Goal: Task Accomplishment & Management: Complete application form

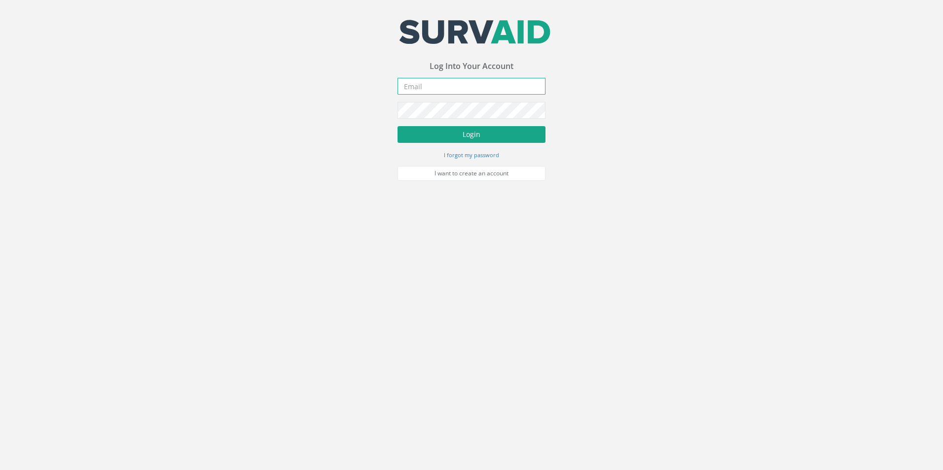
type input "[EMAIL_ADDRESS][DOMAIN_NAME]"
click at [498, 142] on button "Login" at bounding box center [471, 134] width 148 height 17
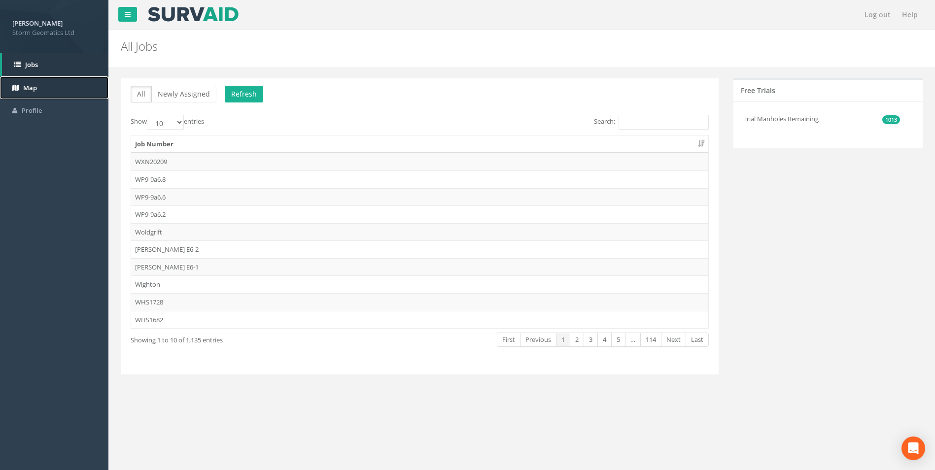
click at [49, 83] on link "Map" at bounding box center [54, 87] width 108 height 23
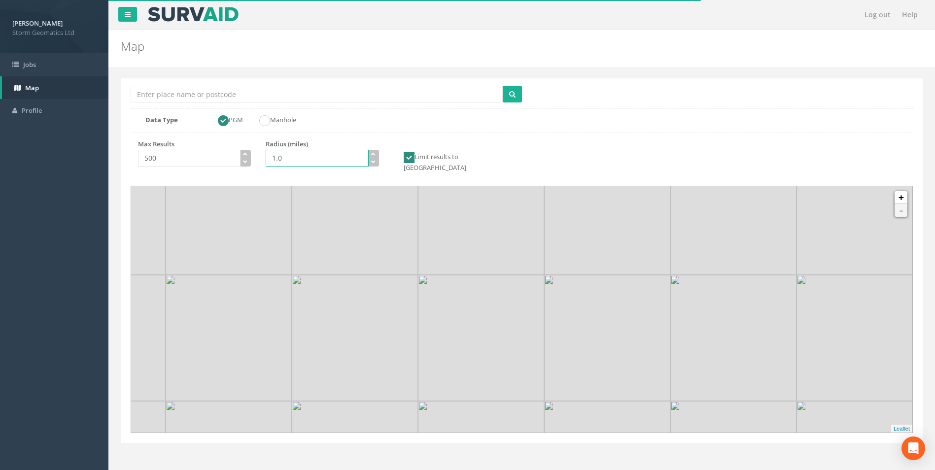
drag, startPoint x: 310, startPoint y: 161, endPoint x: 210, endPoint y: 160, distance: 100.1
click at [210, 160] on div "Max Results 500 Radius (miles) 1.0 Limit results to GB" at bounding box center [322, 160] width 399 height 40
click at [276, 162] on input "1.0" at bounding box center [317, 158] width 103 height 17
type input "10.0"
click at [180, 94] on input "Location Search Box" at bounding box center [317, 94] width 372 height 17
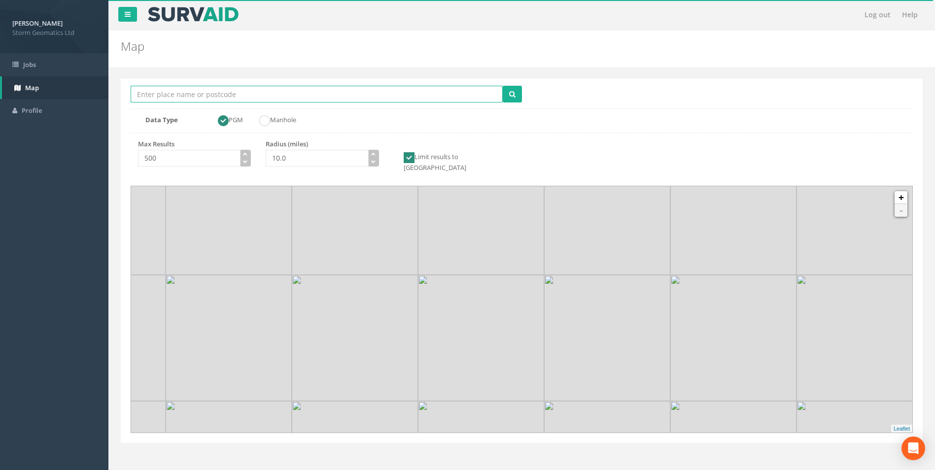
type input "Uffington"
click at [515, 93] on icon "submit" at bounding box center [512, 94] width 6 height 7
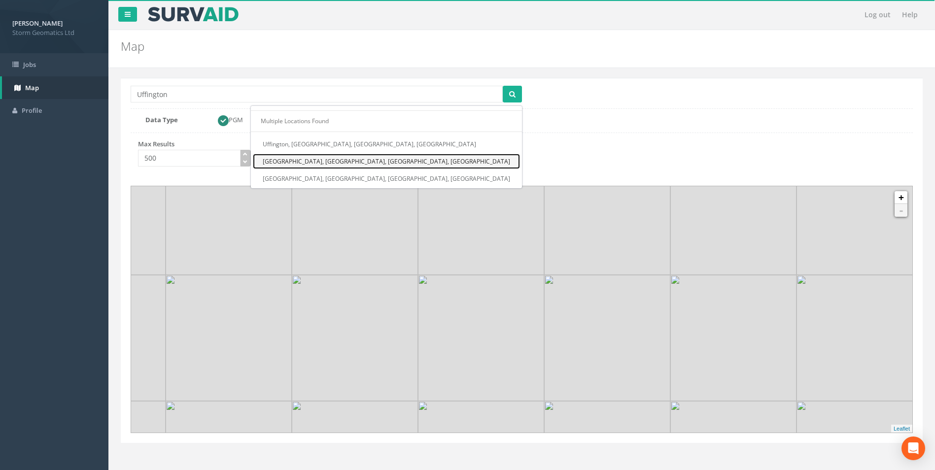
click at [450, 166] on link "Uffington, Shrewsbury, Shropshire, ENG" at bounding box center [386, 161] width 267 height 15
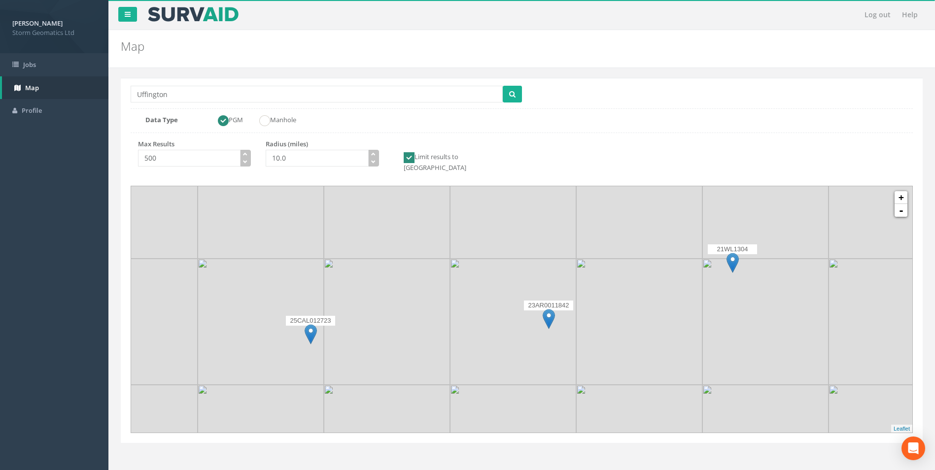
click at [309, 325] on img at bounding box center [311, 334] width 12 height 20
click at [312, 324] on img at bounding box center [311, 334] width 12 height 20
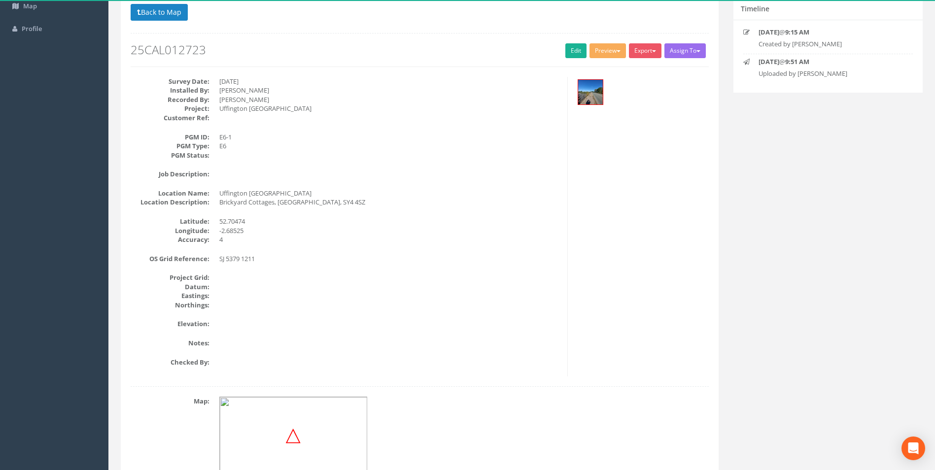
scroll to position [55, 0]
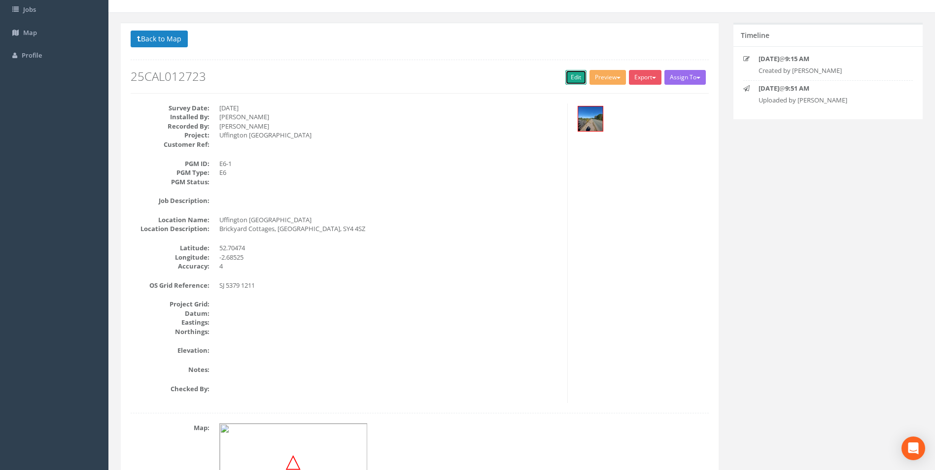
click at [565, 76] on link "Edit" at bounding box center [575, 77] width 21 height 15
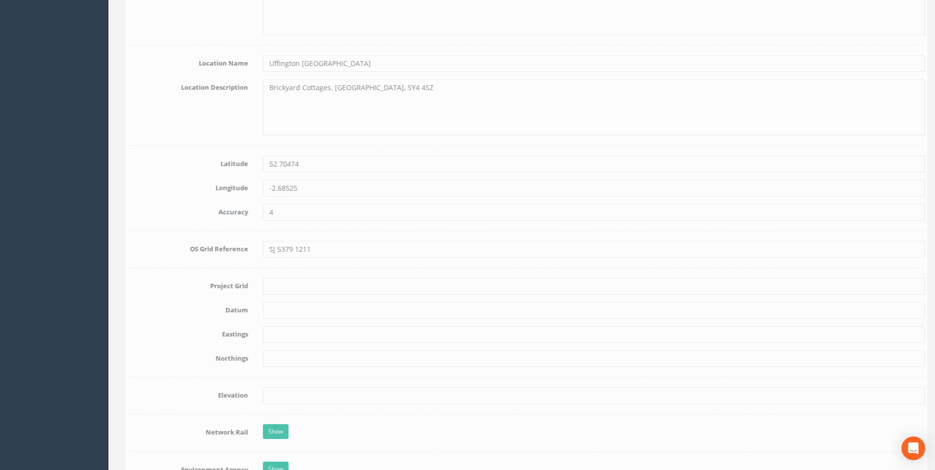
scroll to position [464, 0]
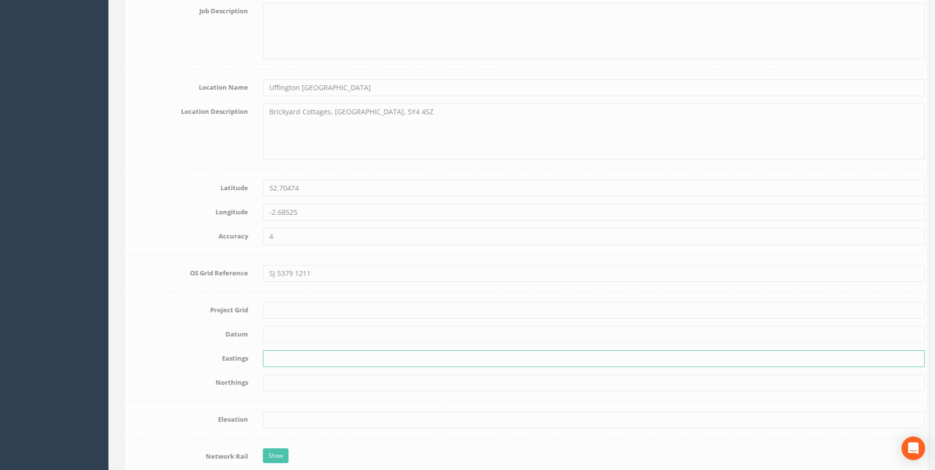
click at [274, 357] on input "text" at bounding box center [589, 359] width 662 height 17
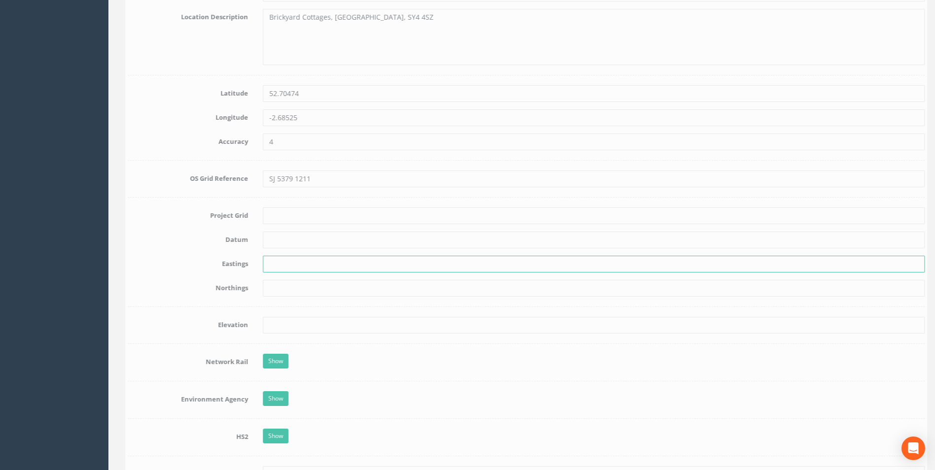
scroll to position [563, 0]
click at [268, 255] on input "text" at bounding box center [589, 260] width 662 height 17
paste input "353794.930"
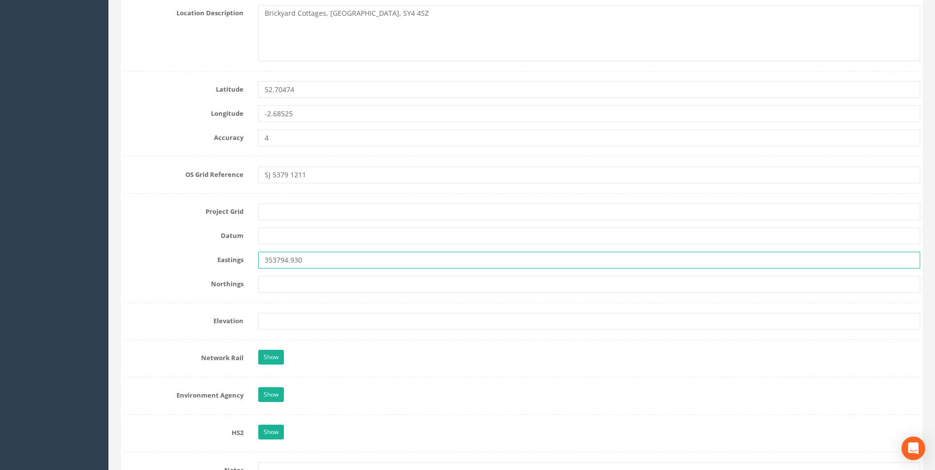
type input "353794.930"
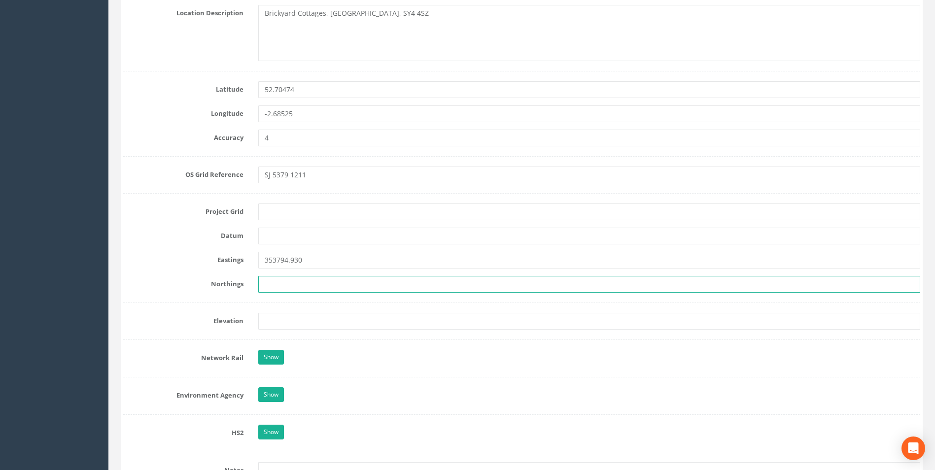
click at [312, 288] on input "text" at bounding box center [589, 284] width 662 height 17
click at [282, 283] on input "text" at bounding box center [589, 284] width 662 height 17
paste input "312114.933"
type input "312114.933"
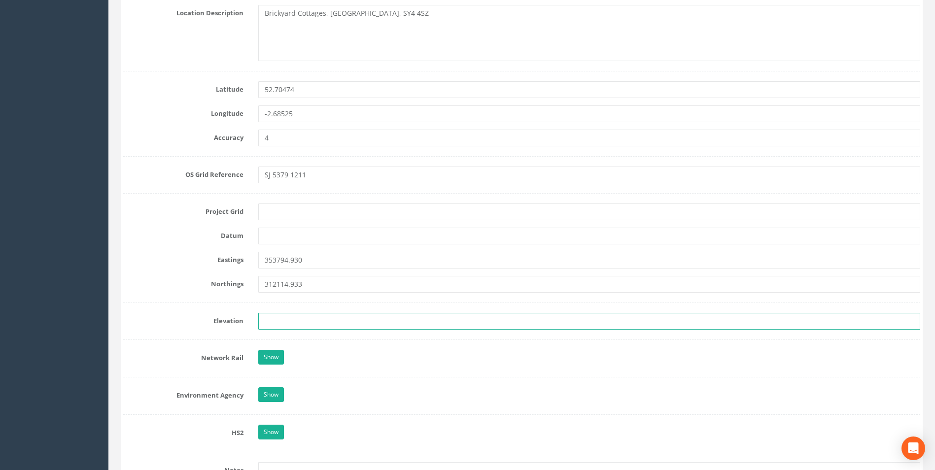
click at [279, 322] on input "text" at bounding box center [589, 321] width 662 height 17
paste input "65.187"
type input "65.187"
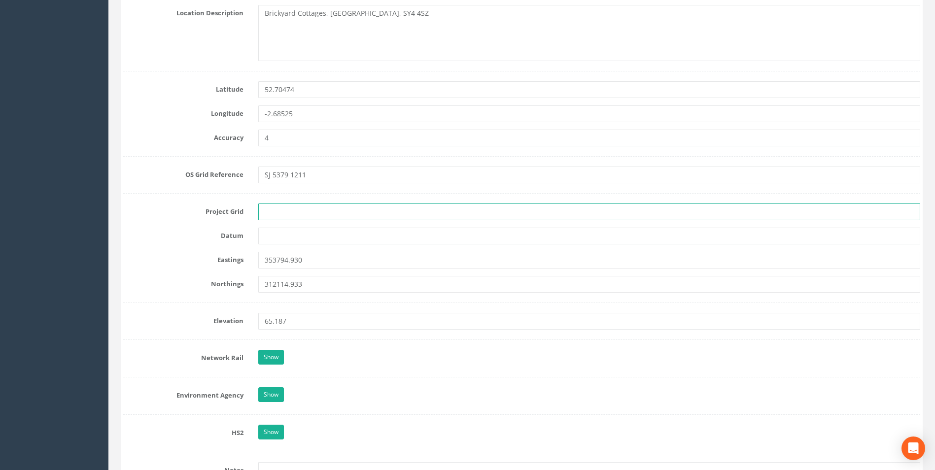
click at [647, 218] on input "text" at bounding box center [589, 212] width 662 height 17
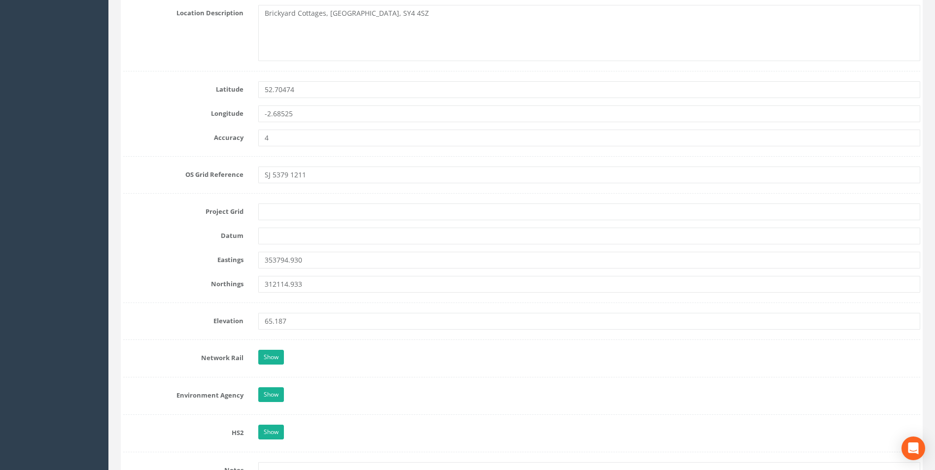
click at [526, 125] on form "Cancel Save Delete Job Number 25CAL012723 Job Number Suffix Survey Date 22/09/2…" at bounding box center [521, 310] width 797 height 1503
click at [503, 156] on div at bounding box center [521, 156] width 797 height 0
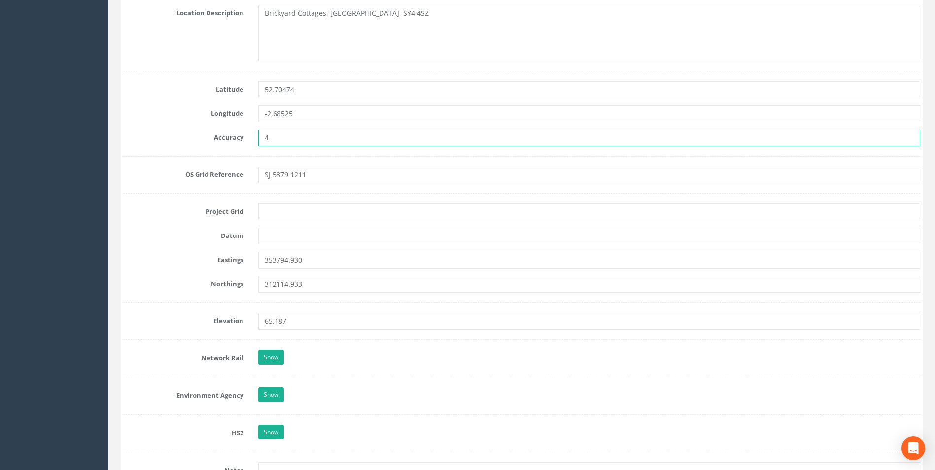
click at [502, 137] on input "4" at bounding box center [589, 138] width 662 height 17
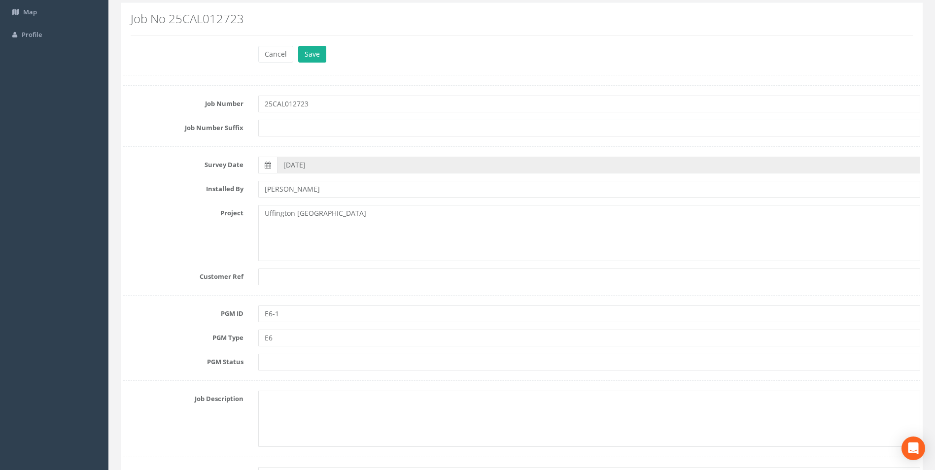
scroll to position [99, 0]
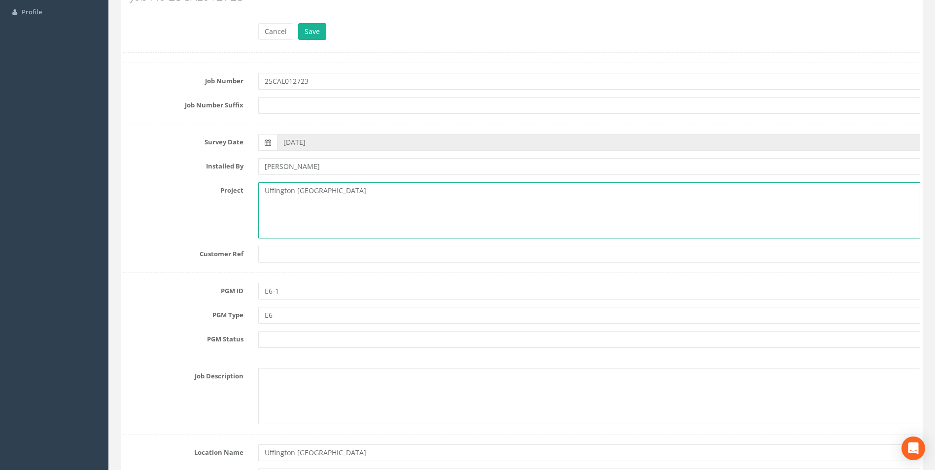
drag, startPoint x: 347, startPoint y: 192, endPoint x: 264, endPoint y: 198, distance: 83.1
click at [264, 198] on textarea "Uffington Shropshire" at bounding box center [589, 210] width 662 height 56
drag, startPoint x: 290, startPoint y: 190, endPoint x: 247, endPoint y: 190, distance: 43.4
click at [247, 190] on div "Project Cross" at bounding box center [522, 210] width 812 height 56
type textarea "Channel Survey Uffington Shropshire"
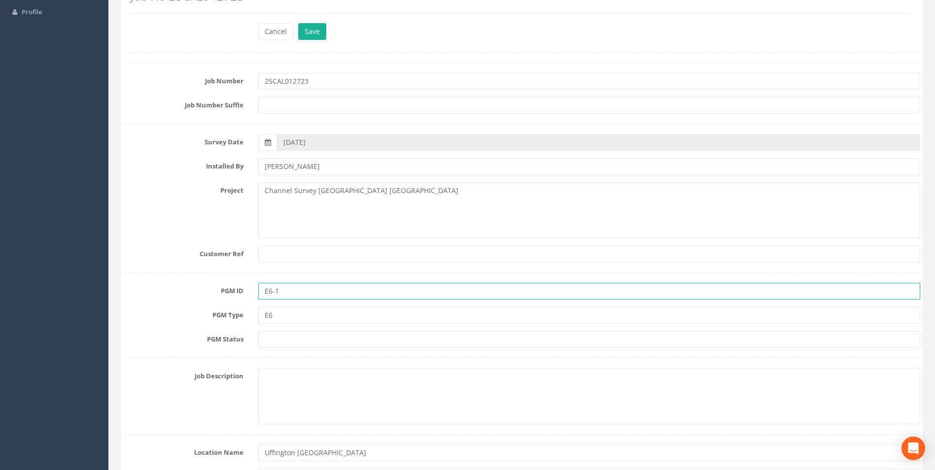
click at [332, 298] on input "E6-1" at bounding box center [589, 291] width 662 height 17
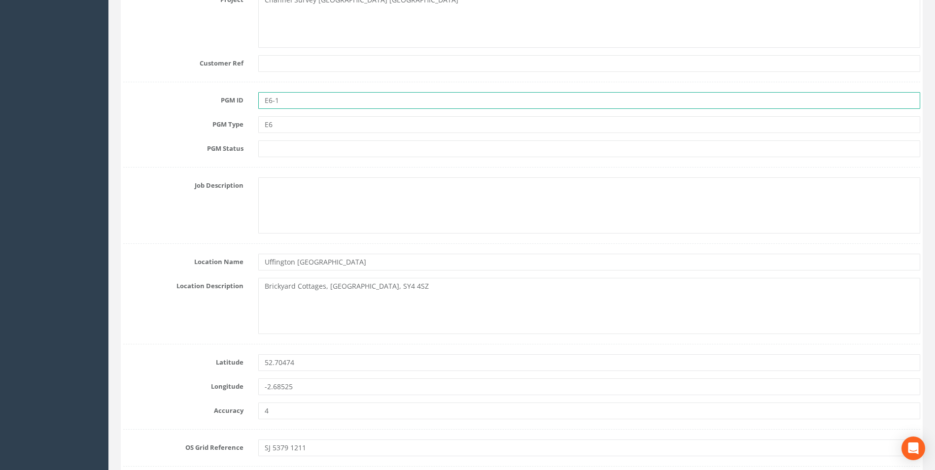
scroll to position [296, 0]
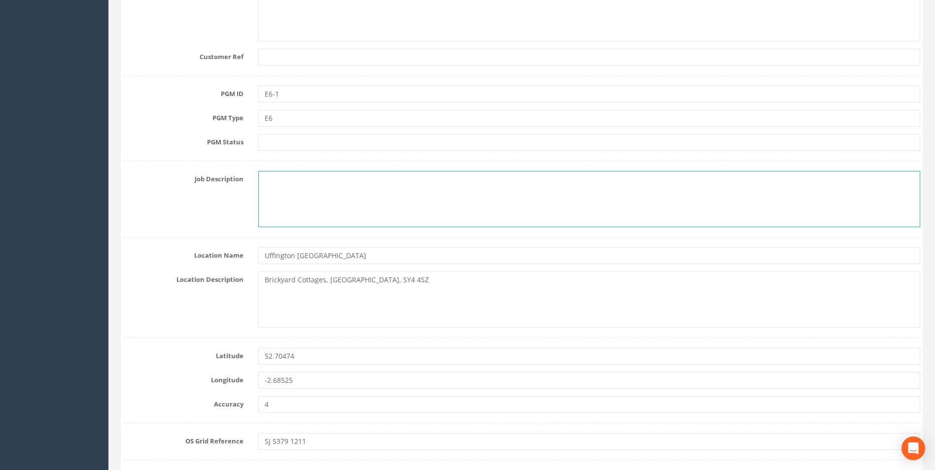
click at [287, 181] on textarea at bounding box center [589, 199] width 662 height 56
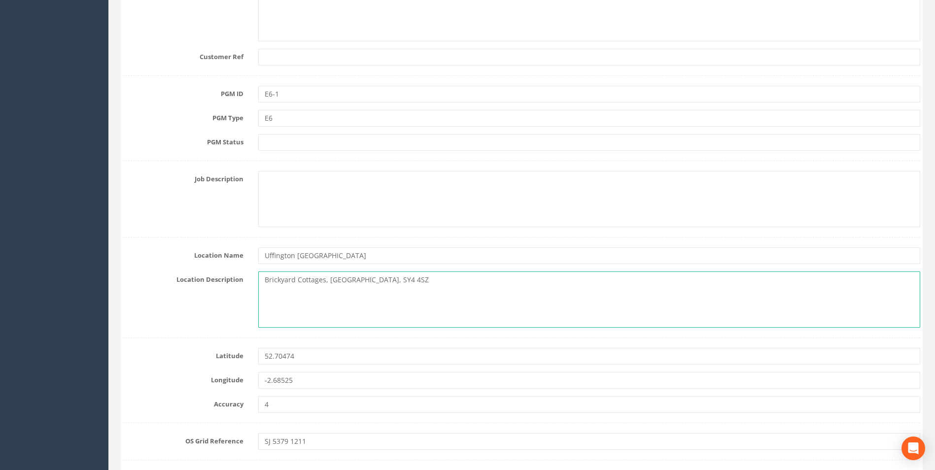
click at [264, 282] on textarea "Brickyard Cottages, Shrewsbury, SY4 4SZ" at bounding box center [589, 300] width 662 height 56
click at [472, 281] on textarea "Bridge above A5, Brickyard Cottages, Shrewsbury, SY4 4SZ" at bounding box center [589, 300] width 662 height 56
type textarea "Bridge above A5, Brickyard Cottages, Shrewsbury, SY4 4SZ"
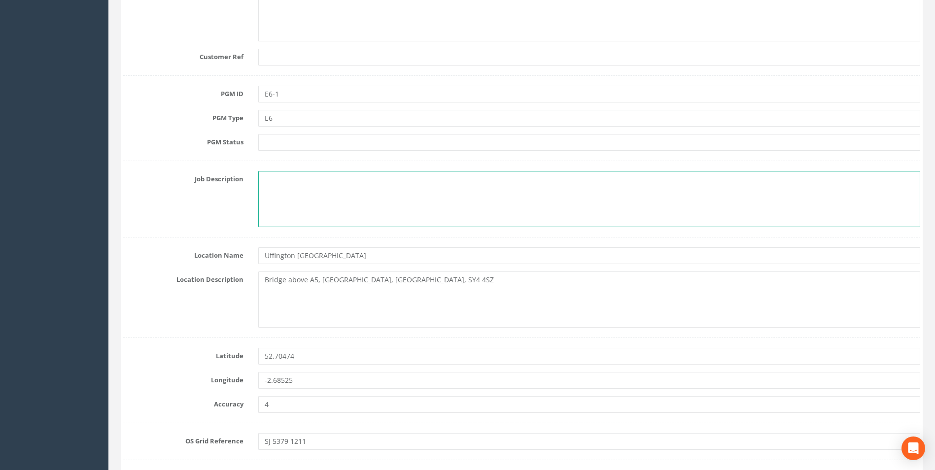
click at [337, 199] on textarea at bounding box center [589, 199] width 662 height 56
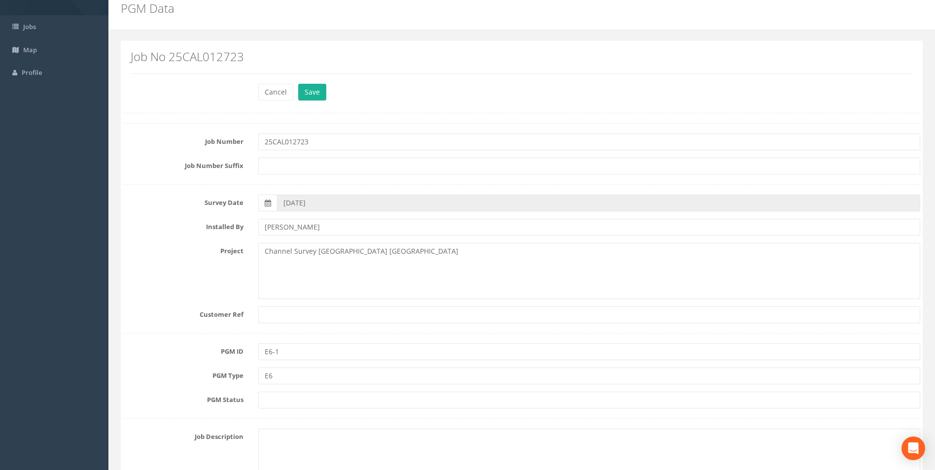
scroll to position [0, 0]
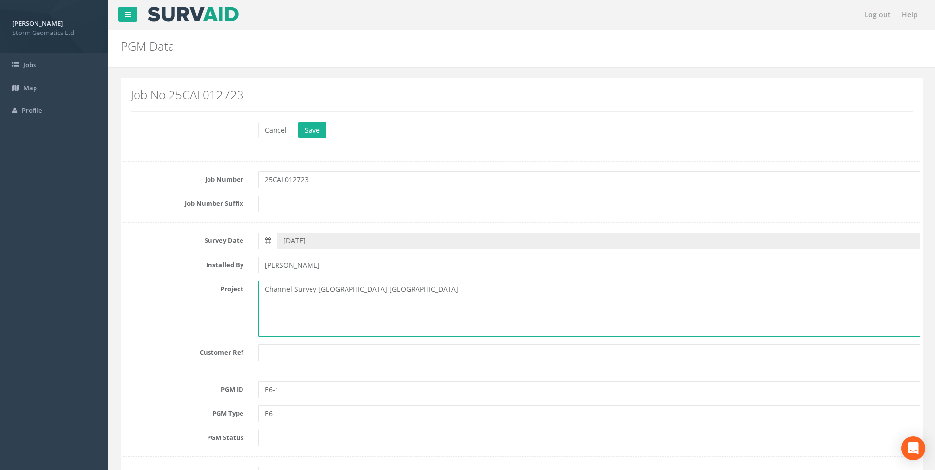
click at [312, 291] on textarea "Channel Survey Uffington Shropshire" at bounding box center [589, 309] width 662 height 56
click at [315, 290] on textarea "Channel Survey Uffington Shropshire" at bounding box center [589, 309] width 662 height 56
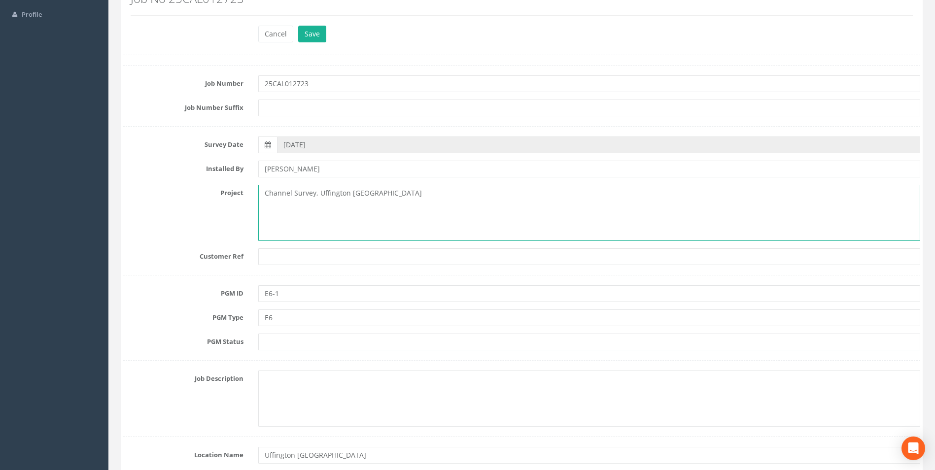
scroll to position [99, 0]
type textarea "Channel Survey, Uffington Shropshire"
click at [302, 256] on input "text" at bounding box center [589, 254] width 662 height 17
paste input "1393"
click at [329, 256] on input "1393" at bounding box center [589, 254] width 662 height 17
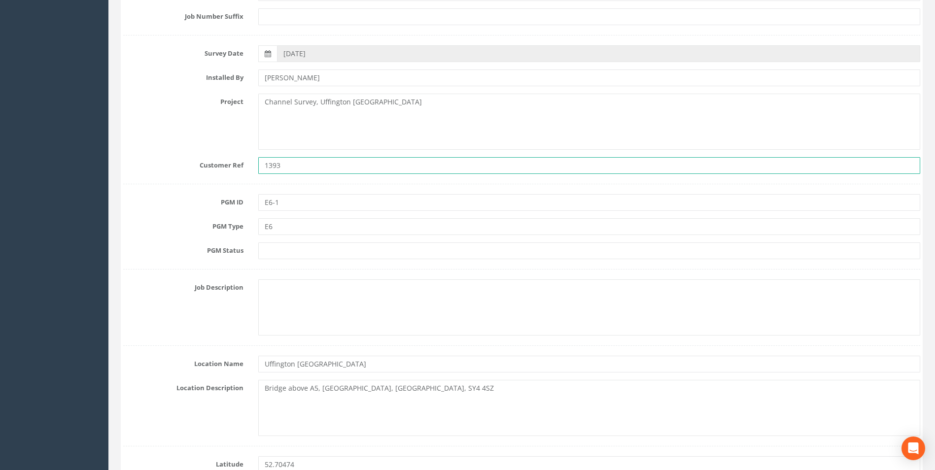
scroll to position [197, 0]
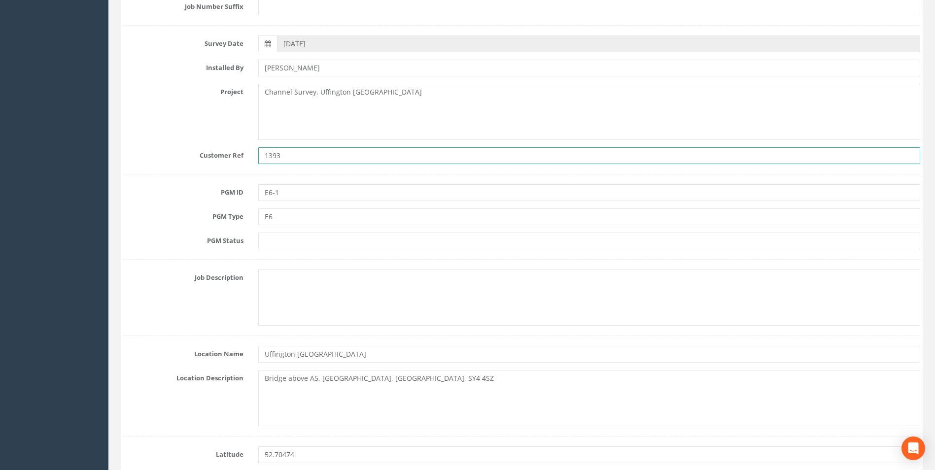
type input "1393"
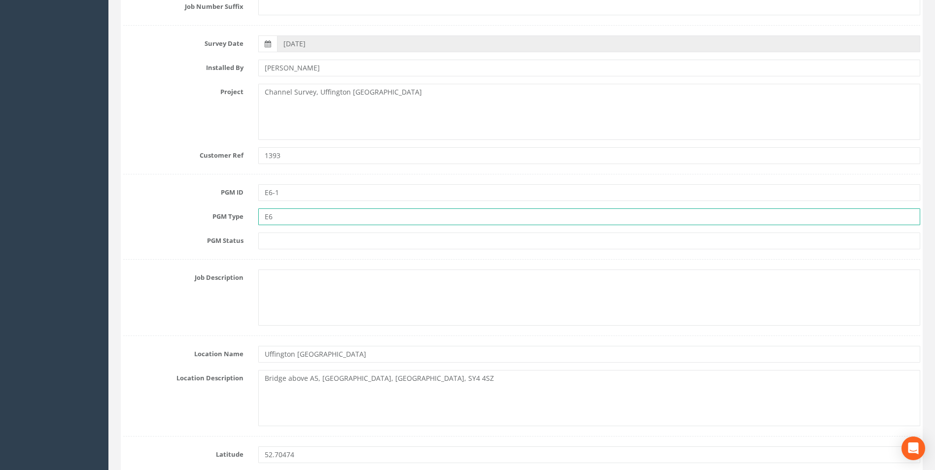
drag, startPoint x: 294, startPoint y: 214, endPoint x: 220, endPoint y: 214, distance: 74.0
click at [214, 214] on div "PGM Type E6" at bounding box center [522, 217] width 812 height 17
type input "PK Nail"
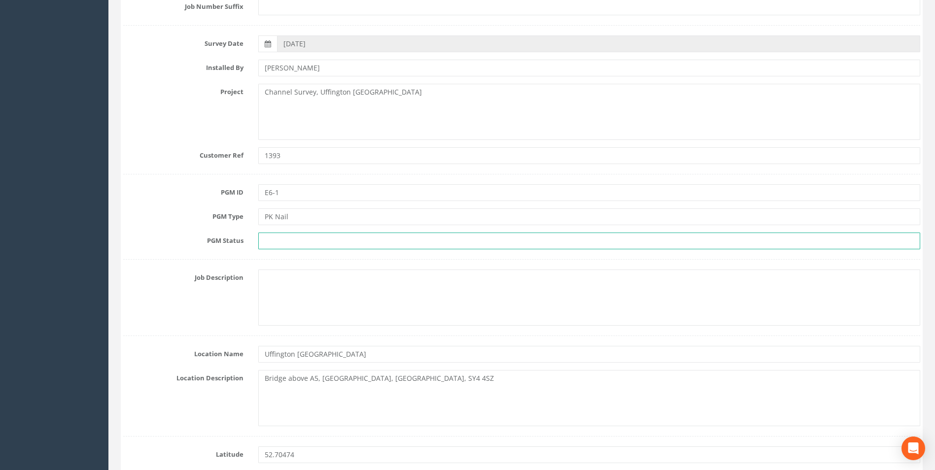
click at [325, 247] on input "text" at bounding box center [589, 241] width 662 height 17
type input "E6"
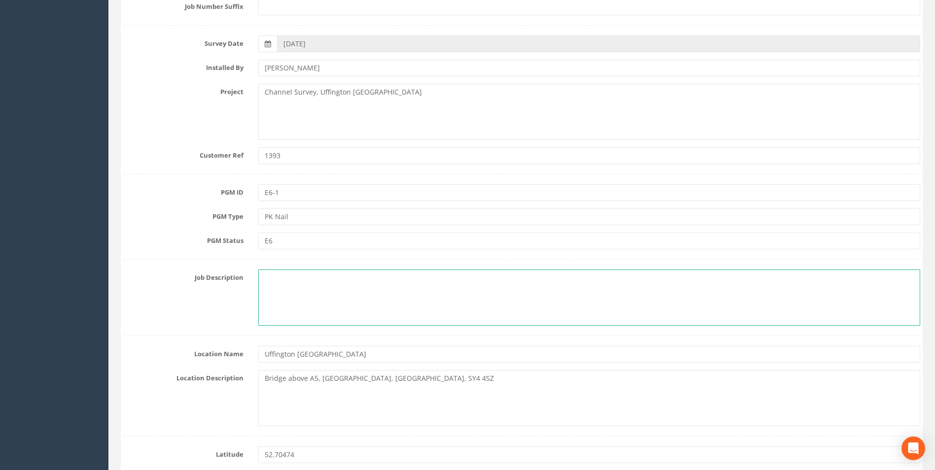
click at [337, 293] on textarea at bounding box center [589, 298] width 662 height 56
click at [323, 277] on textarea "PK Nail in concrete bridge" at bounding box center [589, 298] width 662 height 56
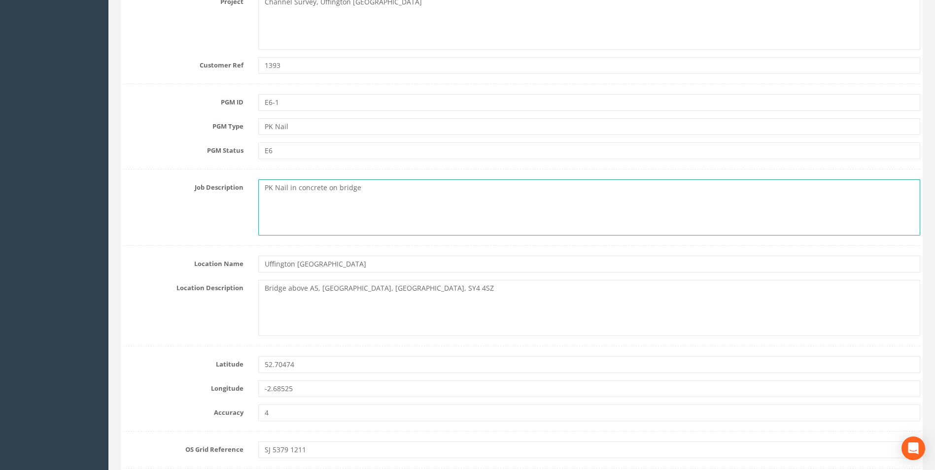
scroll to position [296, 0]
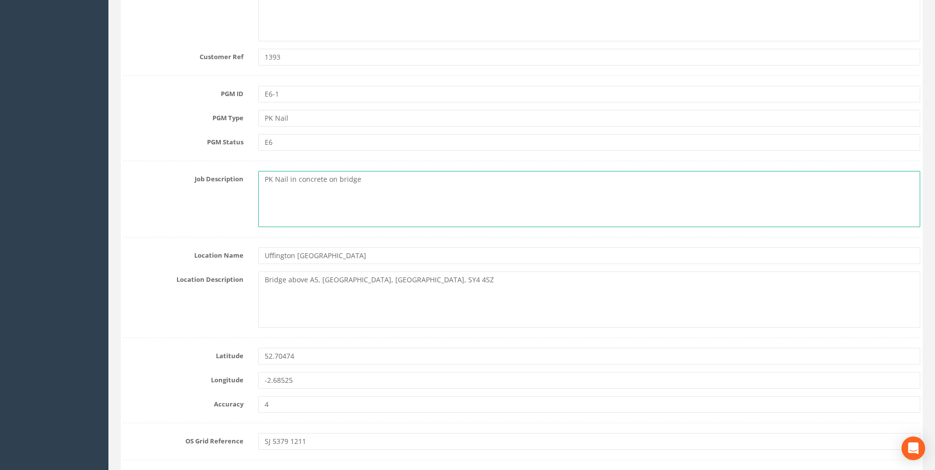
type textarea "PK Nail in concrete on bridge"
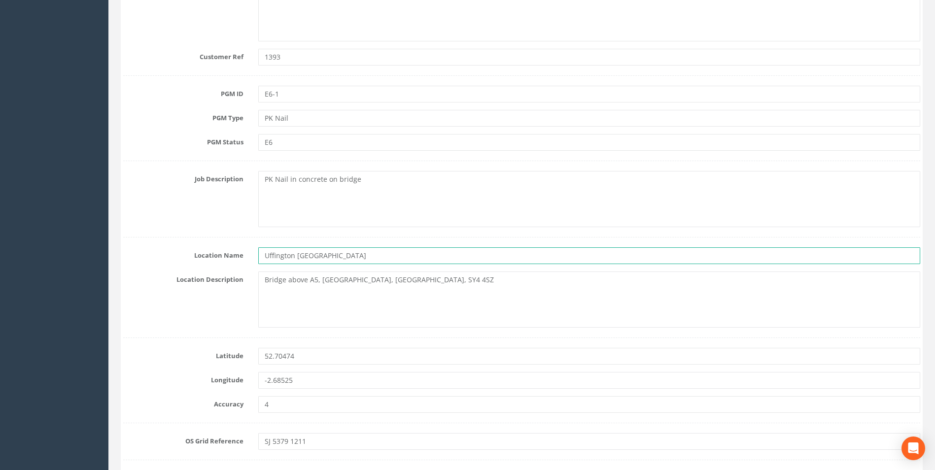
drag, startPoint x: 352, startPoint y: 255, endPoint x: 250, endPoint y: 256, distance: 102.1
click at [250, 256] on div "Location Name Uffington Shropshire" at bounding box center [522, 255] width 812 height 17
click at [527, 288] on textarea "Bridge above A5, [GEOGRAPHIC_DATA], [GEOGRAPHIC_DATA], SY4 4SZ" at bounding box center [589, 300] width 662 height 56
click at [482, 293] on textarea "Bridge above A5, [GEOGRAPHIC_DATA], [GEOGRAPHIC_DATA], SY4 4SZ" at bounding box center [589, 300] width 662 height 56
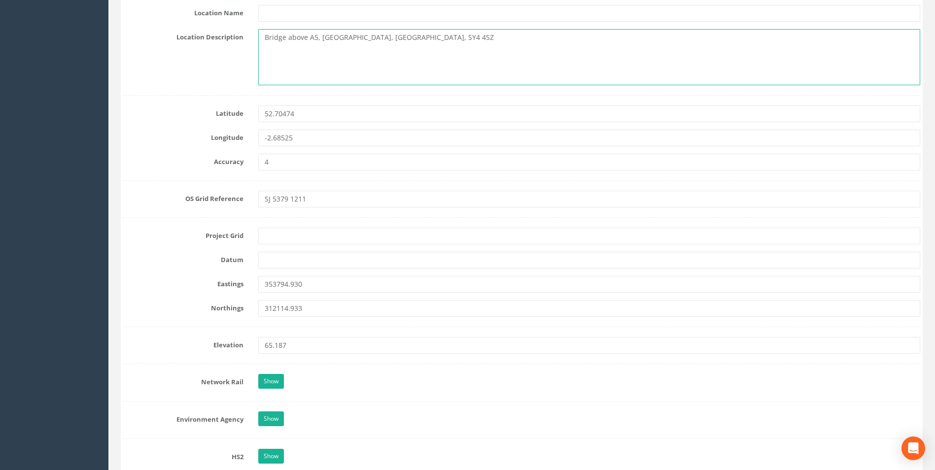
scroll to position [542, 0]
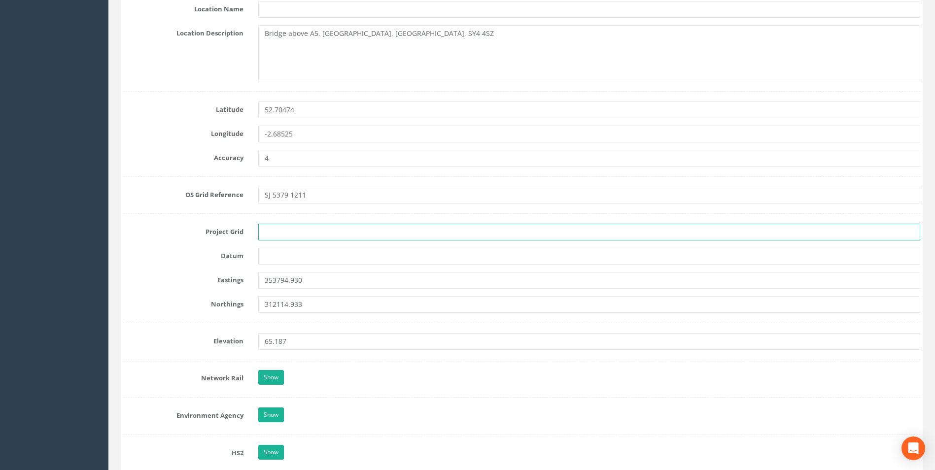
click at [283, 237] on input "text" at bounding box center [589, 232] width 662 height 17
type input "OS Grid"
click at [278, 250] on input "text" at bounding box center [589, 256] width 662 height 17
paste input "OS Newlyn"
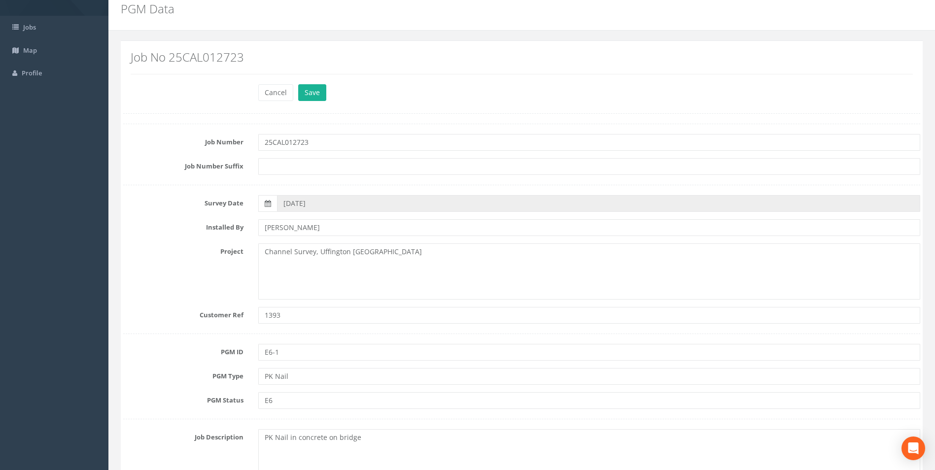
scroll to position [0, 0]
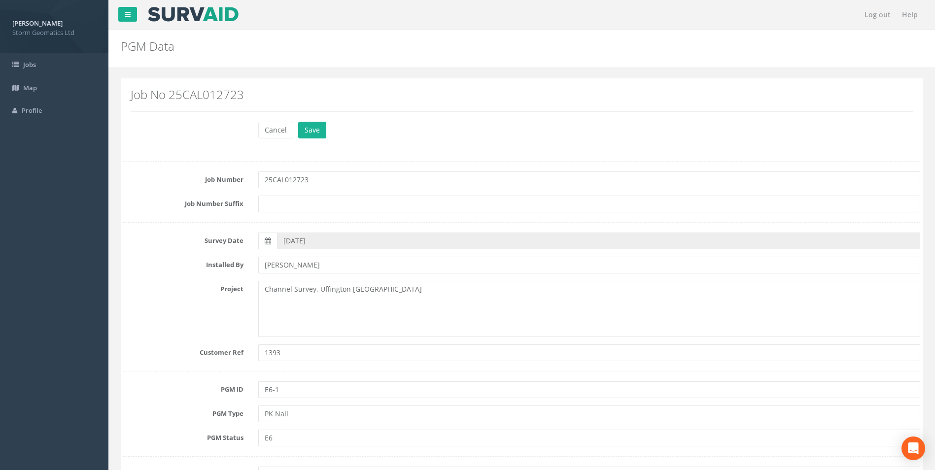
type input "OS Newlyn"
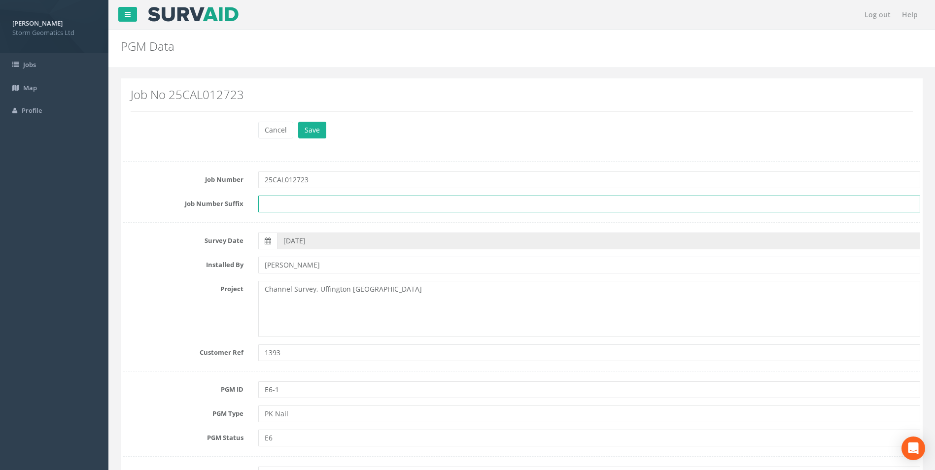
click at [345, 205] on input "text" at bounding box center [589, 204] width 662 height 17
type input "UFF"
click at [167, 236] on label "Survey Date" at bounding box center [183, 239] width 135 height 13
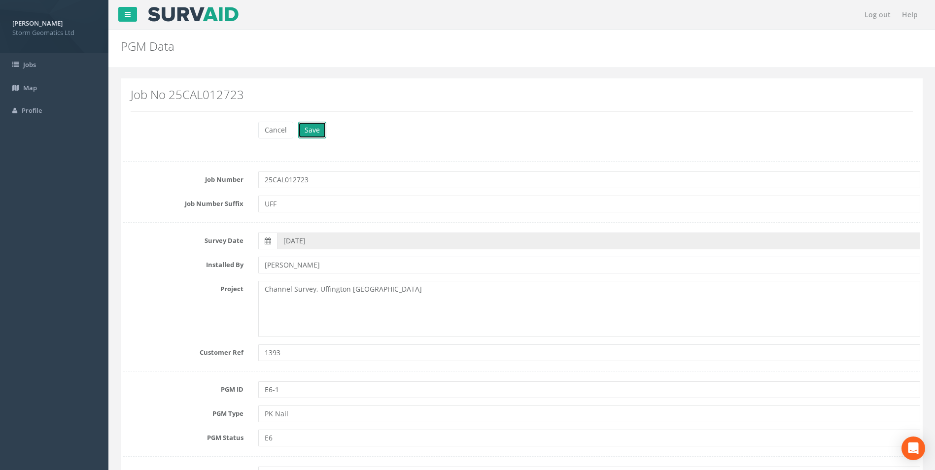
click at [315, 137] on button "Save" at bounding box center [312, 130] width 28 height 17
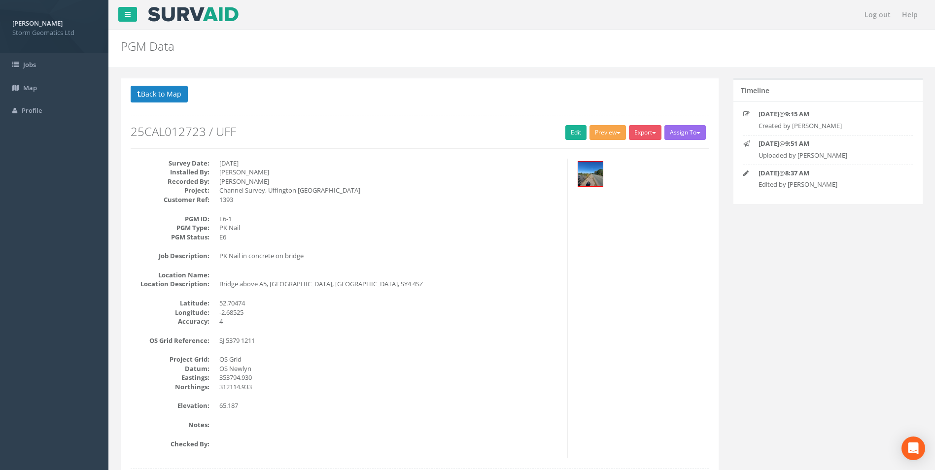
click at [616, 137] on button "Preview" at bounding box center [608, 132] width 36 height 15
click at [599, 154] on link "Storm Geomatics" at bounding box center [588, 152] width 77 height 15
click at [606, 133] on button "Preview" at bounding box center [608, 132] width 36 height 15
click at [581, 149] on link "Storm Geomatics" at bounding box center [588, 152] width 77 height 15
click at [608, 126] on button "Preview" at bounding box center [608, 132] width 36 height 15
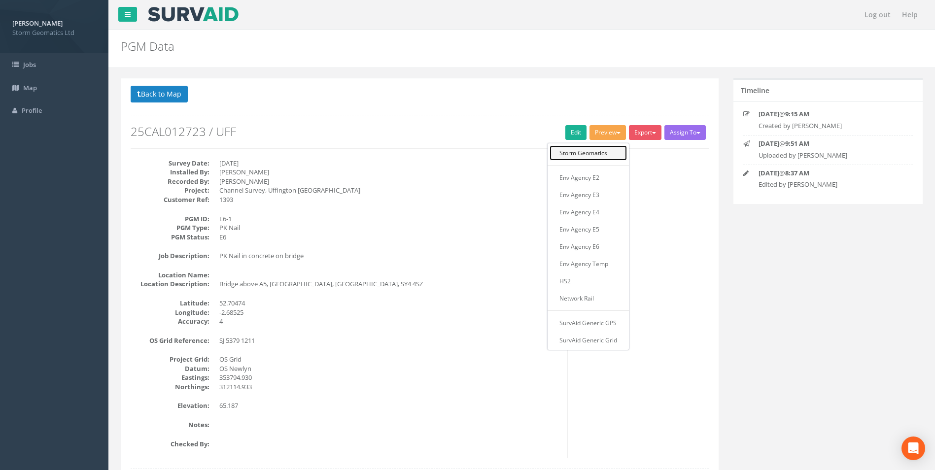
click at [609, 156] on link "Storm Geomatics" at bounding box center [588, 152] width 77 height 15
click at [612, 133] on button "Preview" at bounding box center [608, 132] width 36 height 15
click at [608, 149] on link "Storm Geomatics" at bounding box center [588, 152] width 77 height 15
click at [605, 132] on button "Preview" at bounding box center [608, 132] width 36 height 15
click at [600, 178] on link "Env Agency E2" at bounding box center [588, 177] width 77 height 15
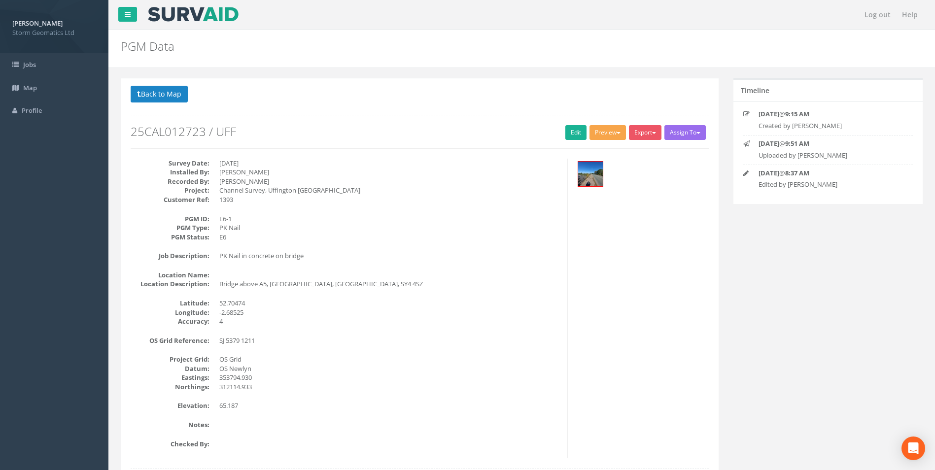
click at [608, 140] on button "Preview" at bounding box center [608, 132] width 36 height 15
click at [607, 151] on link "Storm Geomatics" at bounding box center [588, 152] width 77 height 15
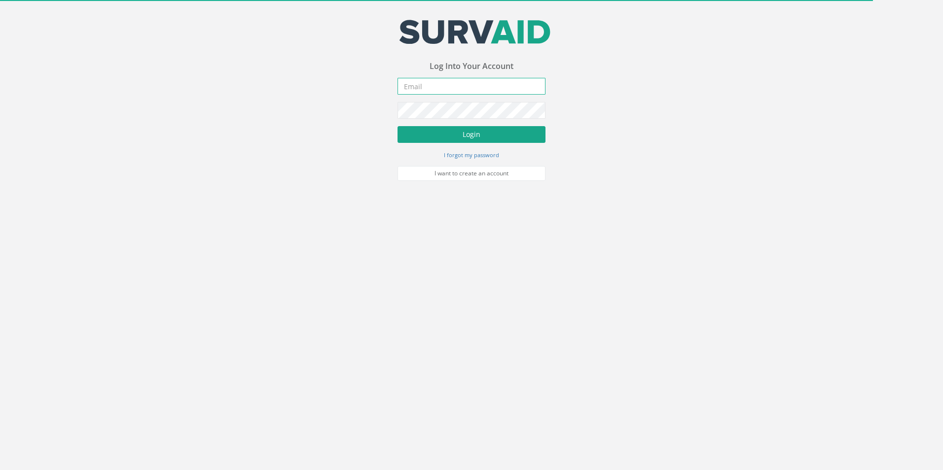
type input "[EMAIL_ADDRESS][DOMAIN_NAME]"
click at [419, 138] on button "Login" at bounding box center [471, 134] width 148 height 17
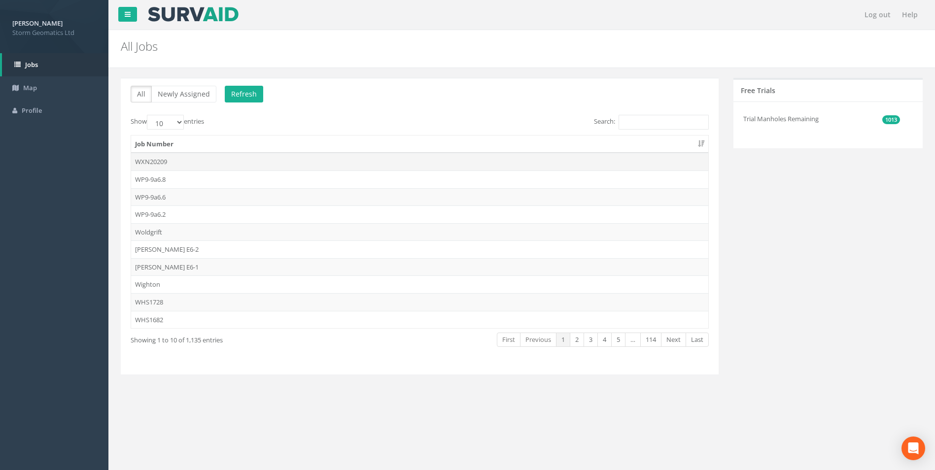
click at [200, 161] on td "WXN20209" at bounding box center [419, 162] width 577 height 18
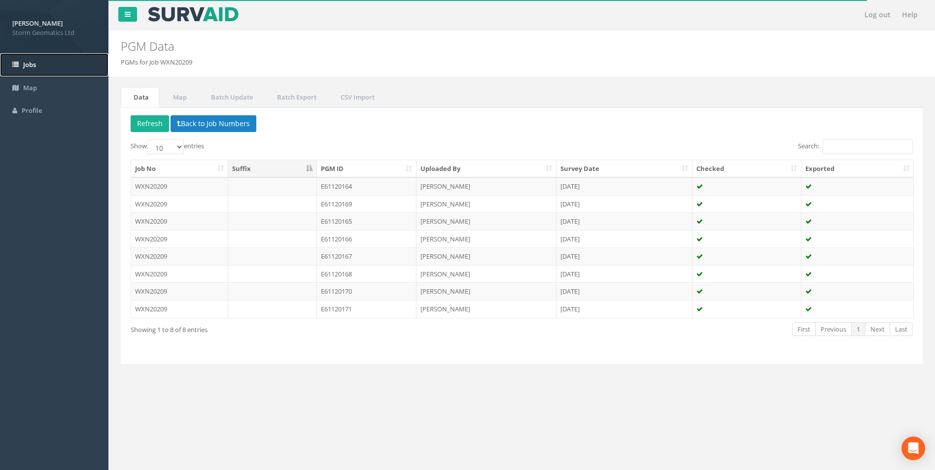
click at [38, 59] on link "Jobs" at bounding box center [54, 64] width 108 height 23
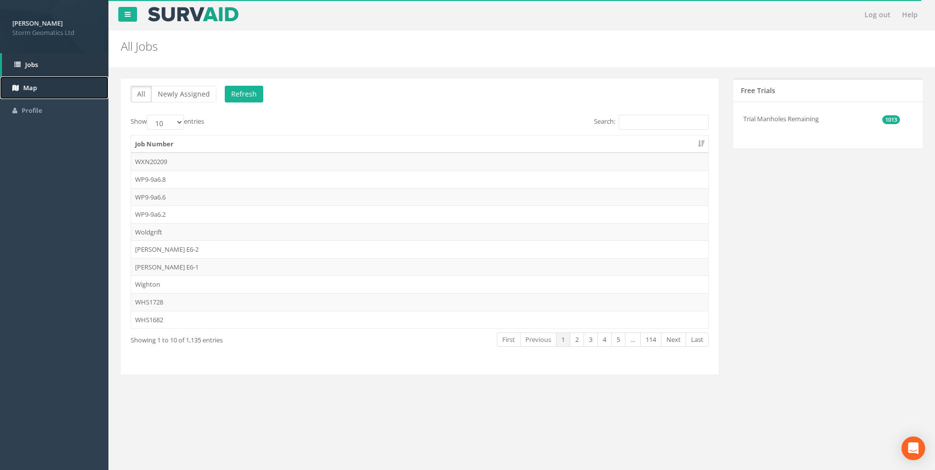
click at [49, 95] on link "Map" at bounding box center [54, 87] width 108 height 23
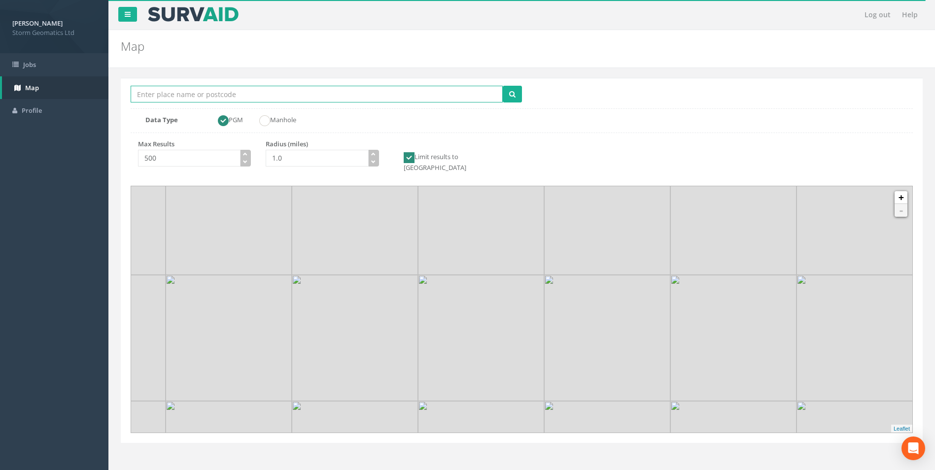
click at [215, 94] on input "Location Search Box" at bounding box center [317, 94] width 372 height 17
type input "East Hoathly"
click at [273, 160] on input "1.0" at bounding box center [317, 158] width 103 height 17
type input "10.0"
click at [509, 99] on span "submit" at bounding box center [512, 93] width 6 height 9
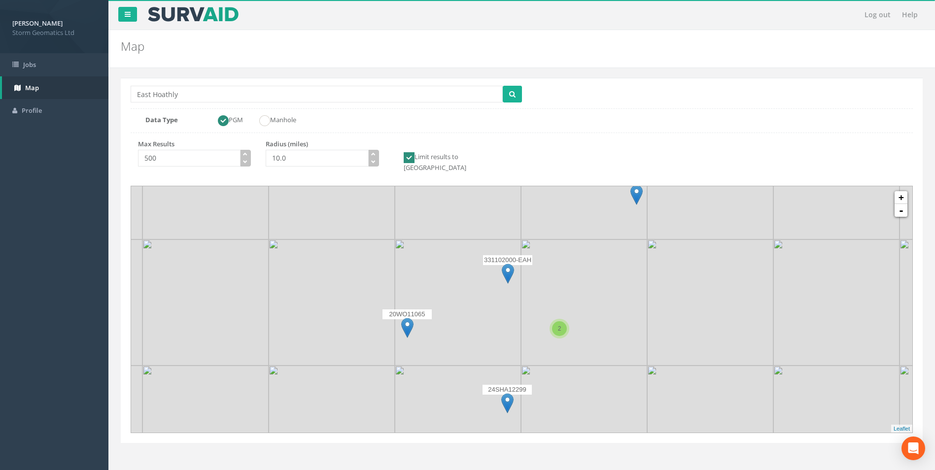
click at [506, 393] on img at bounding box center [507, 403] width 12 height 20
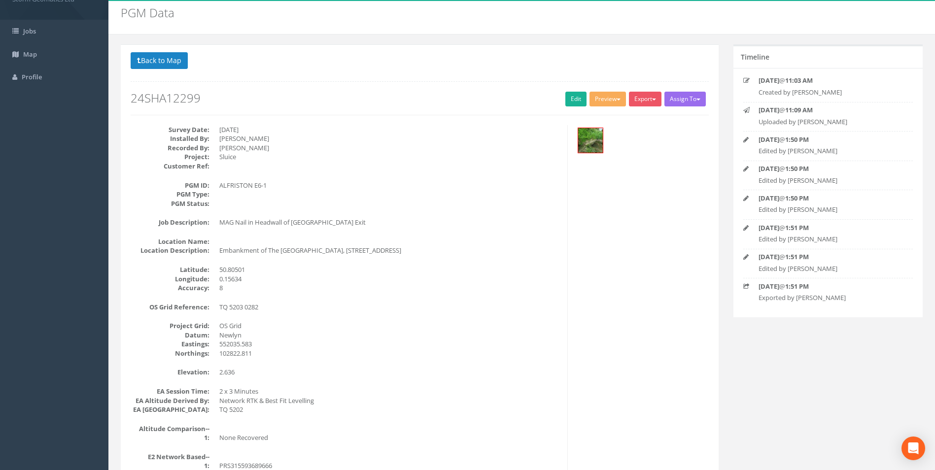
scroll to position [49, 0]
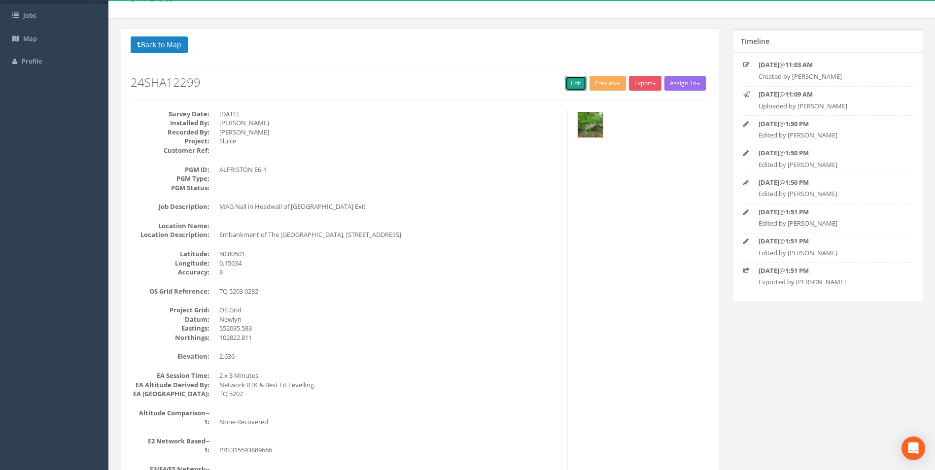
click at [569, 78] on link "Edit" at bounding box center [575, 83] width 21 height 15
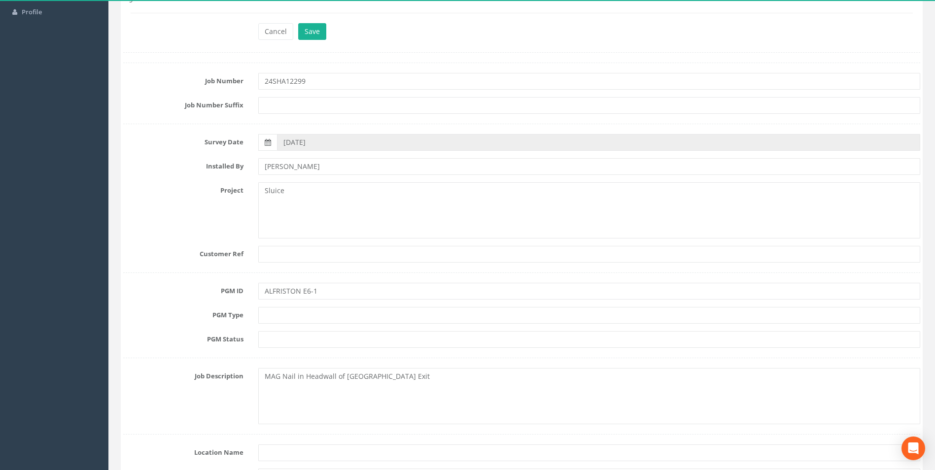
scroll to position [148, 0]
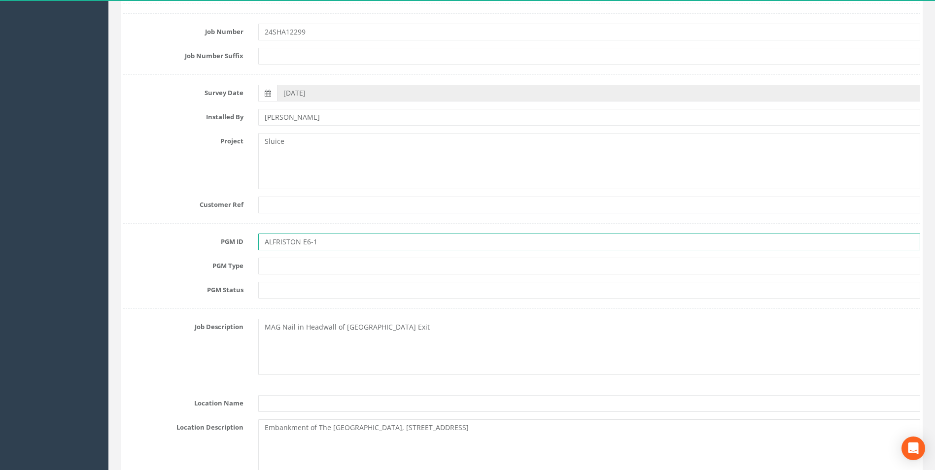
click at [366, 243] on input "ALFRISTON E6-1" at bounding box center [589, 242] width 662 height 17
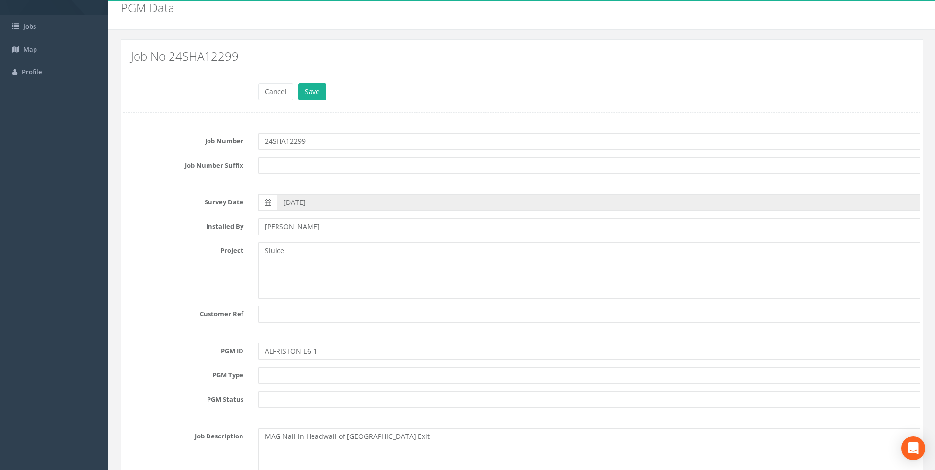
scroll to position [0, 0]
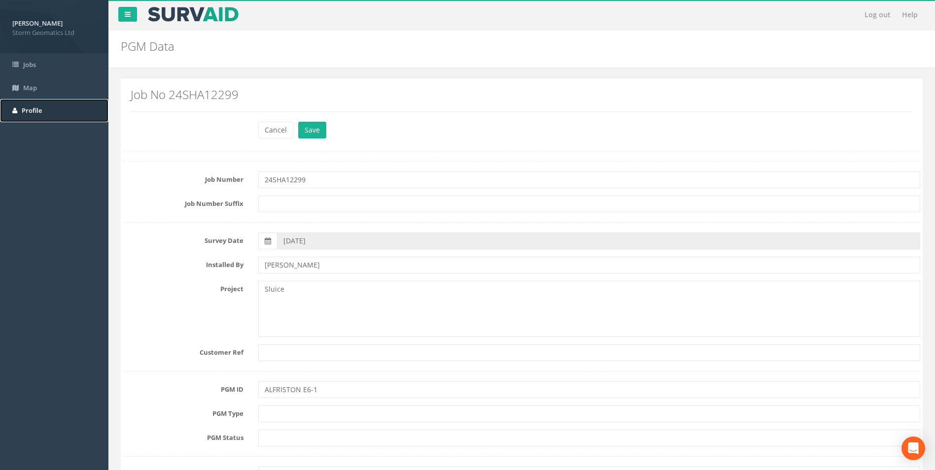
click at [39, 106] on link "Profile" at bounding box center [54, 110] width 108 height 23
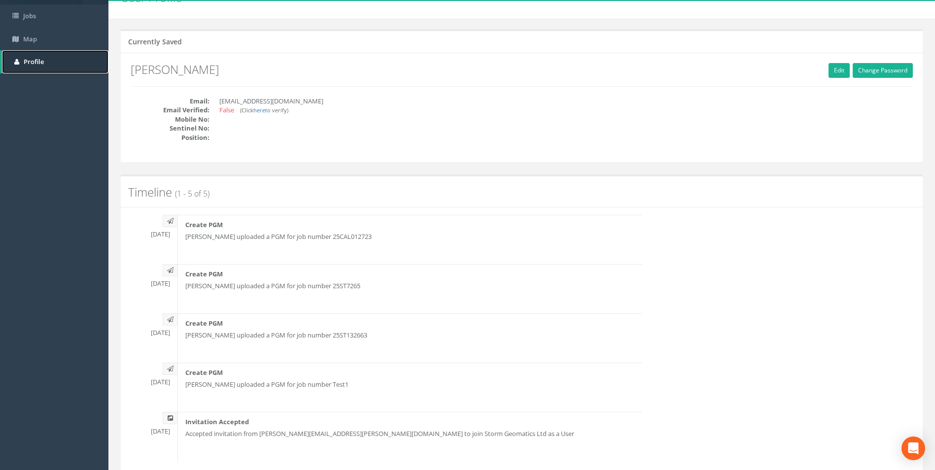
scroll to position [82, 0]
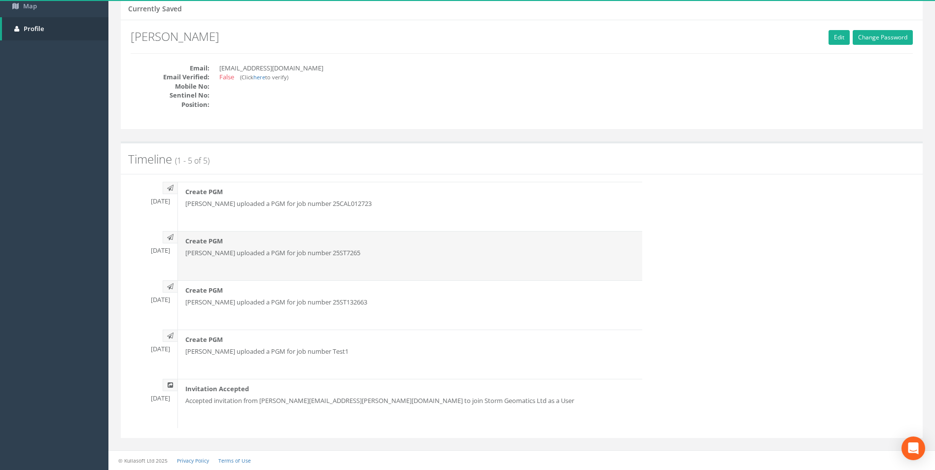
click at [241, 261] on div "Create PGM Daisy Perry uploaded a PGM for job number 25ST7265" at bounding box center [409, 255] width 465 height 49
drag, startPoint x: 241, startPoint y: 261, endPoint x: 378, endPoint y: 272, distance: 138.0
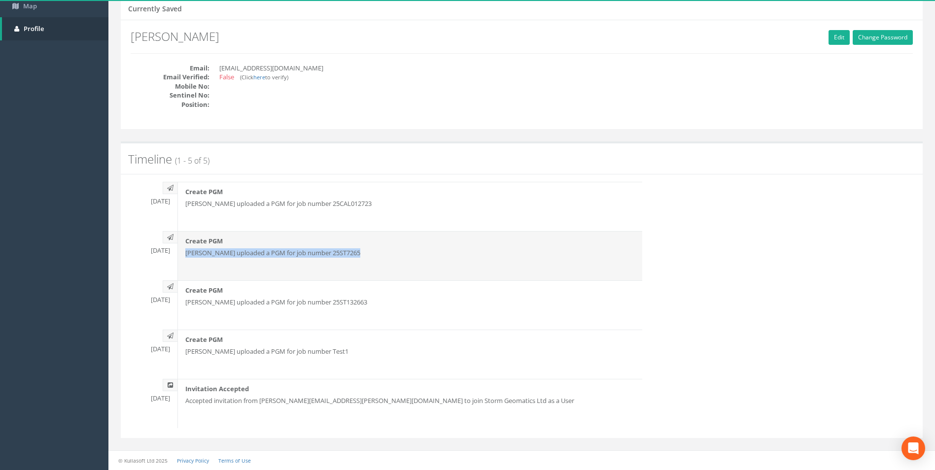
click at [378, 272] on div "Create PGM Daisy Perry uploaded a PGM for job number 25ST7265" at bounding box center [409, 255] width 465 height 49
drag, startPoint x: 320, startPoint y: 254, endPoint x: 347, endPoint y: 252, distance: 26.2
click at [347, 252] on p "Daisy Perry uploaded a PGM for job number 25ST7265" at bounding box center [410, 252] width 450 height 9
copy p "25ST7265"
click at [391, 252] on p "Daisy Perry uploaded a PGM for job number 25ST7265" at bounding box center [410, 252] width 450 height 9
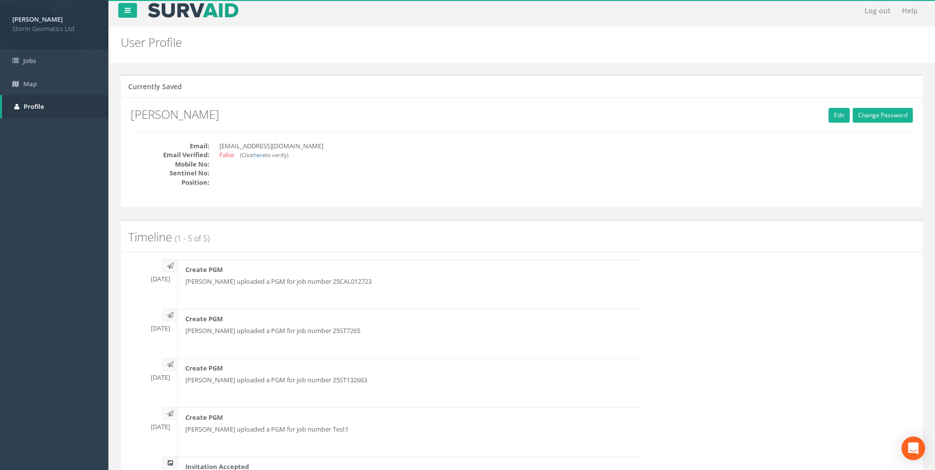
scroll to position [0, 0]
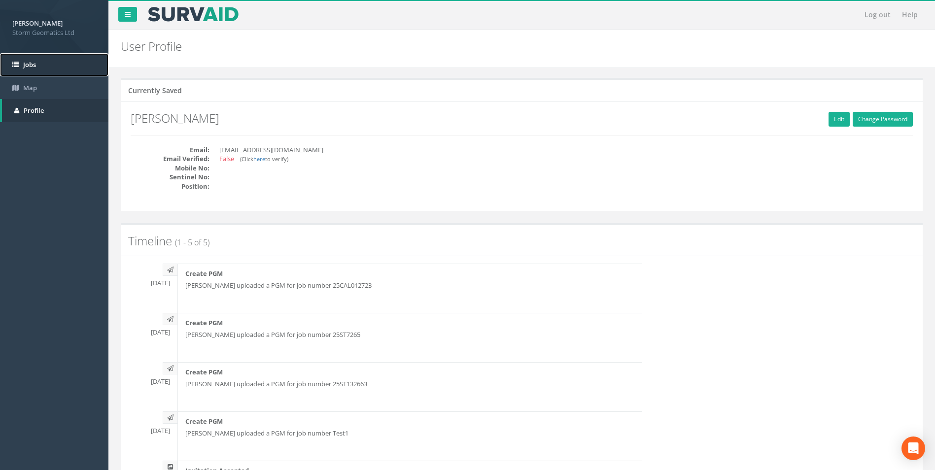
click at [47, 71] on link "Jobs" at bounding box center [54, 64] width 108 height 23
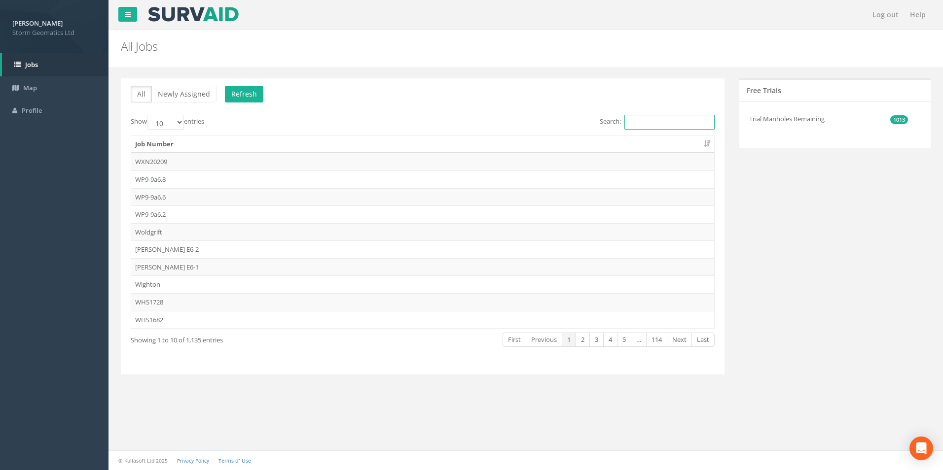
click at [636, 123] on input "Search:" at bounding box center [669, 122] width 90 height 15
paste input "25ST7265"
type input "25ST7265"
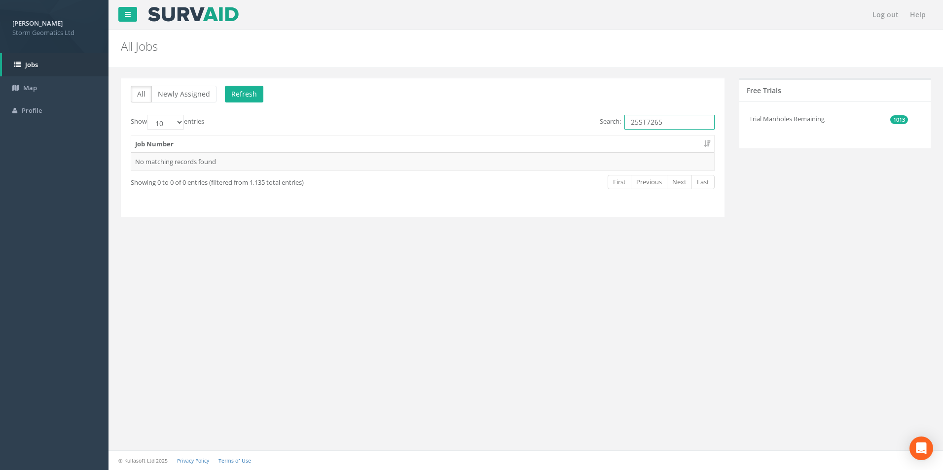
drag, startPoint x: 676, startPoint y: 119, endPoint x: 583, endPoint y: 123, distance: 93.2
click at [583, 123] on div "Search: 25ST7265" at bounding box center [572, 123] width 284 height 17
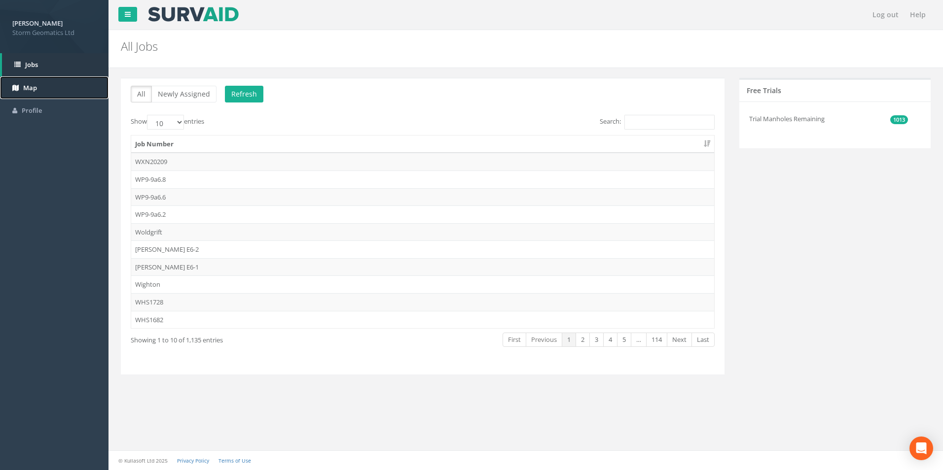
click at [50, 84] on link "Map" at bounding box center [54, 87] width 108 height 23
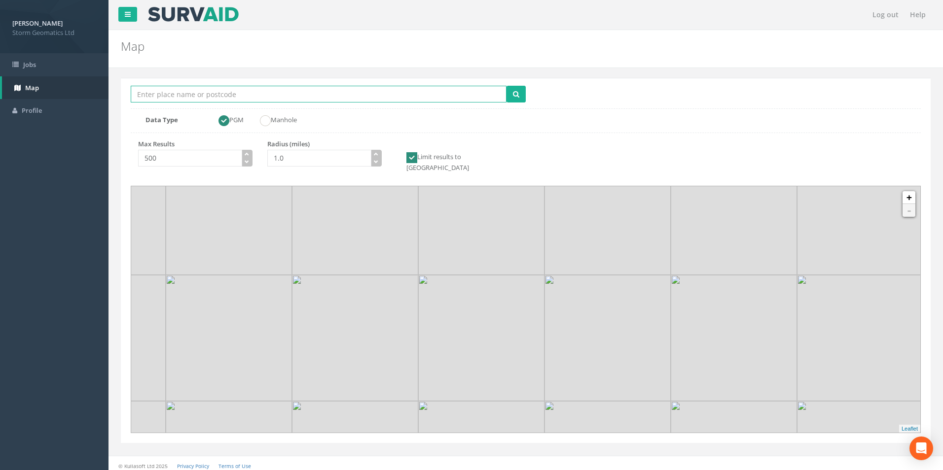
click at [280, 95] on input "Location Search Box" at bounding box center [319, 94] width 376 height 17
type input "East Hoathly"
click at [276, 159] on input "1.0" at bounding box center [319, 158] width 104 height 17
type input "10.0"
click at [520, 93] on button "submit" at bounding box center [515, 94] width 19 height 17
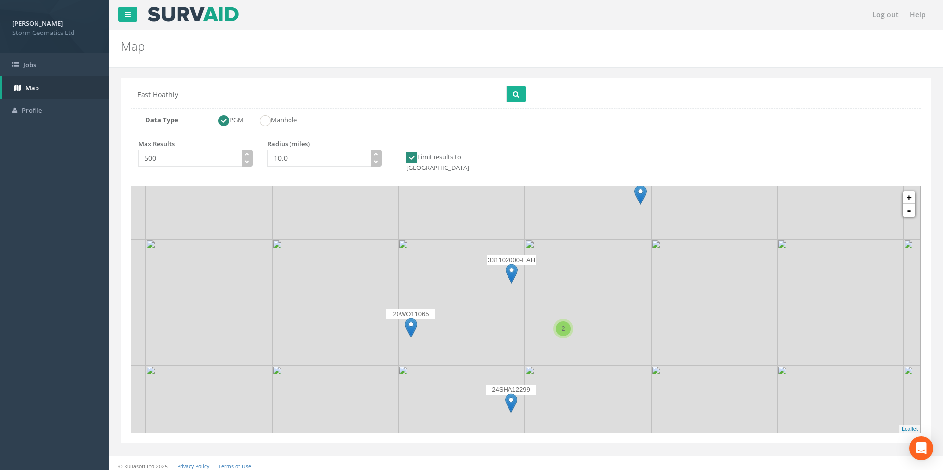
click at [407, 319] on img at bounding box center [411, 328] width 12 height 20
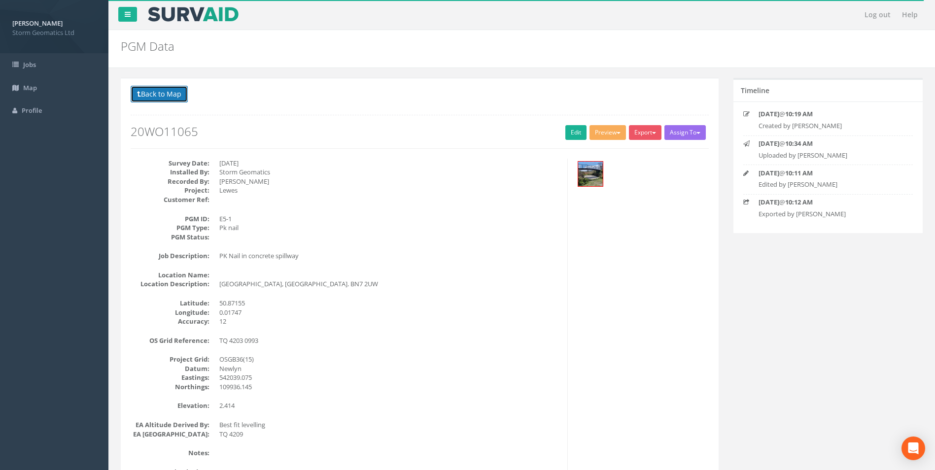
click at [143, 96] on button "Back to Map" at bounding box center [159, 94] width 57 height 17
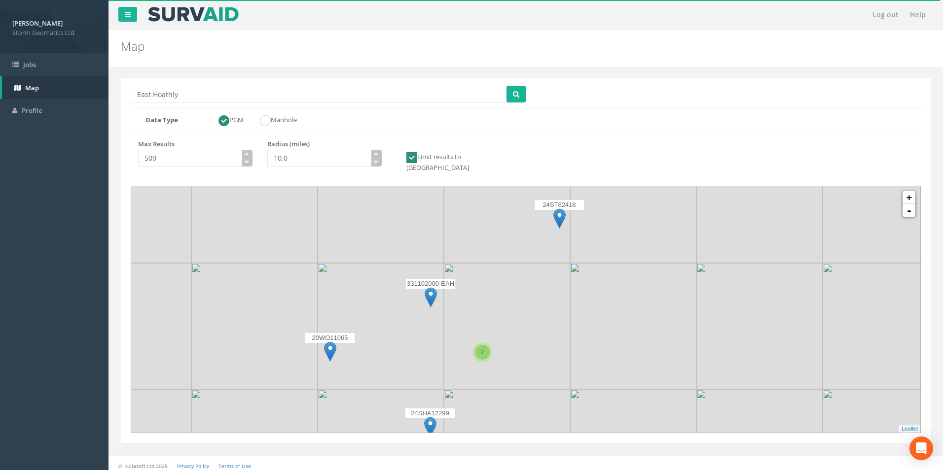
drag, startPoint x: 511, startPoint y: 335, endPoint x: 429, endPoint y: 358, distance: 85.5
click at [429, 358] on img at bounding box center [380, 326] width 126 height 126
click at [560, 210] on img at bounding box center [559, 219] width 12 height 20
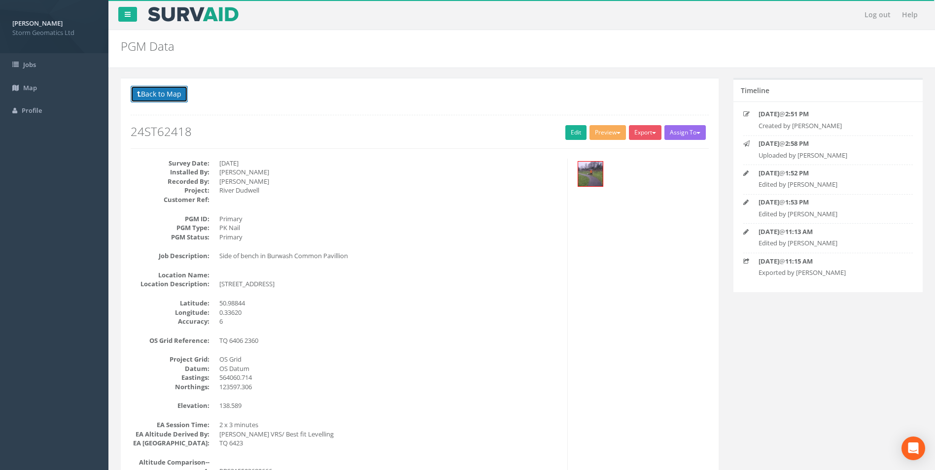
click at [161, 96] on button "Back to Map" at bounding box center [159, 94] width 57 height 17
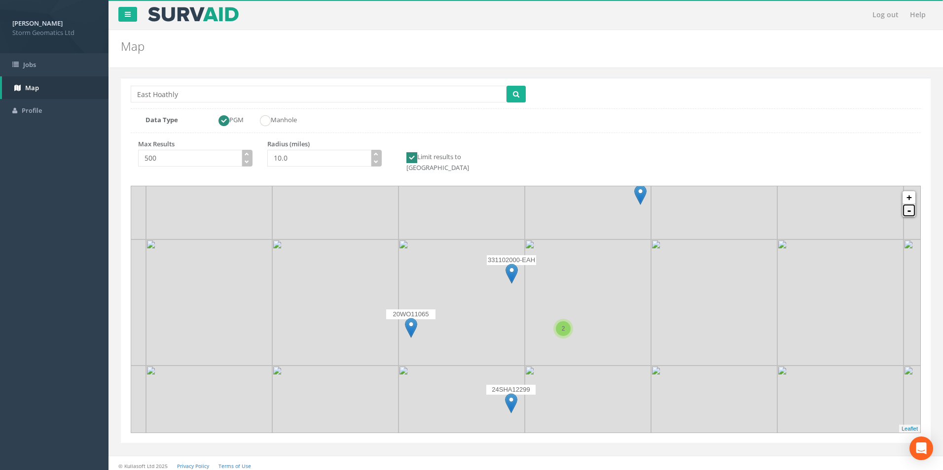
click at [912, 206] on link "-" at bounding box center [908, 210] width 13 height 13
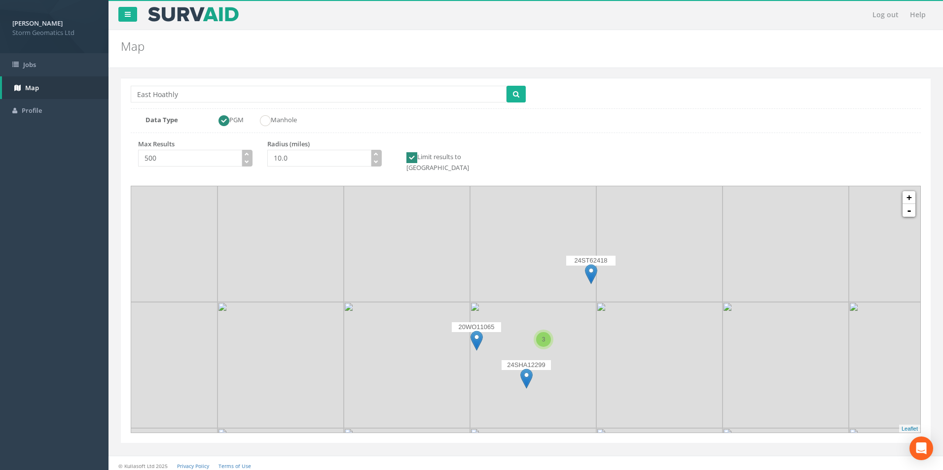
drag, startPoint x: 591, startPoint y: 277, endPoint x: 599, endPoint y: 305, distance: 28.6
click at [599, 305] on img at bounding box center [659, 365] width 126 height 126
click at [282, 160] on input "10.0" at bounding box center [319, 158] width 104 height 17
type input "50.0"
click at [522, 93] on button "submit" at bounding box center [515, 94] width 19 height 17
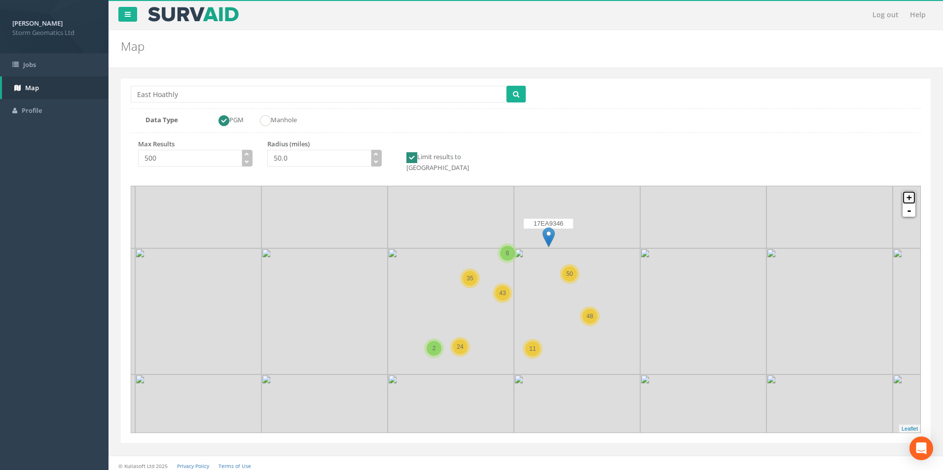
click at [910, 193] on link "+" at bounding box center [908, 197] width 13 height 13
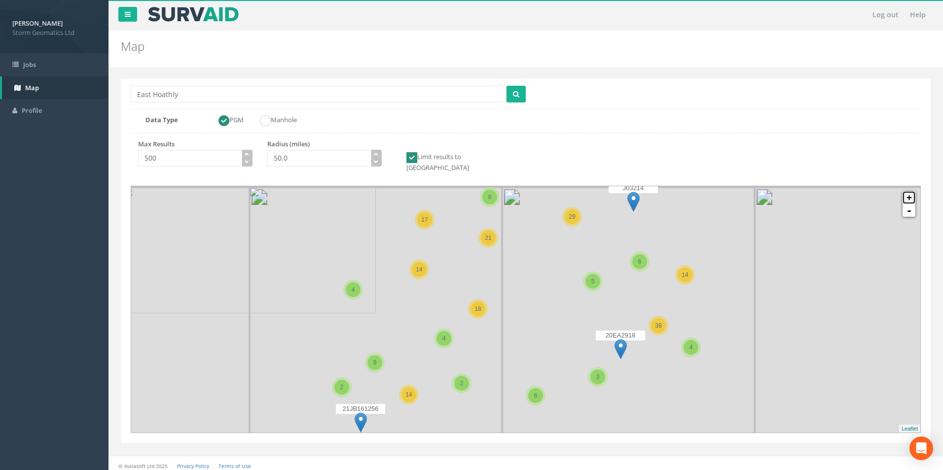
click at [910, 193] on link "+" at bounding box center [908, 197] width 13 height 13
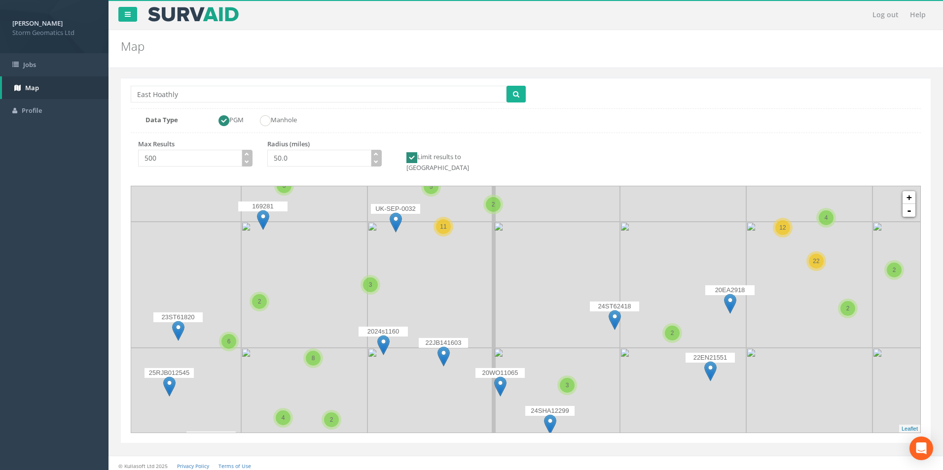
drag, startPoint x: 556, startPoint y: 382, endPoint x: 571, endPoint y: 282, distance: 100.7
click at [571, 282] on img at bounding box center [557, 285] width 126 height 126
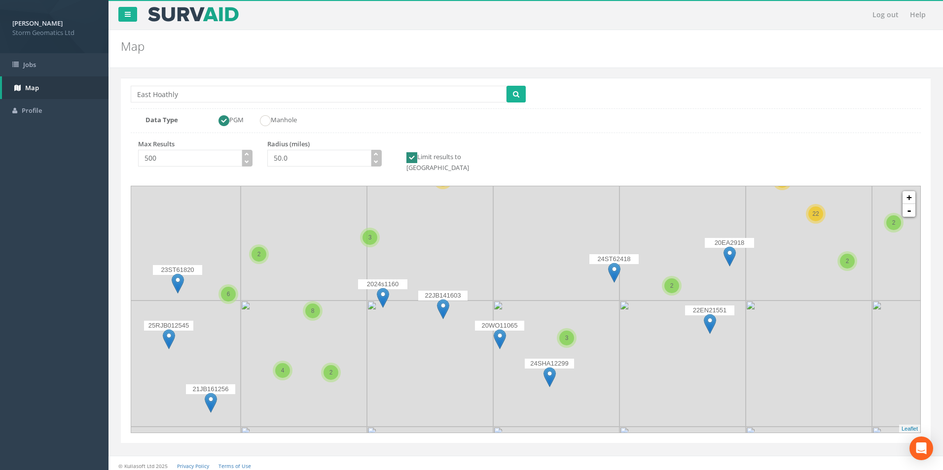
drag, startPoint x: 522, startPoint y: 342, endPoint x: 521, endPoint y: 295, distance: 47.3
click at [521, 301] on img at bounding box center [556, 364] width 126 height 126
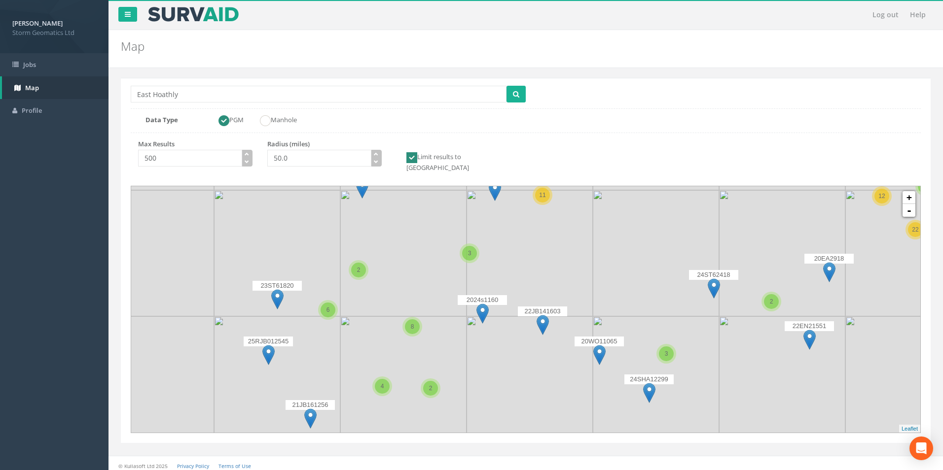
drag, startPoint x: 517, startPoint y: 296, endPoint x: 617, endPoint y: 312, distance: 100.8
click at [617, 317] on img at bounding box center [656, 380] width 126 height 126
click at [280, 290] on img at bounding box center [277, 299] width 12 height 20
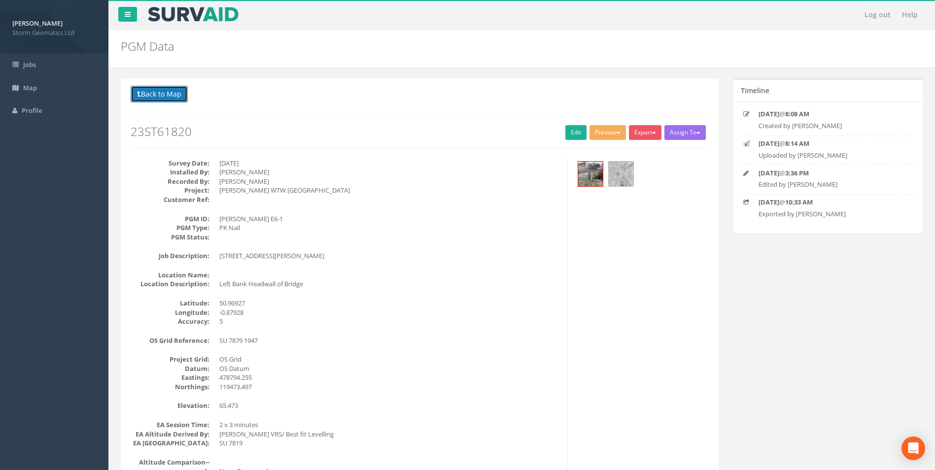
click at [168, 101] on button "Back to Map" at bounding box center [159, 94] width 57 height 17
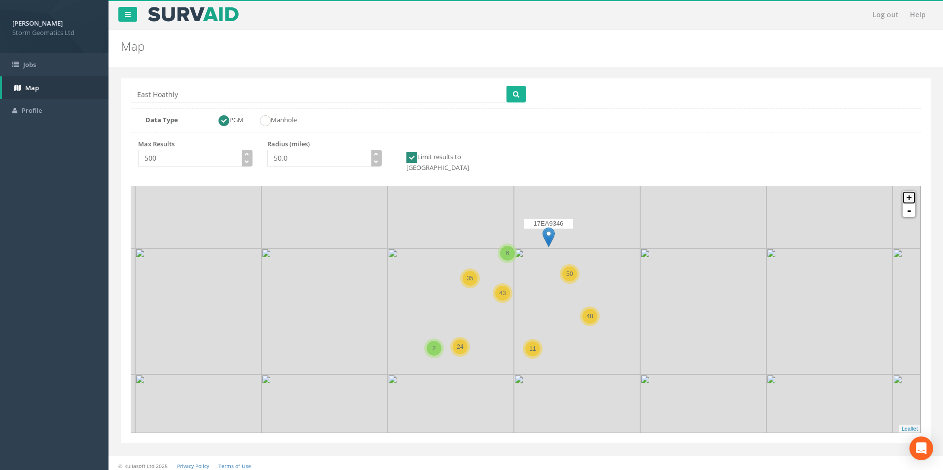
click at [911, 191] on link "+" at bounding box center [908, 197] width 13 height 13
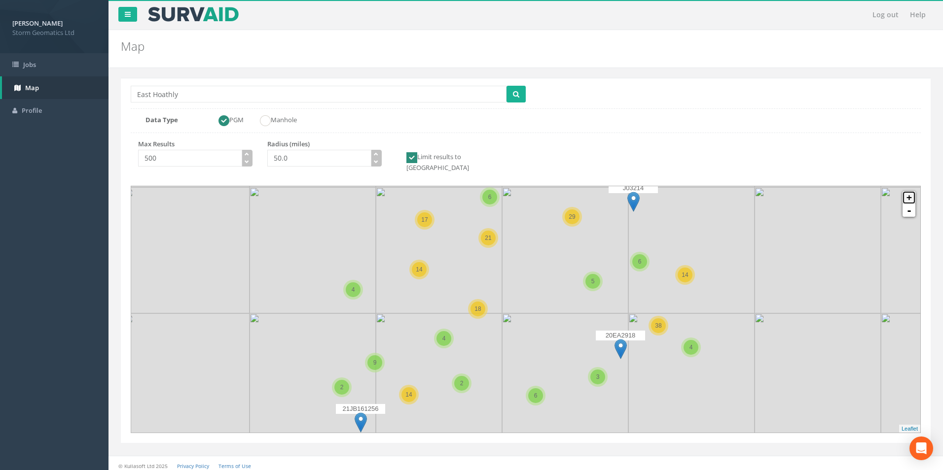
click at [911, 191] on link "+" at bounding box center [908, 197] width 13 height 13
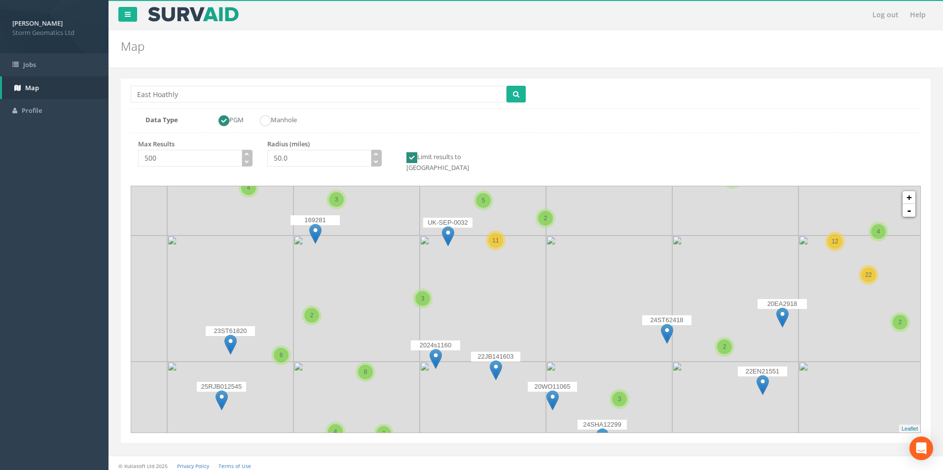
drag, startPoint x: 547, startPoint y: 331, endPoint x: 603, endPoint y: 257, distance: 92.5
click at [603, 257] on icon at bounding box center [593, 228] width 822 height 257
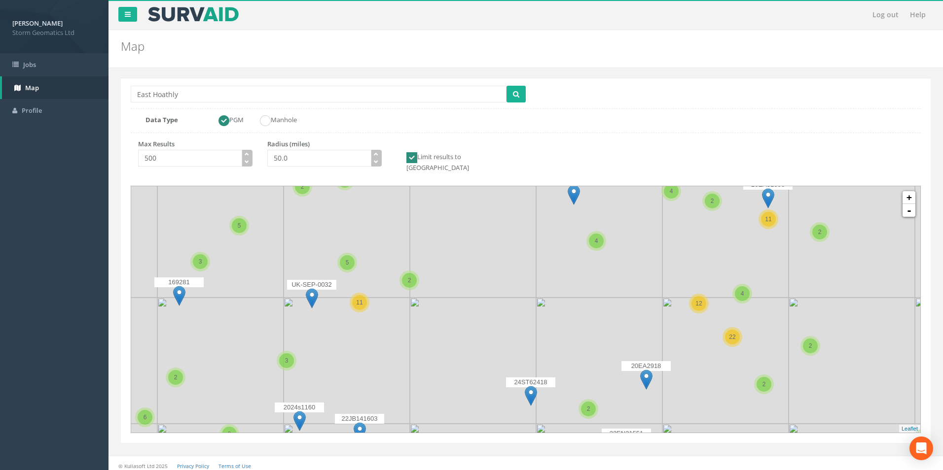
drag, startPoint x: 614, startPoint y: 342, endPoint x: 483, endPoint y: 414, distance: 149.4
click at [483, 414] on icon at bounding box center [390, 372] width 822 height 257
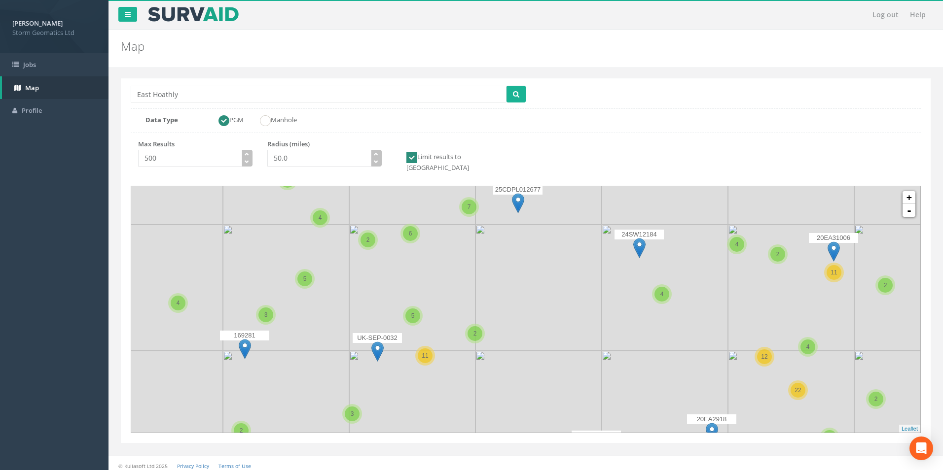
drag, startPoint x: 447, startPoint y: 339, endPoint x: 506, endPoint y: 382, distance: 72.8
click at [506, 382] on icon at bounding box center [585, 352] width 822 height 257
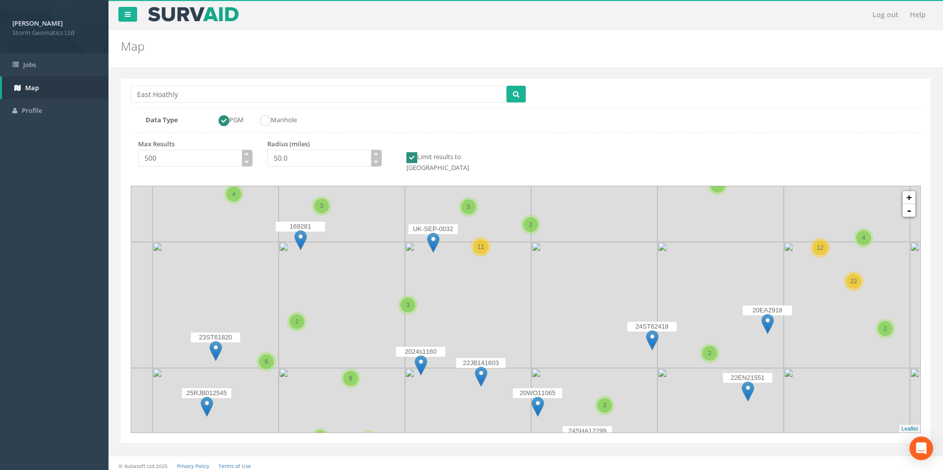
drag, startPoint x: 506, startPoint y: 382, endPoint x: 564, endPoint y: 273, distance: 123.5
click at [564, 273] on icon at bounding box center [582, 200] width 822 height 257
click at [277, 158] on input "50.0" at bounding box center [319, 158] width 104 height 17
type input "10.0"
click at [513, 90] on span "submit" at bounding box center [516, 93] width 6 height 9
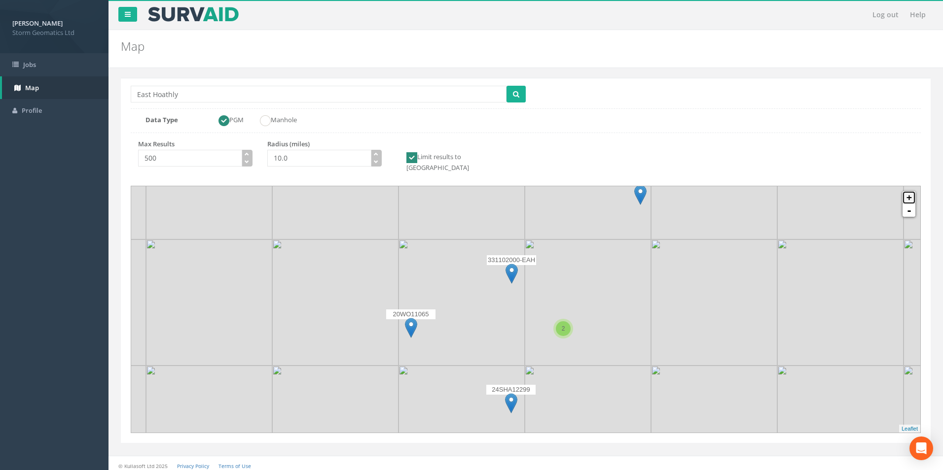
click at [909, 191] on link "+" at bounding box center [908, 197] width 13 height 13
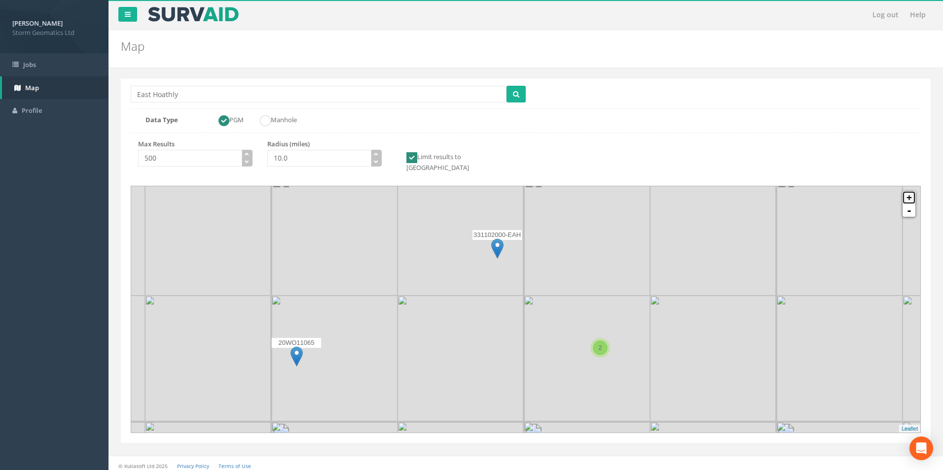
click at [909, 191] on link "+" at bounding box center [908, 197] width 13 height 13
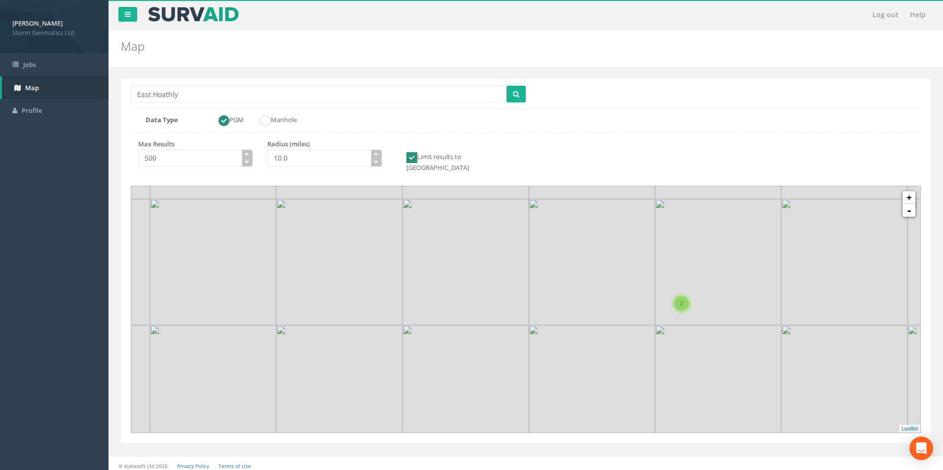
drag, startPoint x: 378, startPoint y: 347, endPoint x: 385, endPoint y: 263, distance: 84.1
click at [385, 263] on icon at bounding box center [533, 227] width 822 height 257
drag, startPoint x: 546, startPoint y: 374, endPoint x: 531, endPoint y: 254, distance: 121.1
click at [531, 254] on icon at bounding box center [511, 196] width 822 height 257
drag, startPoint x: 491, startPoint y: 316, endPoint x: 415, endPoint y: 366, distance: 91.5
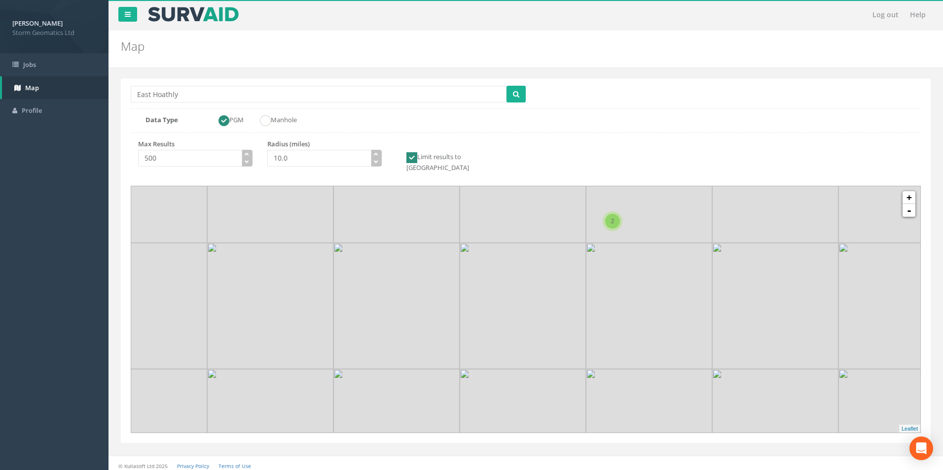
click at [415, 366] on icon at bounding box center [472, 345] width 822 height 257
drag, startPoint x: 407, startPoint y: 287, endPoint x: 375, endPoint y: 378, distance: 95.7
click at [375, 378] on icon at bounding box center [494, 398] width 822 height 257
drag, startPoint x: 369, startPoint y: 270, endPoint x: 489, endPoint y: 393, distance: 171.5
click at [489, 393] on icon at bounding box center [645, 433] width 822 height 257
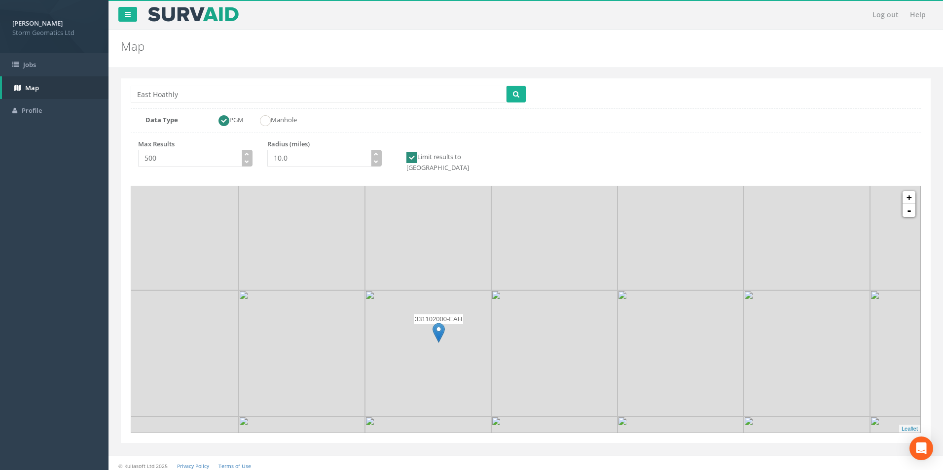
drag, startPoint x: 478, startPoint y: 292, endPoint x: 506, endPoint y: 324, distance: 41.9
click at [506, 324] on icon at bounding box center [553, 341] width 822 height 257
click at [912, 191] on link "+" at bounding box center [908, 197] width 13 height 13
drag, startPoint x: 483, startPoint y: 324, endPoint x: 575, endPoint y: 290, distance: 98.6
click at [575, 290] on icon at bounding box center [619, 276] width 822 height 257
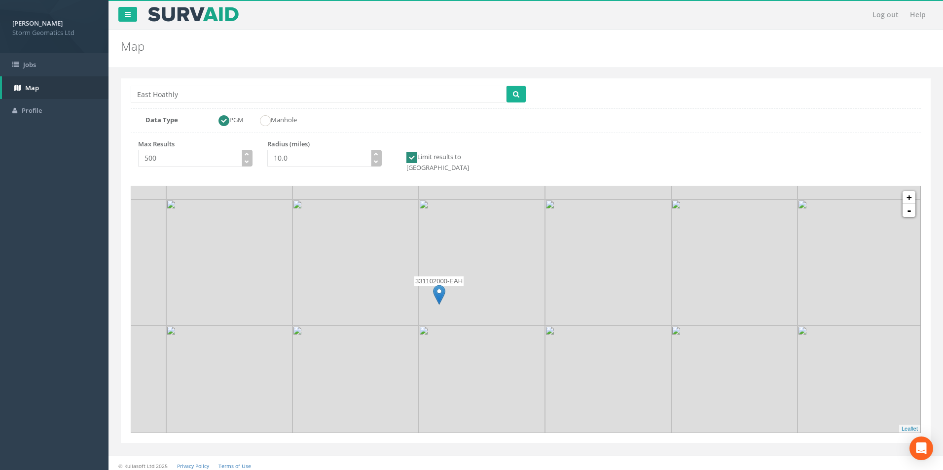
drag, startPoint x: 557, startPoint y: 387, endPoint x: 552, endPoint y: 344, distance: 43.1
click at [552, 344] on icon at bounding box center [521, 271] width 822 height 257
click at [434, 276] on img at bounding box center [438, 286] width 12 height 20
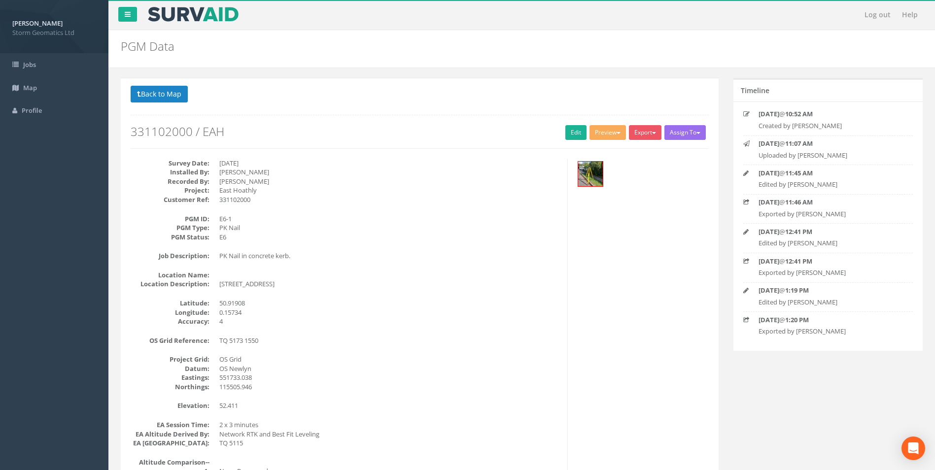
scroll to position [49, 0]
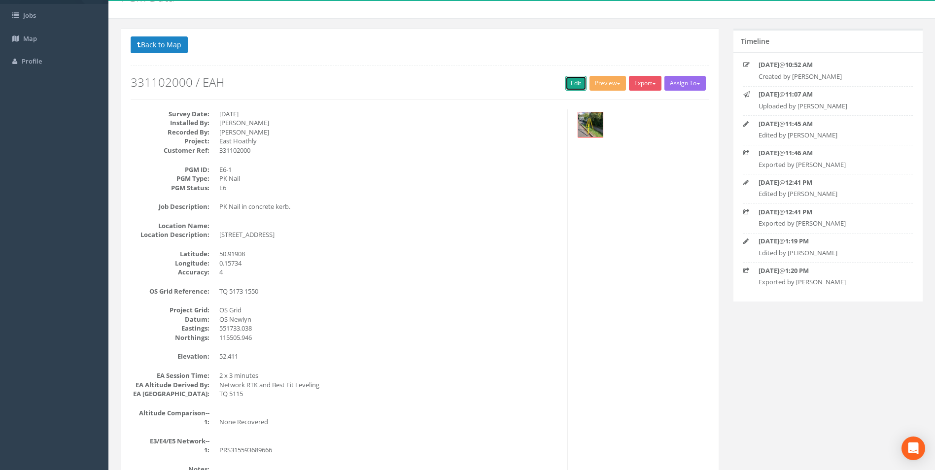
click at [572, 82] on link "Edit" at bounding box center [575, 83] width 21 height 15
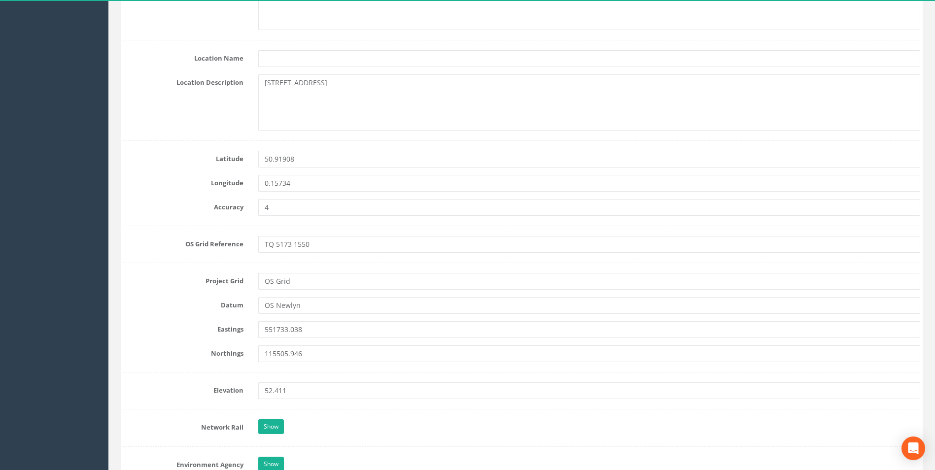
scroll to position [592, 0]
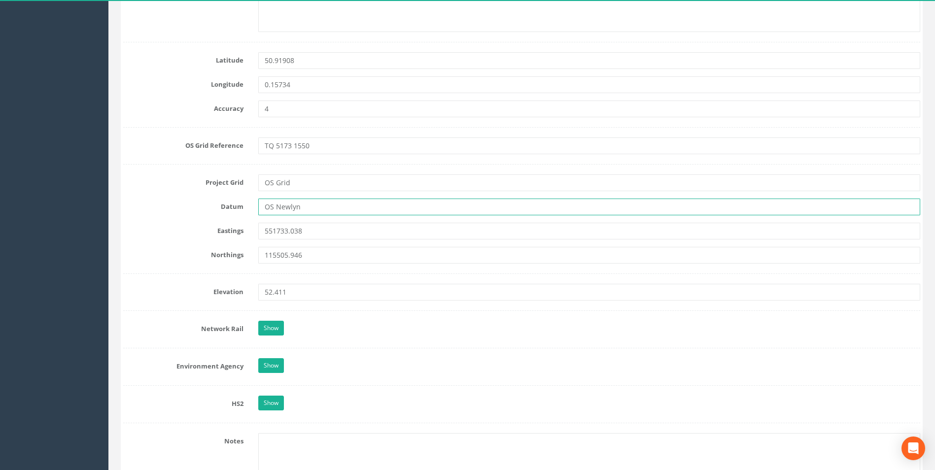
drag, startPoint x: 317, startPoint y: 210, endPoint x: 249, endPoint y: 210, distance: 67.5
click at [249, 210] on div "Datum OS Newlyn" at bounding box center [522, 207] width 812 height 17
click at [331, 228] on input "551733.038" at bounding box center [589, 231] width 662 height 17
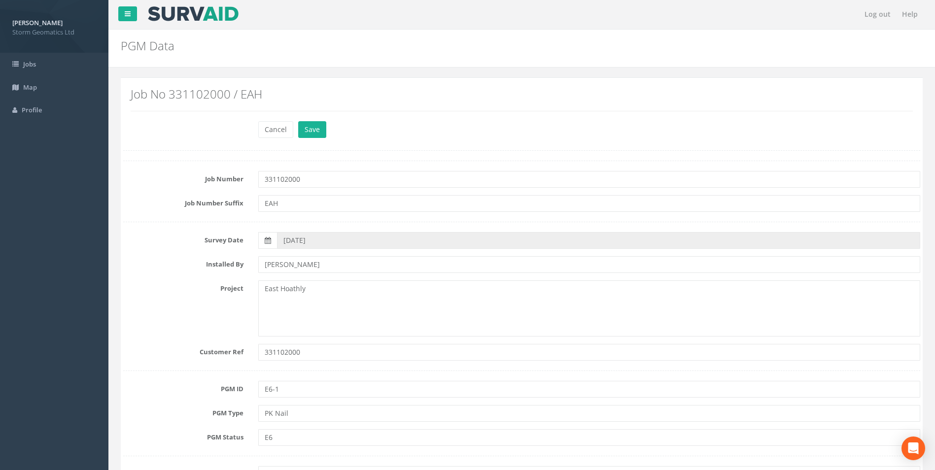
scroll to position [0, 0]
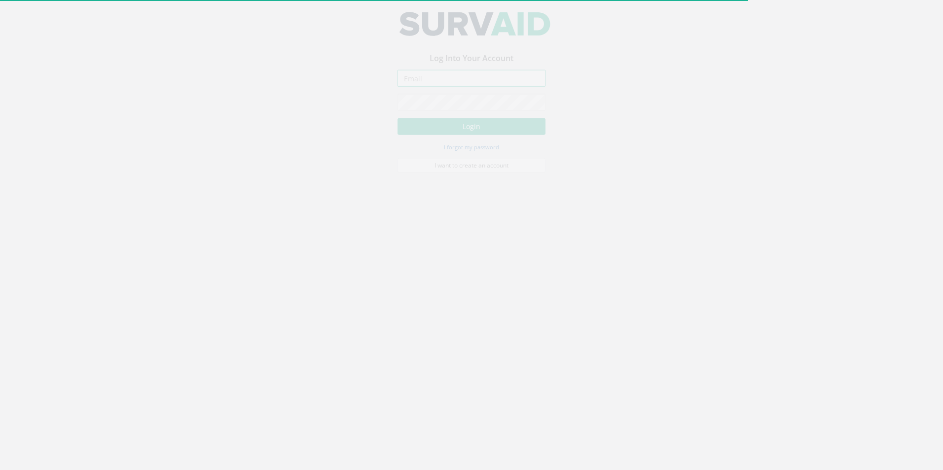
type input "[EMAIL_ADDRESS][DOMAIN_NAME]"
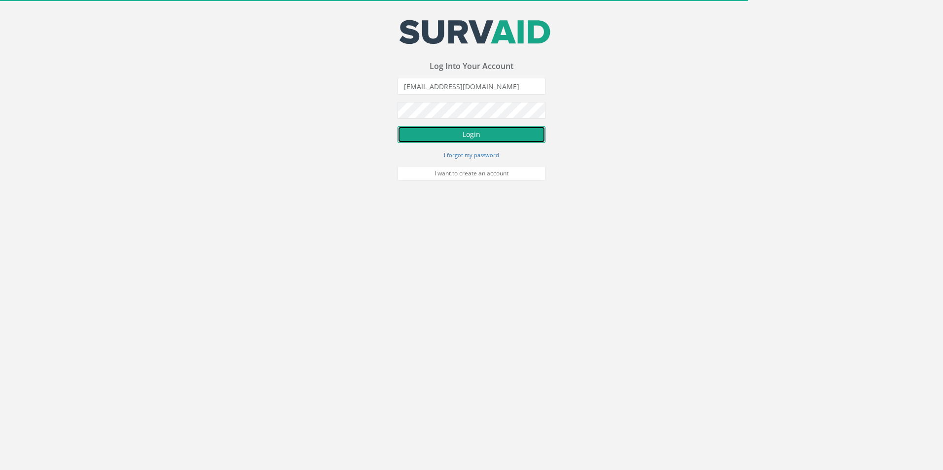
click at [490, 138] on button "Login" at bounding box center [471, 134] width 148 height 17
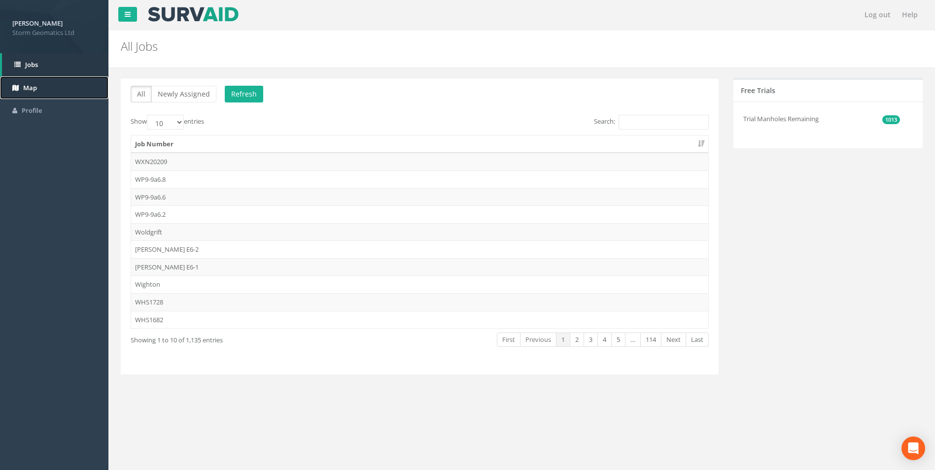
click at [33, 88] on span "Map" at bounding box center [30, 87] width 14 height 9
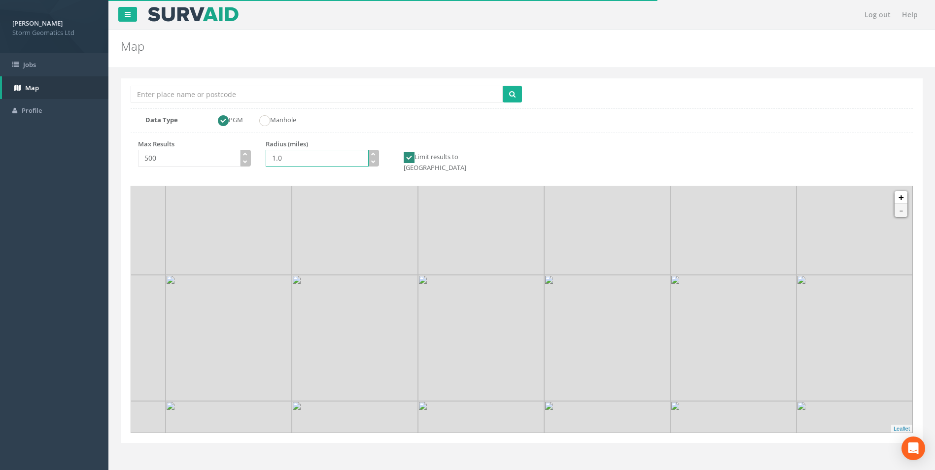
click at [276, 158] on input "1.0" at bounding box center [317, 158] width 103 height 17
type input "10.0"
click at [193, 89] on input "Location Search Box" at bounding box center [317, 94] width 372 height 17
type input "Uffington"
click at [515, 99] on span "submit" at bounding box center [512, 93] width 6 height 9
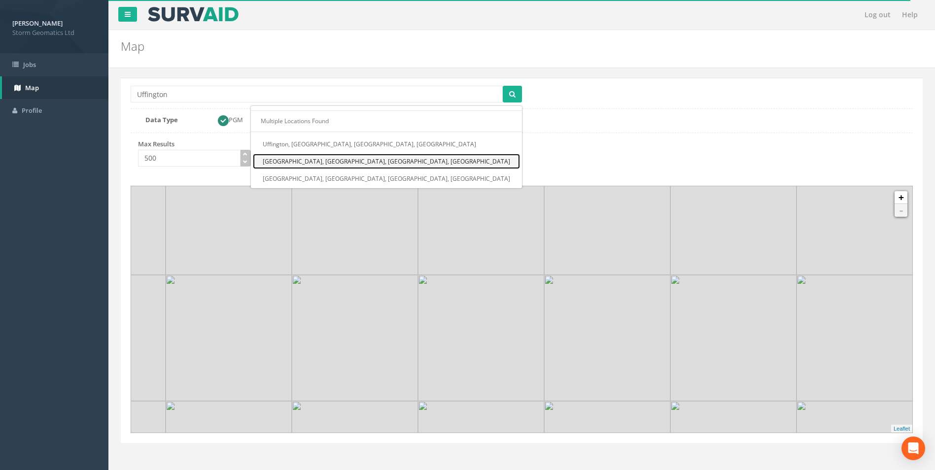
click at [467, 165] on link "Uffington, Shrewsbury, Shropshire, ENG" at bounding box center [386, 161] width 267 height 15
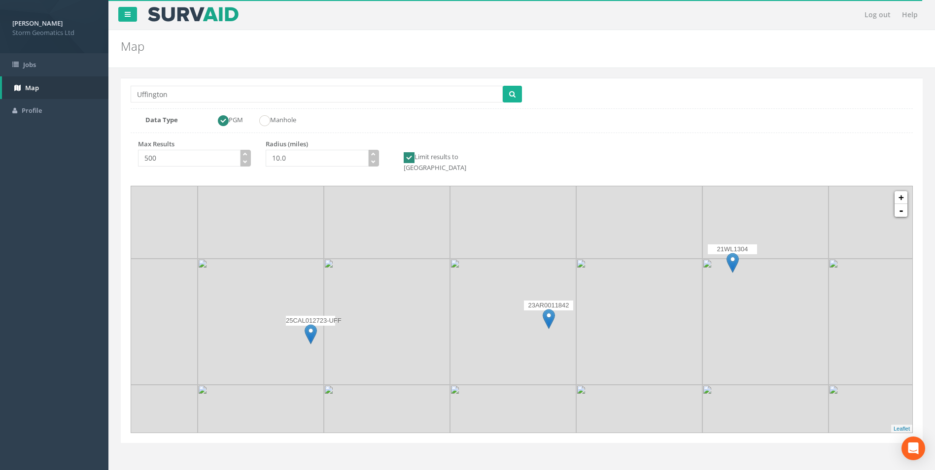
click at [308, 326] on img at bounding box center [311, 334] width 12 height 20
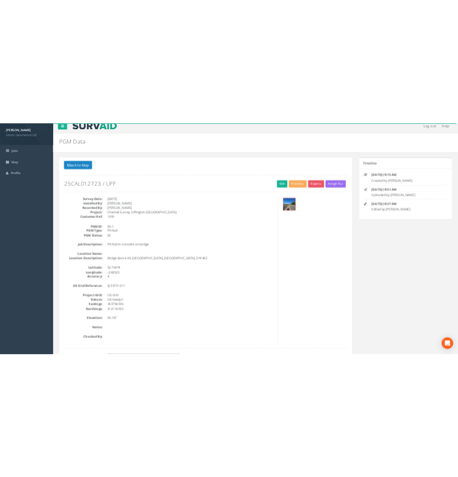
scroll to position [6, 0]
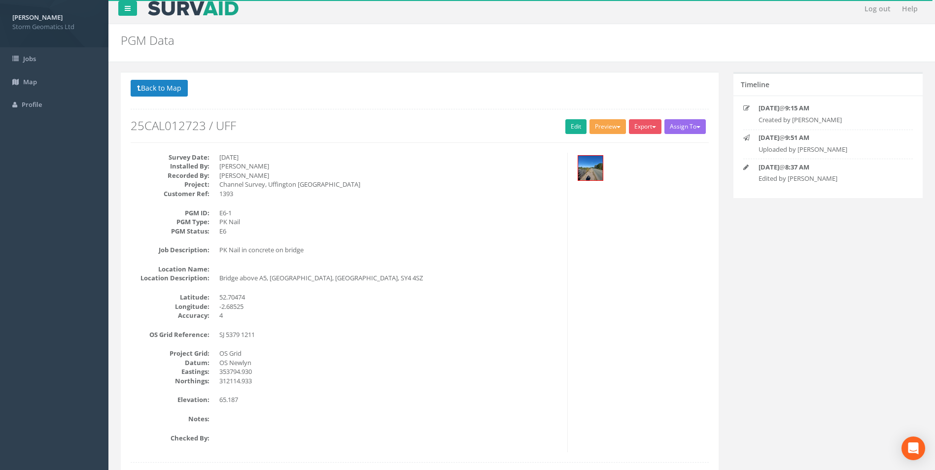
click at [609, 127] on button "Preview" at bounding box center [608, 126] width 36 height 15
click at [603, 148] on link "Storm Geomatics" at bounding box center [588, 147] width 77 height 15
click at [667, 287] on div "Survey Date: 22/09/2025 Installed By: Daisy Perry Recorded By: Daisy Perry Proj…" at bounding box center [419, 303] width 593 height 300
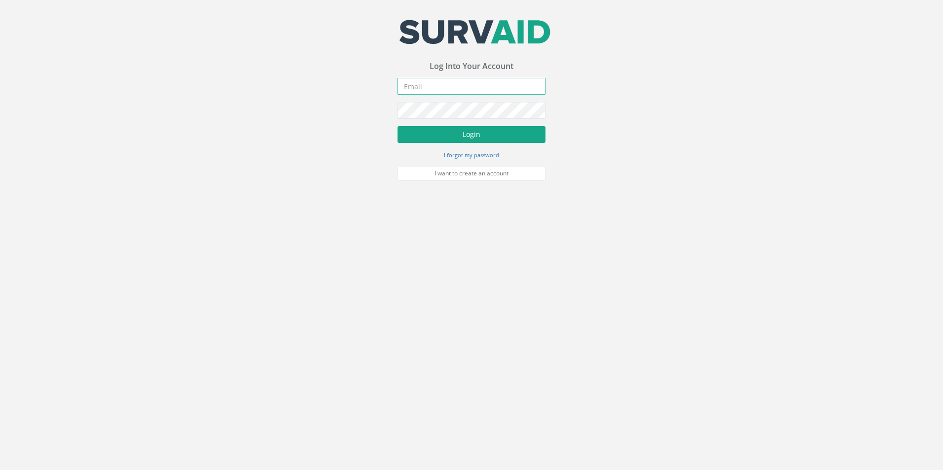
type input "[EMAIL_ADDRESS][DOMAIN_NAME]"
click at [490, 137] on button "Login" at bounding box center [471, 134] width 148 height 17
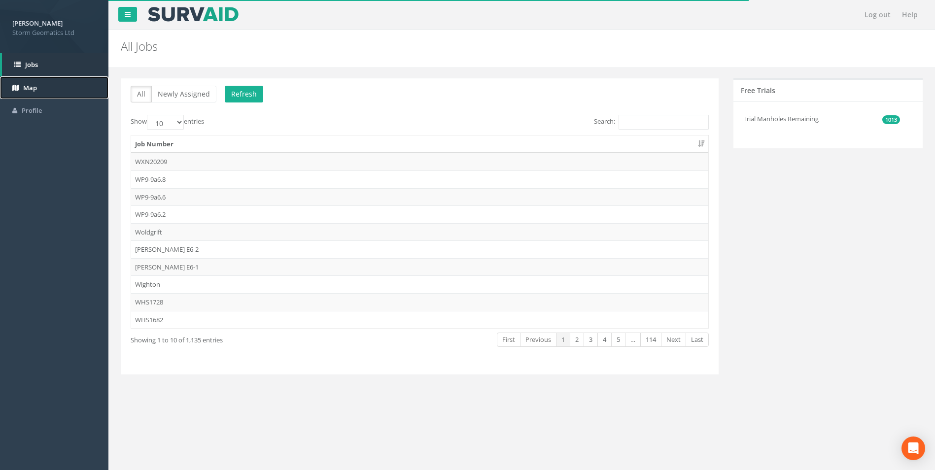
click at [41, 91] on link "Map" at bounding box center [54, 87] width 108 height 23
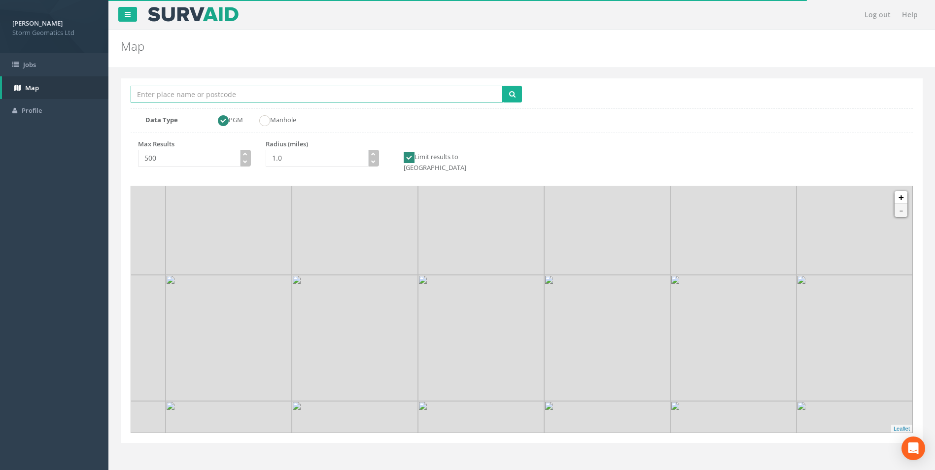
click at [224, 92] on input "Location Search Box" at bounding box center [317, 94] width 372 height 17
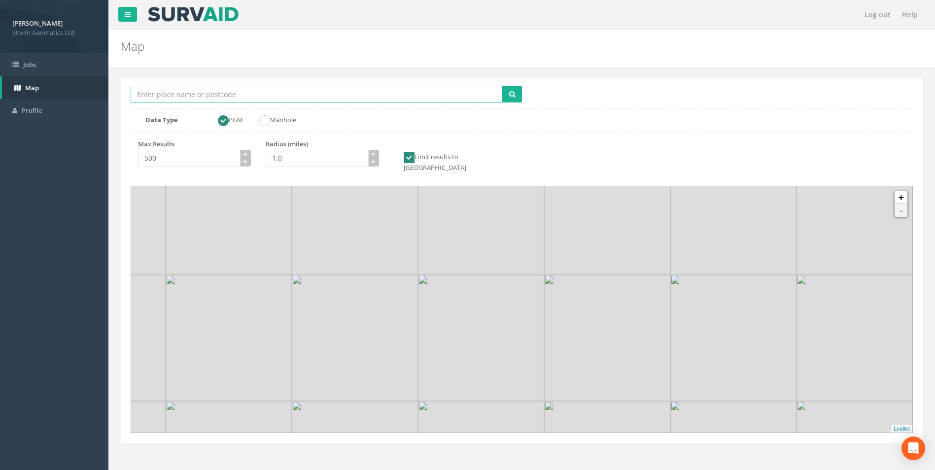
type input "Uffington"
click at [276, 159] on input "1.0" at bounding box center [317, 158] width 103 height 17
type input "10.0"
click at [517, 89] on button "submit" at bounding box center [512, 94] width 19 height 17
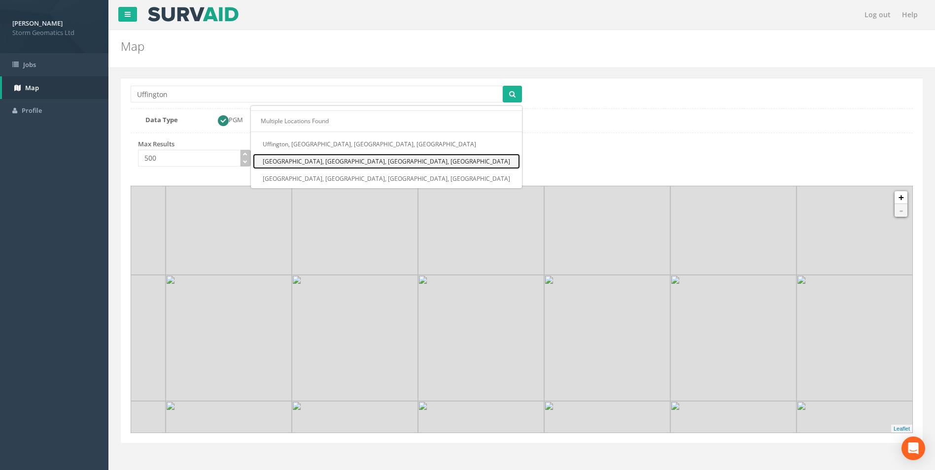
click at [469, 162] on link "Uffington, Shrewsbury, Shropshire, ENG" at bounding box center [386, 161] width 267 height 15
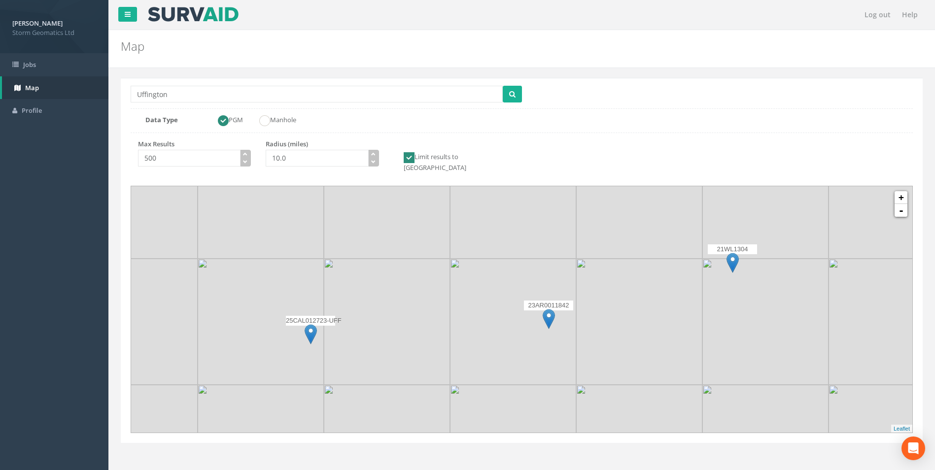
click at [312, 324] on img at bounding box center [311, 334] width 12 height 20
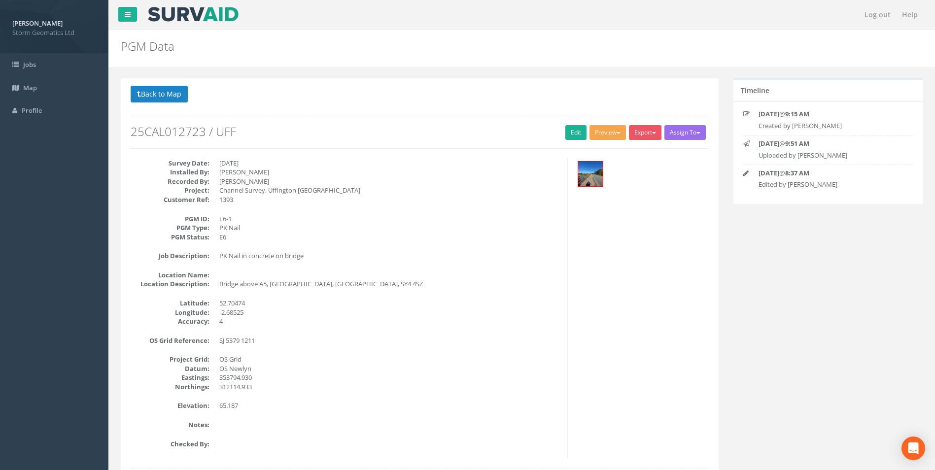
click at [618, 129] on button "Preview" at bounding box center [608, 132] width 36 height 15
click at [606, 155] on link "Storm Geomatics" at bounding box center [588, 152] width 77 height 15
click at [607, 134] on button "Preview" at bounding box center [608, 132] width 36 height 15
click at [607, 132] on button "Preview" at bounding box center [608, 132] width 36 height 15
click at [607, 138] on button "Preview" at bounding box center [608, 132] width 36 height 15
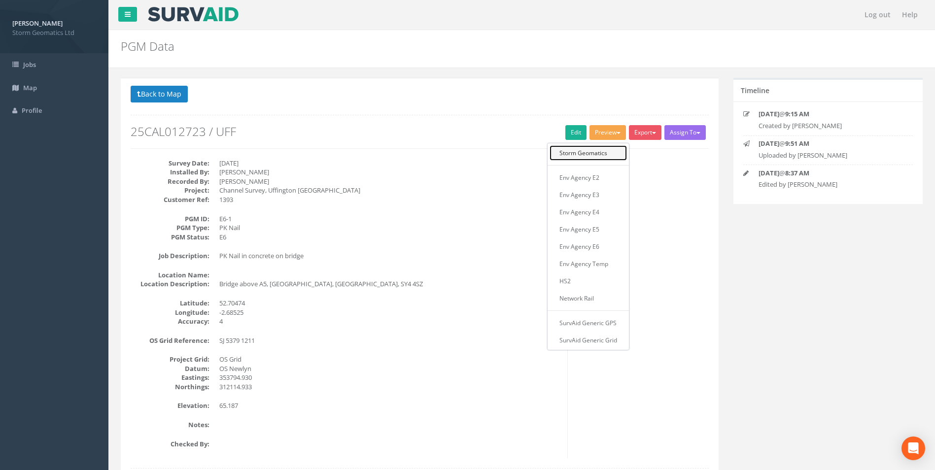
click at [602, 157] on link "Storm Geomatics" at bounding box center [588, 152] width 77 height 15
click at [602, 118] on div "Back to 25CAL012723 PGMs Back to Map Assign To No Companies Added Export Storm …" at bounding box center [420, 117] width 578 height 63
click at [601, 133] on button "Preview" at bounding box center [608, 132] width 36 height 15
click at [604, 160] on link "Storm Geomatics" at bounding box center [588, 152] width 77 height 15
click at [617, 133] on span "button" at bounding box center [619, 133] width 4 height 2
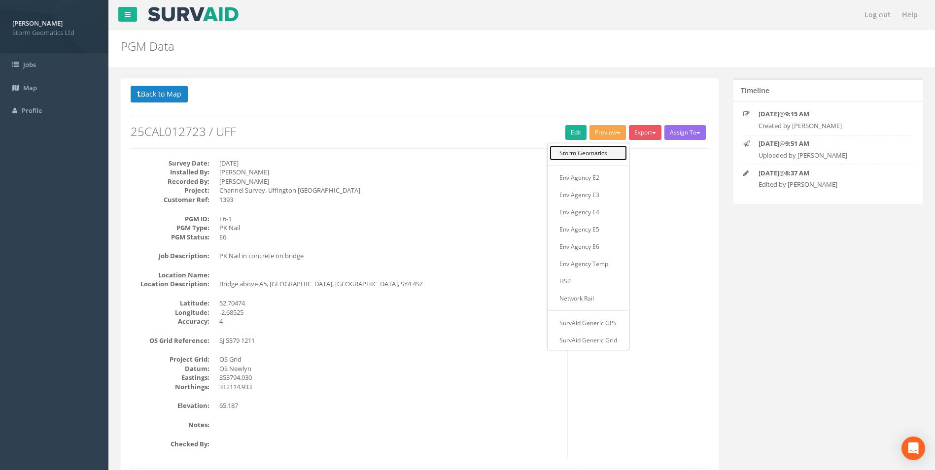
click at [599, 153] on link "Storm Geomatics" at bounding box center [588, 152] width 77 height 15
click at [603, 137] on button "Preview" at bounding box center [608, 132] width 36 height 15
click at [604, 152] on link "Storm Geomatics" at bounding box center [588, 152] width 77 height 15
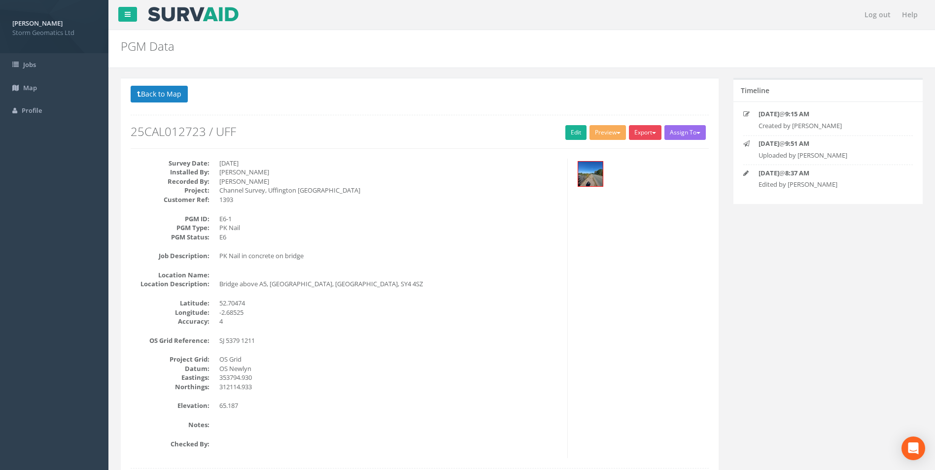
click at [642, 133] on button "Export" at bounding box center [645, 132] width 33 height 15
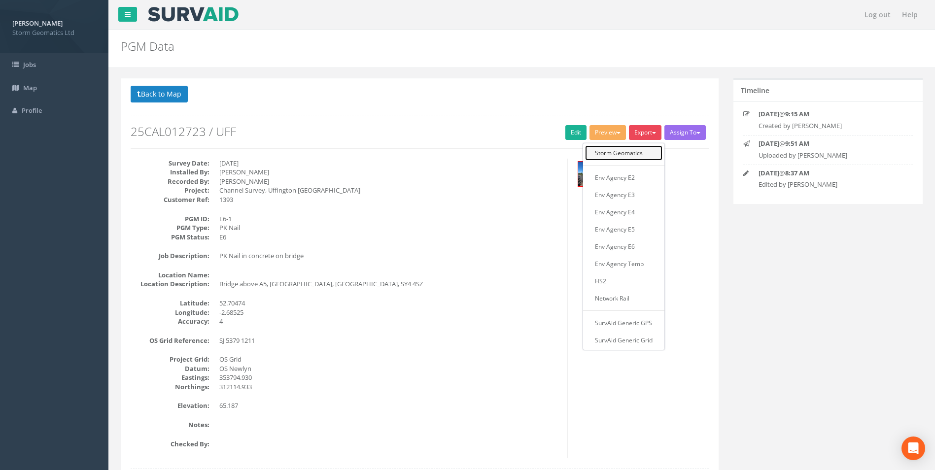
click at [644, 152] on link "Storm Geomatics" at bounding box center [623, 152] width 77 height 15
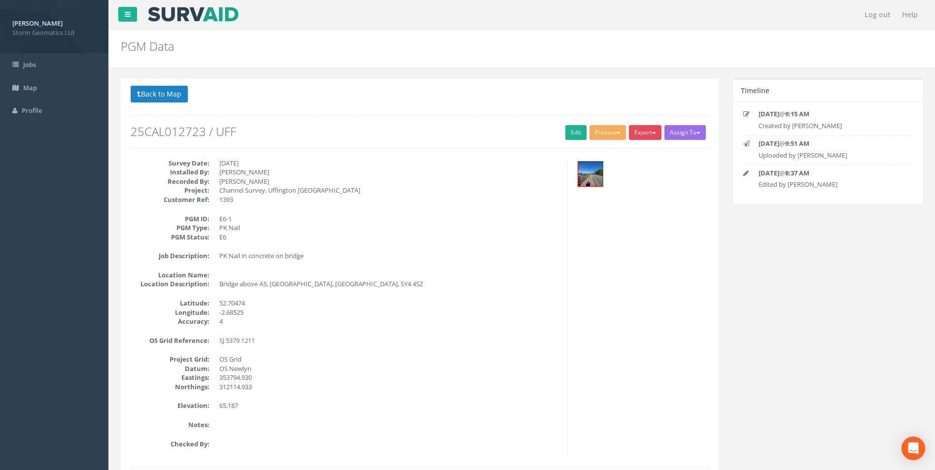
click at [646, 135] on button "Export" at bounding box center [645, 132] width 33 height 15
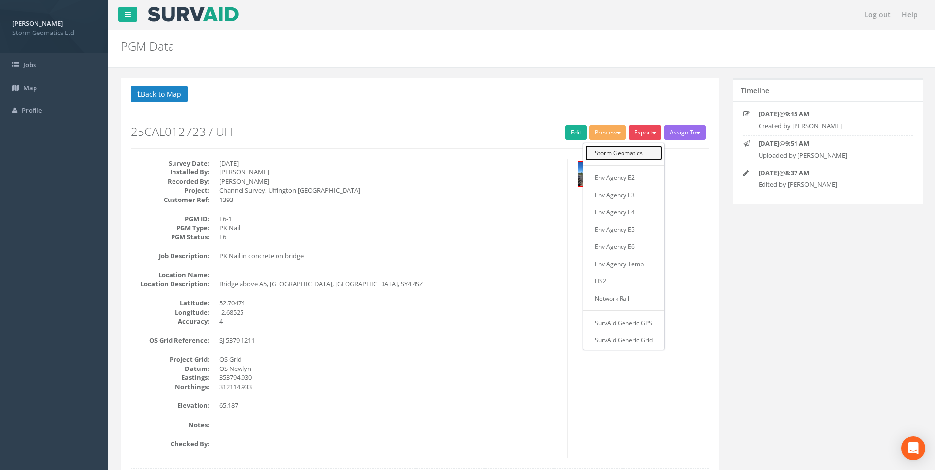
click at [640, 151] on link "Storm Geomatics" at bounding box center [623, 152] width 77 height 15
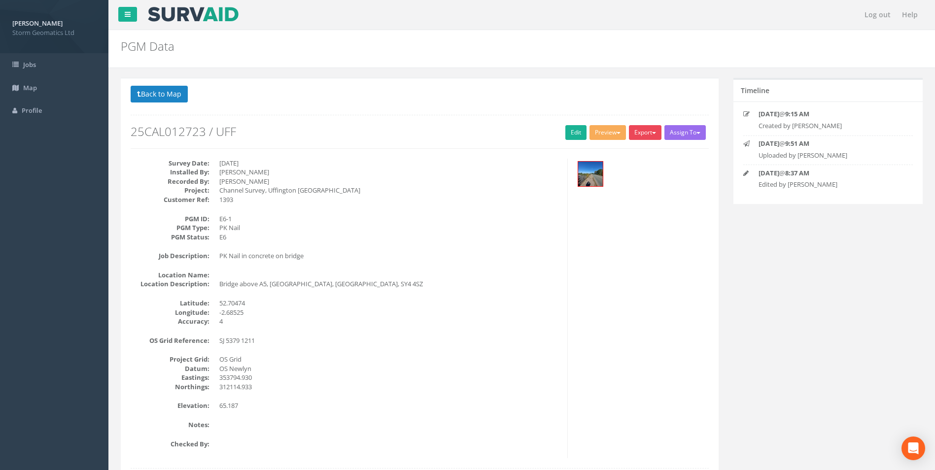
click at [644, 138] on button "Export" at bounding box center [645, 132] width 33 height 15
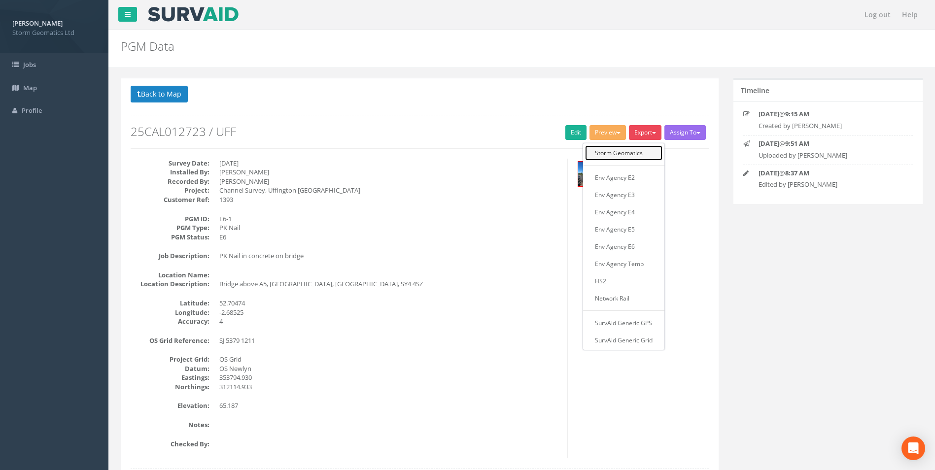
click at [642, 150] on link "Storm Geomatics" at bounding box center [623, 152] width 77 height 15
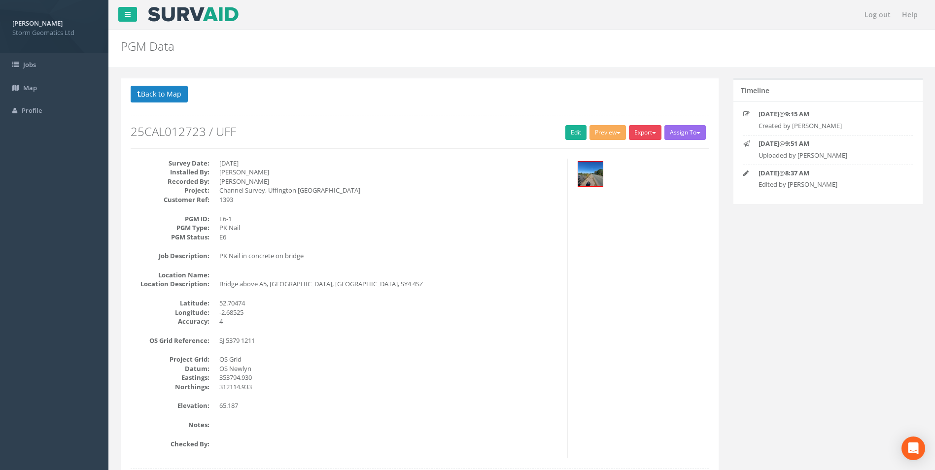
click at [651, 135] on button "Export" at bounding box center [645, 132] width 33 height 15
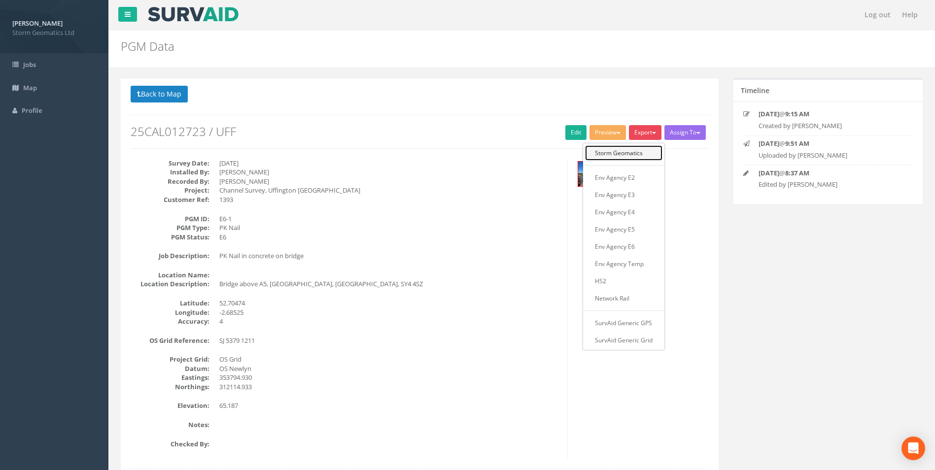
click at [646, 153] on link "Storm Geomatics" at bounding box center [623, 152] width 77 height 15
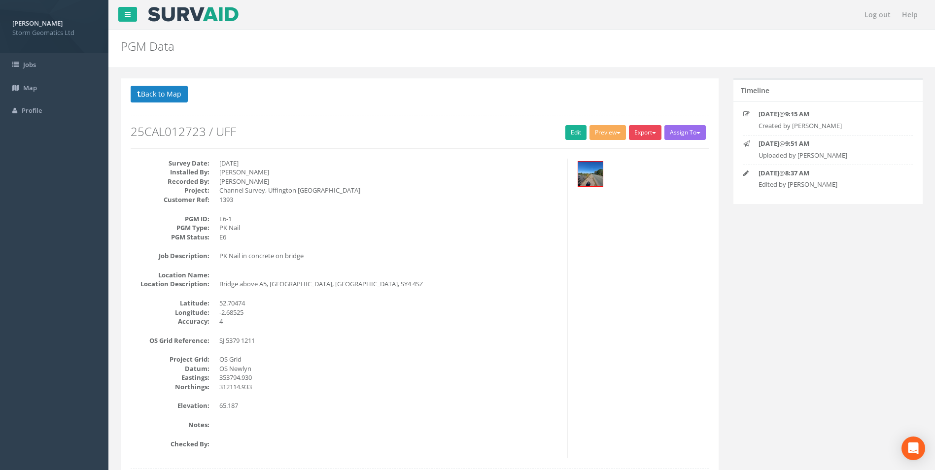
click at [649, 135] on button "Export" at bounding box center [645, 132] width 33 height 15
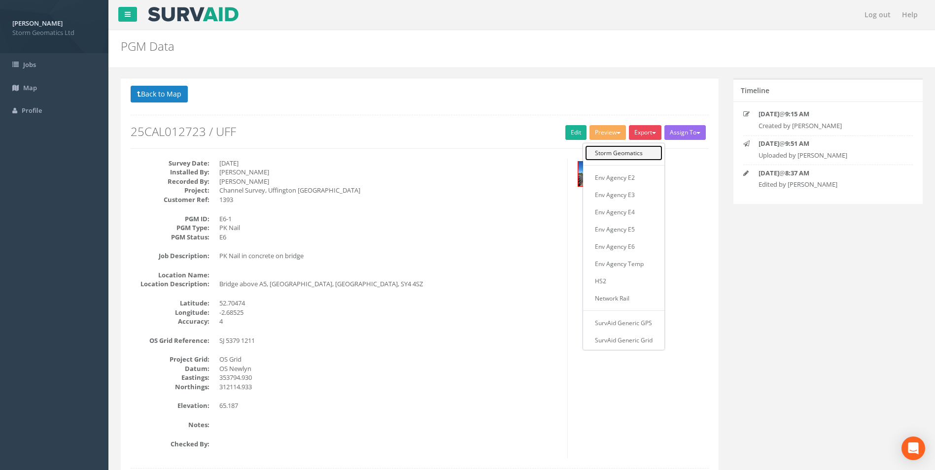
click at [642, 155] on link "Storm Geomatics" at bounding box center [623, 152] width 77 height 15
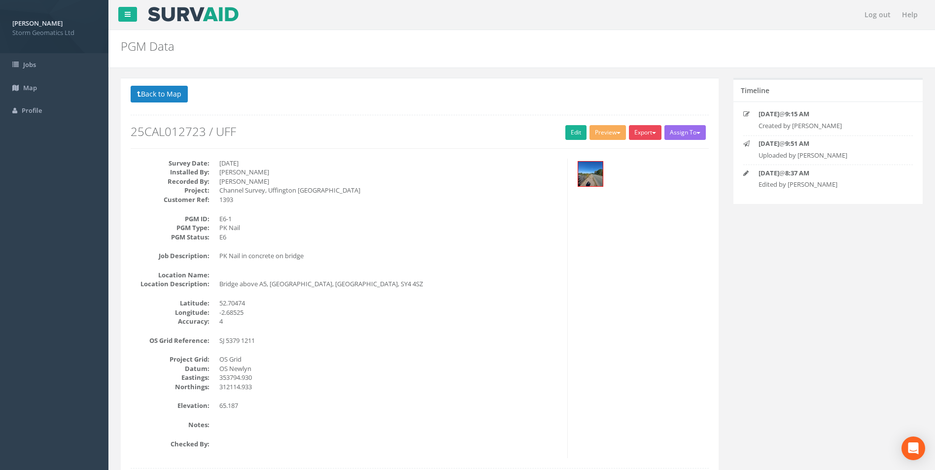
click at [653, 133] on span "button" at bounding box center [654, 133] width 4 height 2
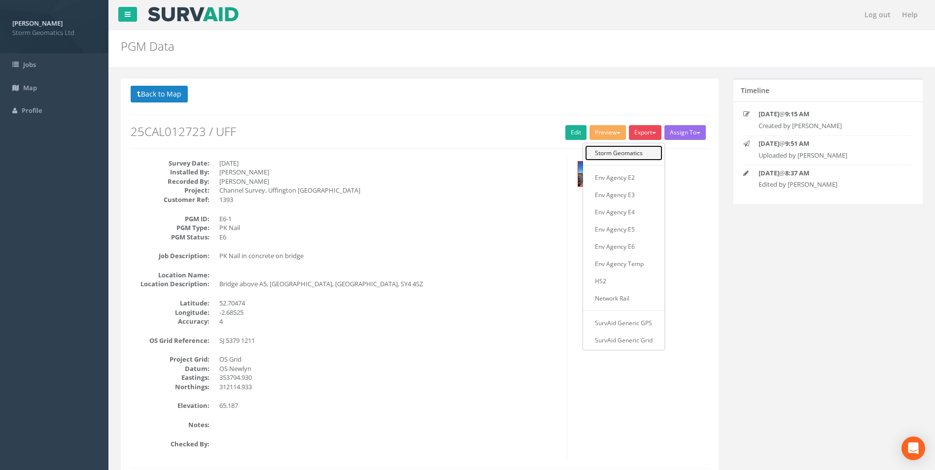
click at [643, 153] on link "Storm Geomatics" at bounding box center [623, 152] width 77 height 15
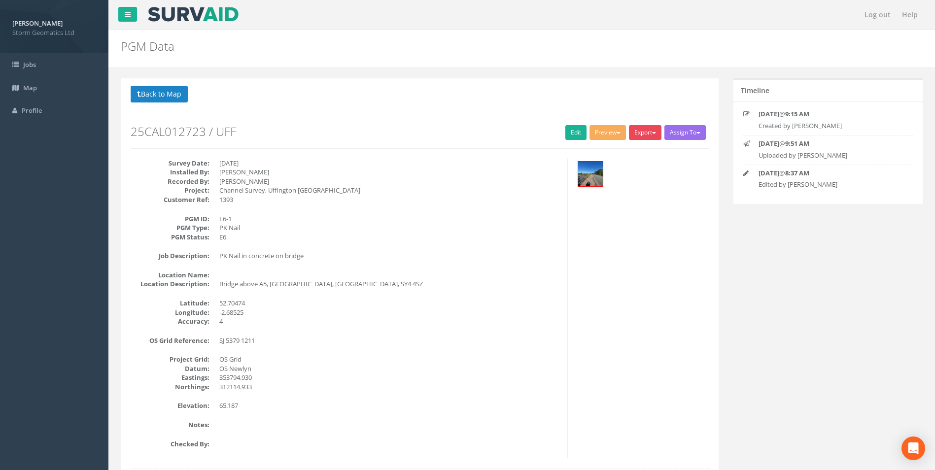
click at [641, 138] on button "Export" at bounding box center [645, 132] width 33 height 15
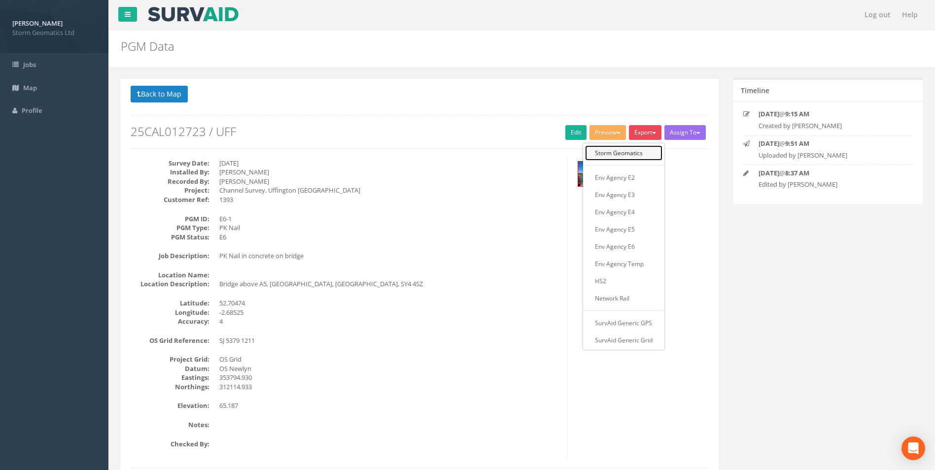
click at [639, 154] on link "Storm Geomatics" at bounding box center [623, 152] width 77 height 15
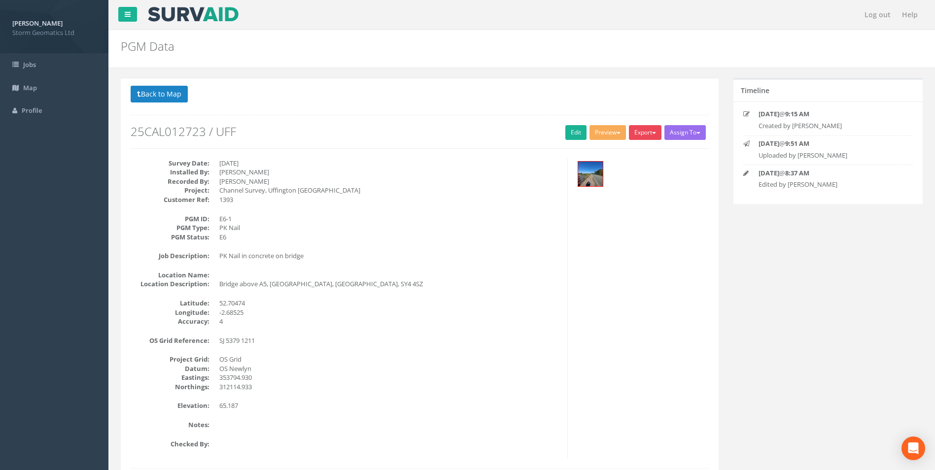
click at [648, 137] on button "Export" at bounding box center [645, 132] width 33 height 15
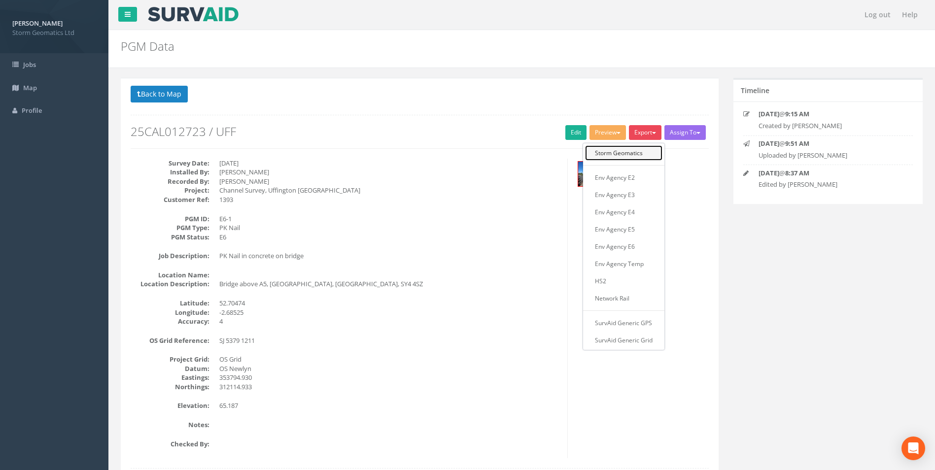
click at [646, 150] on link "Storm Geomatics" at bounding box center [623, 152] width 77 height 15
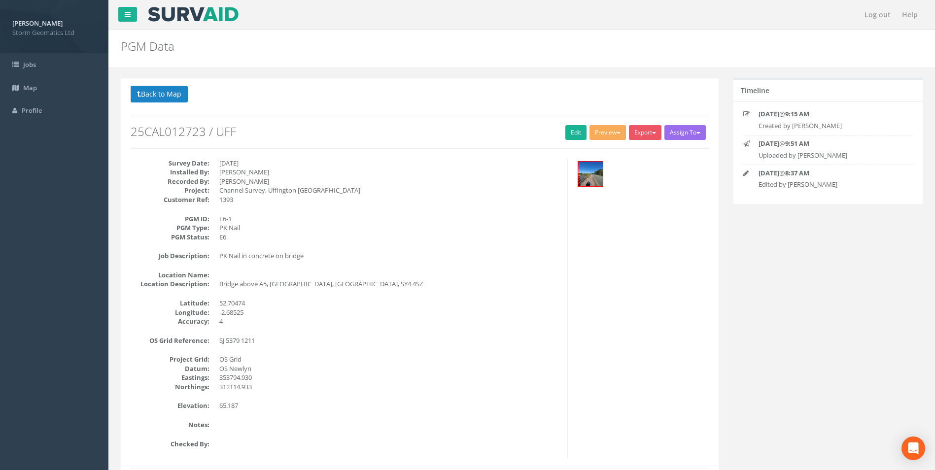
drag, startPoint x: 647, startPoint y: 134, endPoint x: 632, endPoint y: 158, distance: 28.7
click at [632, 159] on div at bounding box center [642, 175] width 134 height 33
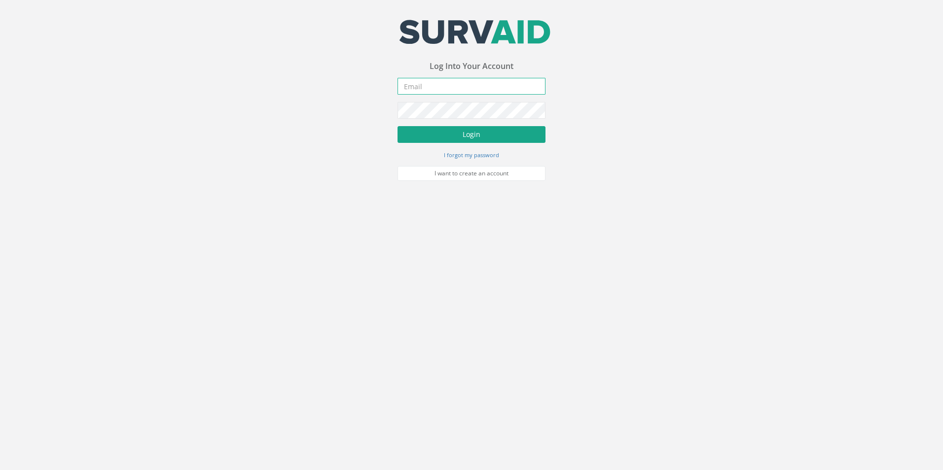
type input "[EMAIL_ADDRESS][DOMAIN_NAME]"
click at [478, 136] on button "Login" at bounding box center [471, 134] width 148 height 17
type input "[EMAIL_ADDRESS][DOMAIN_NAME]"
click at [456, 129] on button "Login" at bounding box center [471, 134] width 148 height 17
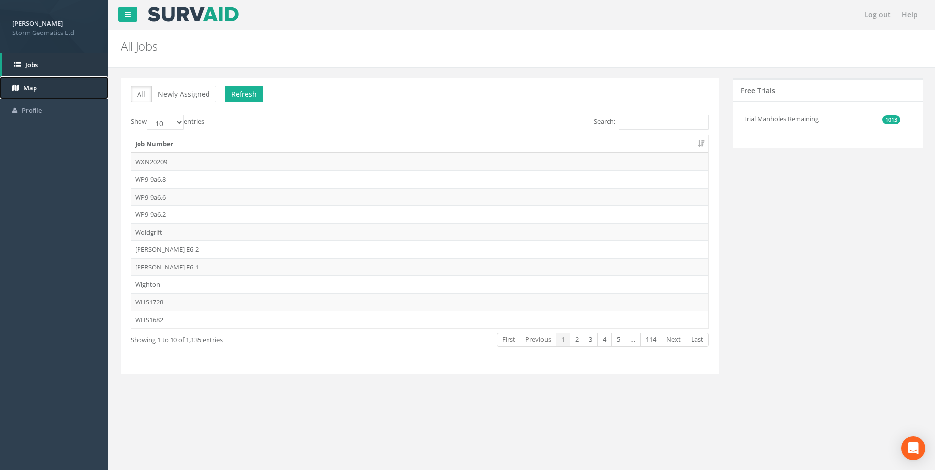
click at [50, 87] on link "Map" at bounding box center [54, 87] width 108 height 23
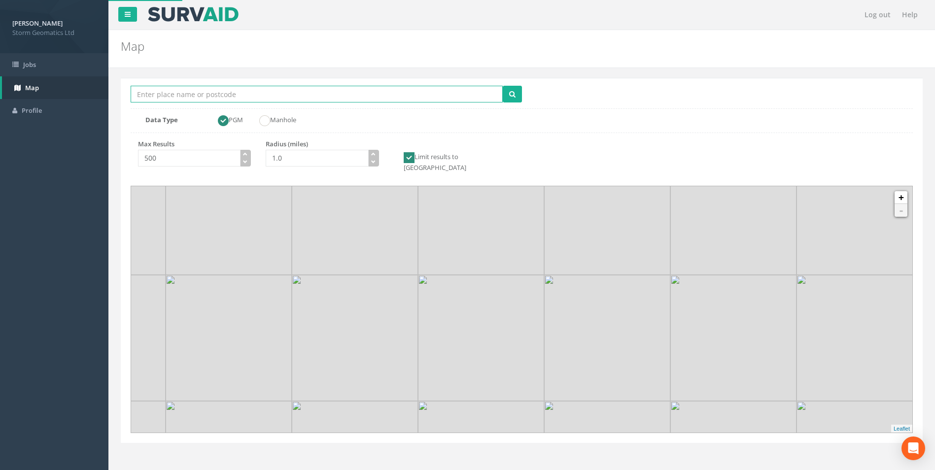
click at [245, 96] on input "Location Search Box" at bounding box center [317, 94] width 372 height 17
type input "Uffington"
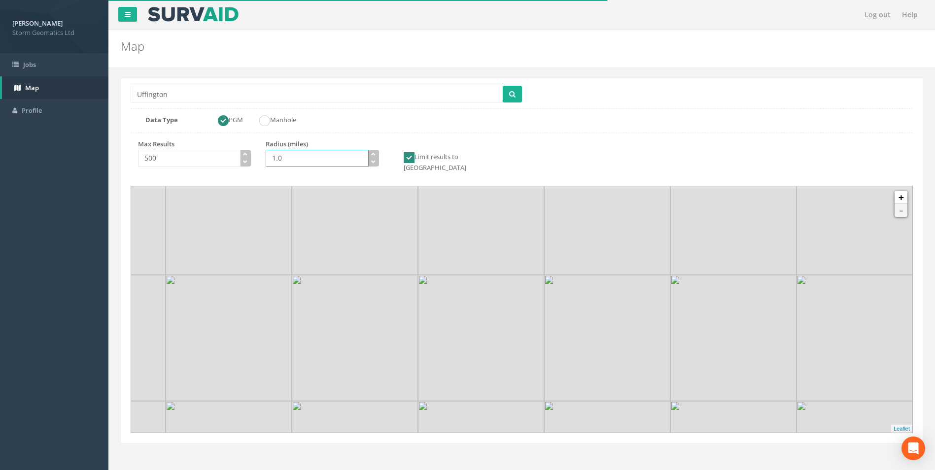
click at [275, 160] on input "1.0" at bounding box center [317, 158] width 103 height 17
type input "10.0"
click at [516, 95] on button "submit" at bounding box center [512, 94] width 19 height 17
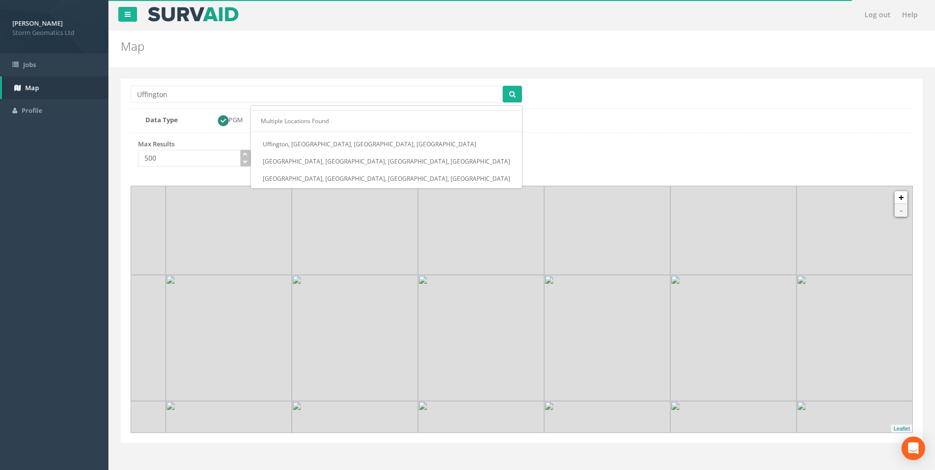
click at [437, 170] on ul "Multiple Locations Found Uffington, Faringdon, Oxfordshire, ENG Uffington, Shre…" at bounding box center [386, 147] width 271 height 82
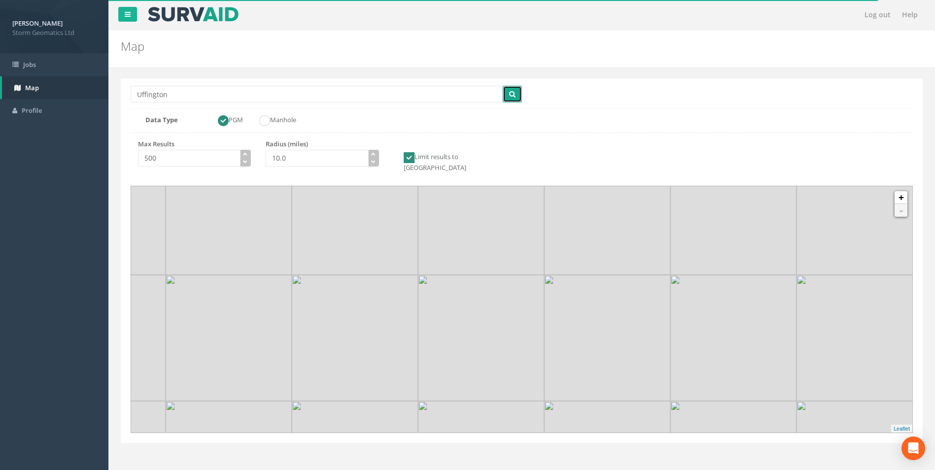
click at [517, 93] on button "submit" at bounding box center [512, 94] width 19 height 17
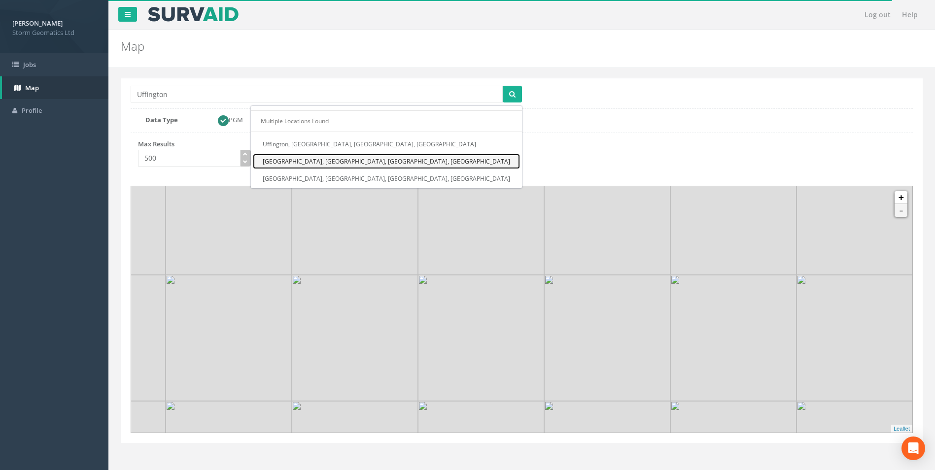
click at [438, 166] on link "[GEOGRAPHIC_DATA], [GEOGRAPHIC_DATA], [GEOGRAPHIC_DATA], [GEOGRAPHIC_DATA]" at bounding box center [386, 161] width 267 height 15
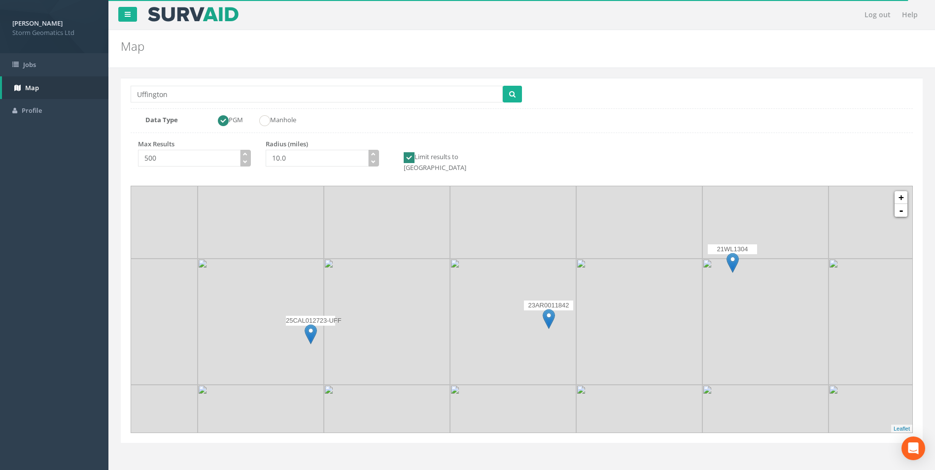
click at [309, 324] on img at bounding box center [311, 334] width 12 height 20
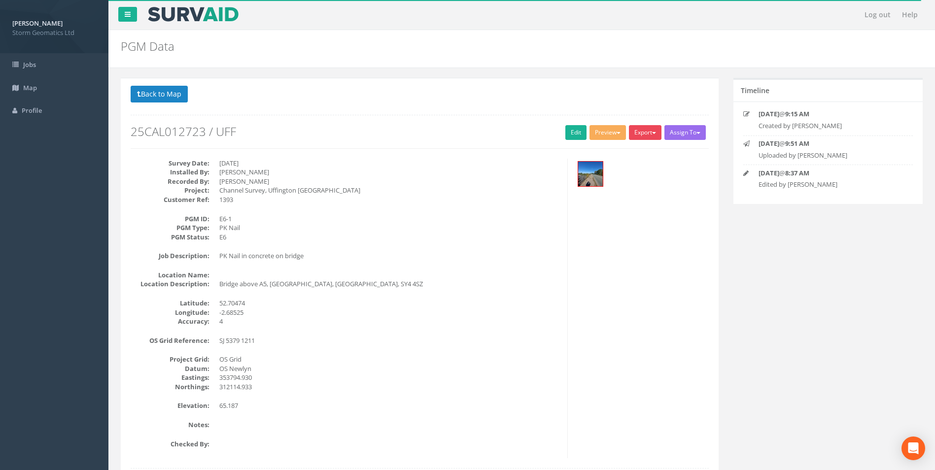
click at [645, 132] on button "Export" at bounding box center [645, 132] width 33 height 15
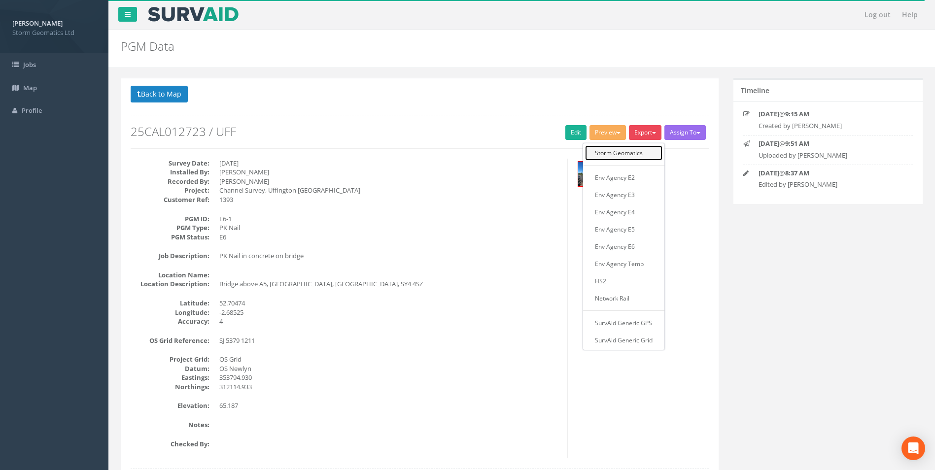
click at [637, 150] on link "Storm Geomatics" at bounding box center [623, 152] width 77 height 15
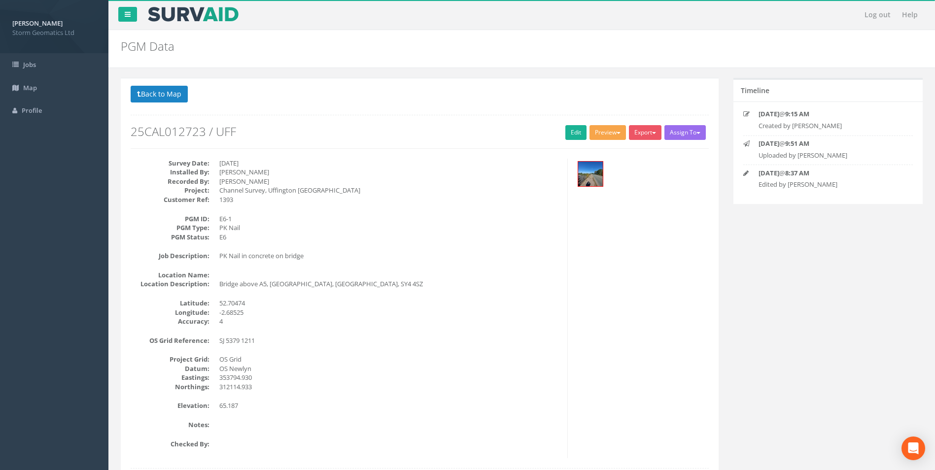
click at [611, 133] on button "Preview" at bounding box center [608, 132] width 36 height 15
click at [604, 154] on link "Storm Geomatics" at bounding box center [588, 152] width 77 height 15
click at [604, 154] on div "Back to 25CAL012723 PGMs Back to Map Assign To No Companies Added Export Storm …" at bounding box center [419, 122] width 593 height 72
click at [612, 137] on button "Preview" at bounding box center [608, 132] width 36 height 15
drag, startPoint x: 606, startPoint y: 150, endPoint x: 588, endPoint y: 153, distance: 18.5
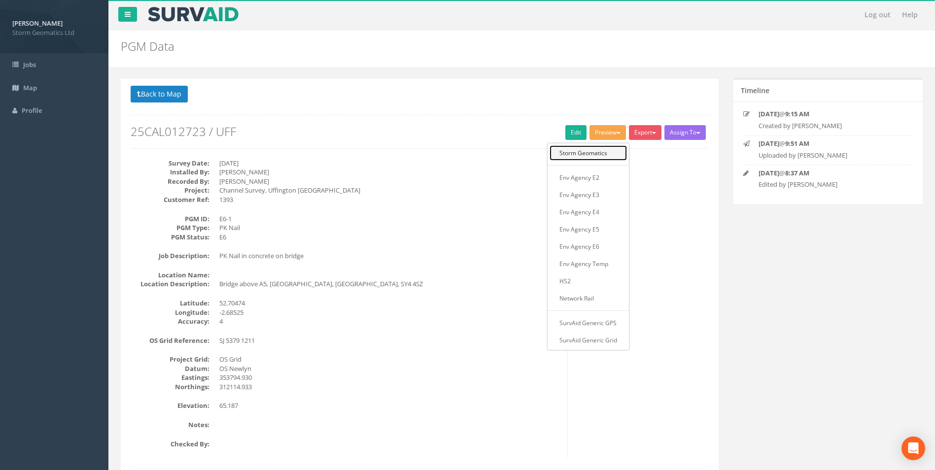
click at [588, 153] on link "Storm Geomatics" at bounding box center [588, 152] width 77 height 15
click at [620, 138] on button "Preview" at bounding box center [608, 132] width 36 height 15
click at [617, 150] on link "Storm Geomatics" at bounding box center [588, 152] width 77 height 15
click at [612, 134] on button "Preview" at bounding box center [608, 132] width 36 height 15
click at [607, 153] on link "Storm Geomatics" at bounding box center [588, 152] width 77 height 15
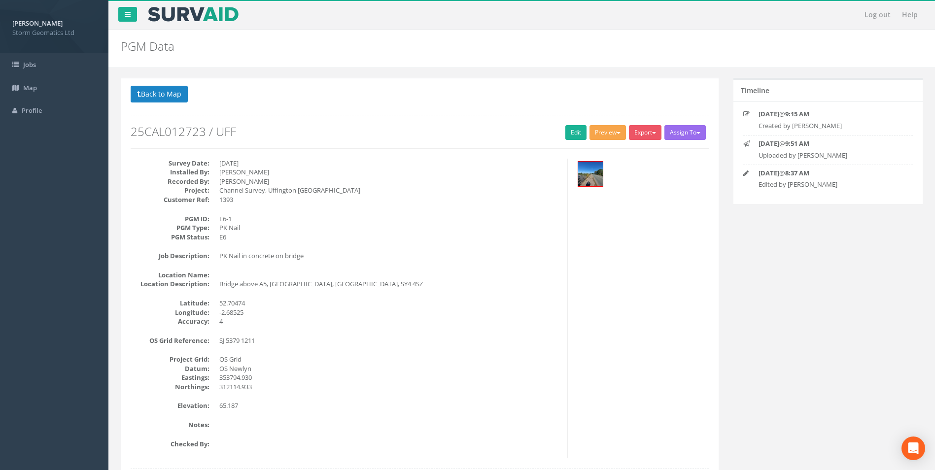
click at [611, 135] on button "Preview" at bounding box center [608, 132] width 36 height 15
click at [609, 151] on link "Storm Geomatics" at bounding box center [588, 152] width 77 height 15
click at [913, 17] on link "Help" at bounding box center [910, 15] width 26 height 30
click at [608, 132] on button "Preview" at bounding box center [608, 132] width 36 height 15
click at [597, 157] on link "Storm Geomatics" at bounding box center [588, 152] width 77 height 15
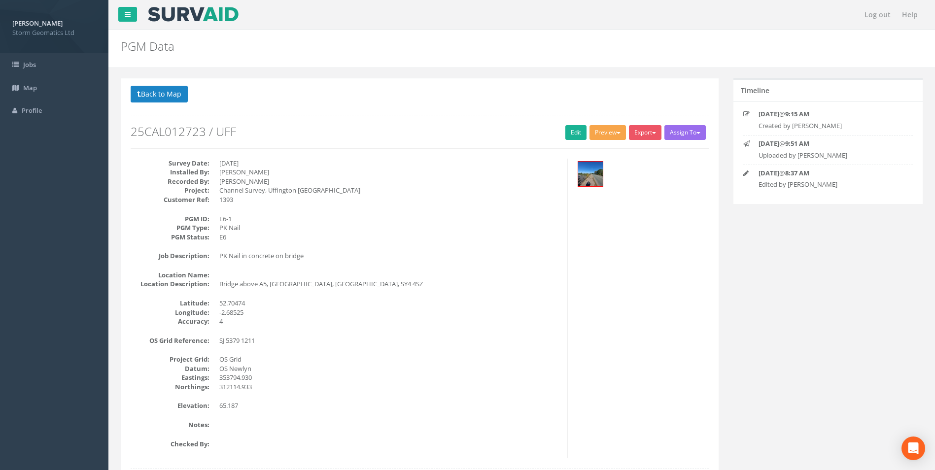
click at [616, 137] on button "Preview" at bounding box center [608, 132] width 36 height 15
click at [607, 152] on link "Storm Geomatics" at bounding box center [588, 152] width 77 height 15
click at [610, 131] on button "Preview" at bounding box center [608, 132] width 36 height 15
click at [610, 151] on link "Storm Geomatics" at bounding box center [588, 152] width 77 height 15
click at [616, 139] on button "Preview" at bounding box center [608, 132] width 36 height 15
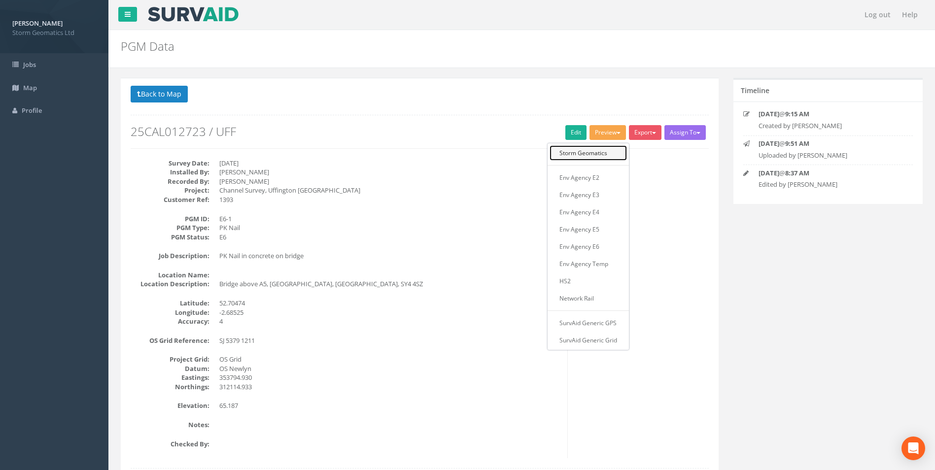
click at [609, 154] on link "Storm Geomatics" at bounding box center [588, 152] width 77 height 15
click at [608, 133] on button "Preview" at bounding box center [608, 132] width 36 height 15
click at [606, 149] on link "Storm Geomatics" at bounding box center [588, 152] width 77 height 15
click at [610, 136] on button "Preview" at bounding box center [608, 132] width 36 height 15
click at [605, 156] on link "Storm Geomatics" at bounding box center [588, 152] width 77 height 15
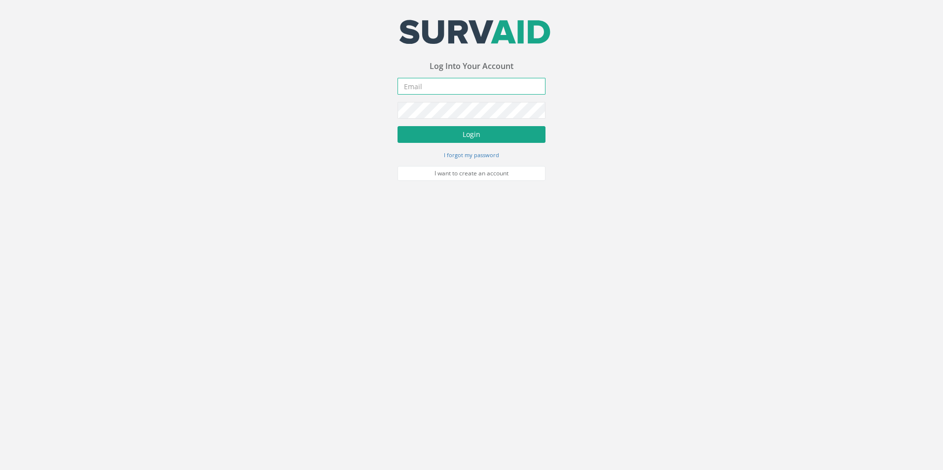
type input "[EMAIL_ADDRESS][DOMAIN_NAME]"
click at [413, 130] on button "Login" at bounding box center [471, 134] width 148 height 17
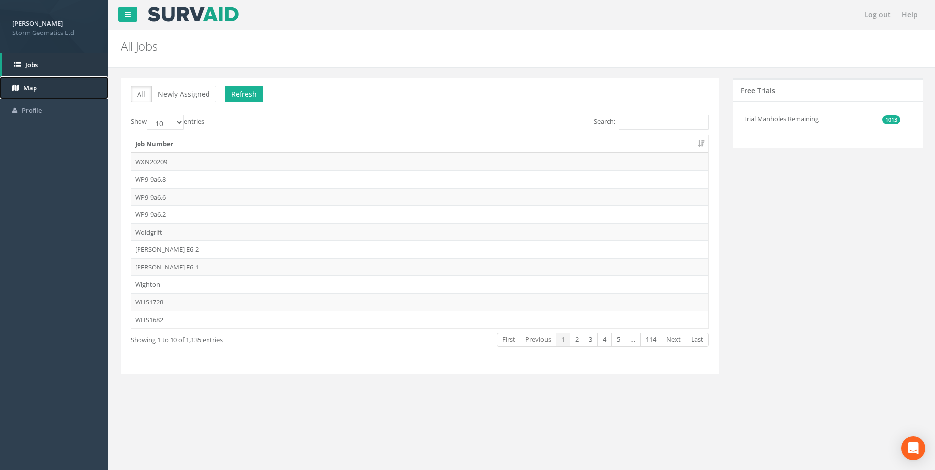
click at [24, 84] on span "Map" at bounding box center [30, 87] width 14 height 9
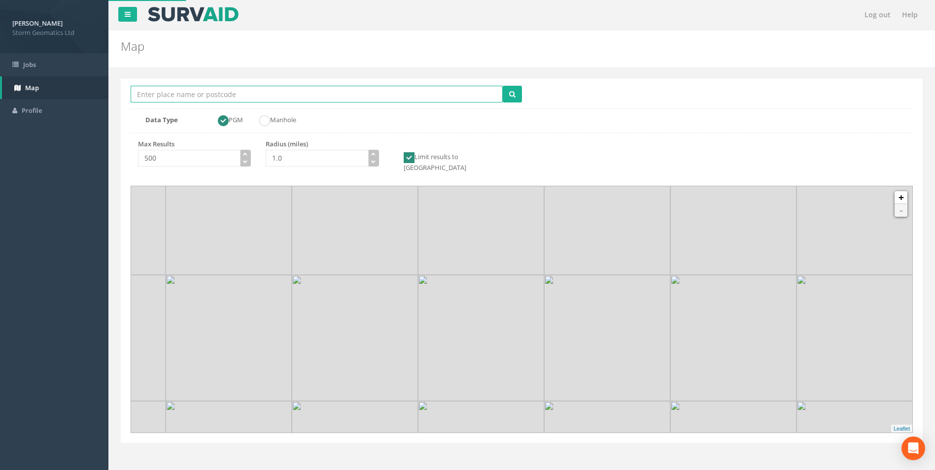
click at [191, 94] on input "Location Search Box" at bounding box center [317, 94] width 372 height 17
type input "Uffington"
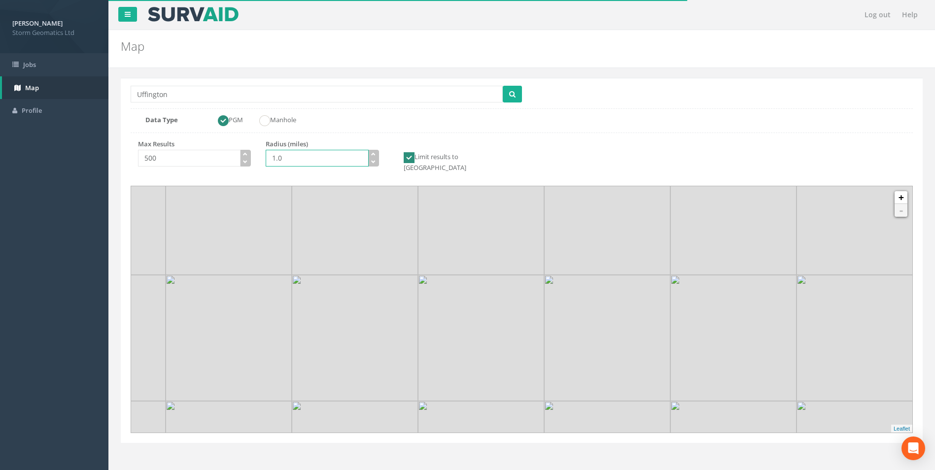
click at [277, 158] on input "1.0" at bounding box center [317, 158] width 103 height 17
type input "10.0"
click at [508, 96] on button "submit" at bounding box center [512, 94] width 19 height 17
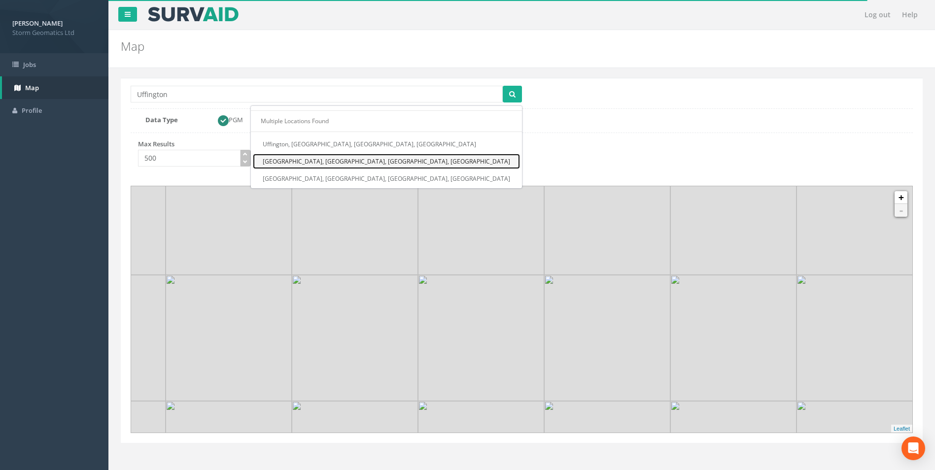
click at [471, 164] on link "[GEOGRAPHIC_DATA], [GEOGRAPHIC_DATA], [GEOGRAPHIC_DATA], [GEOGRAPHIC_DATA]" at bounding box center [386, 161] width 267 height 15
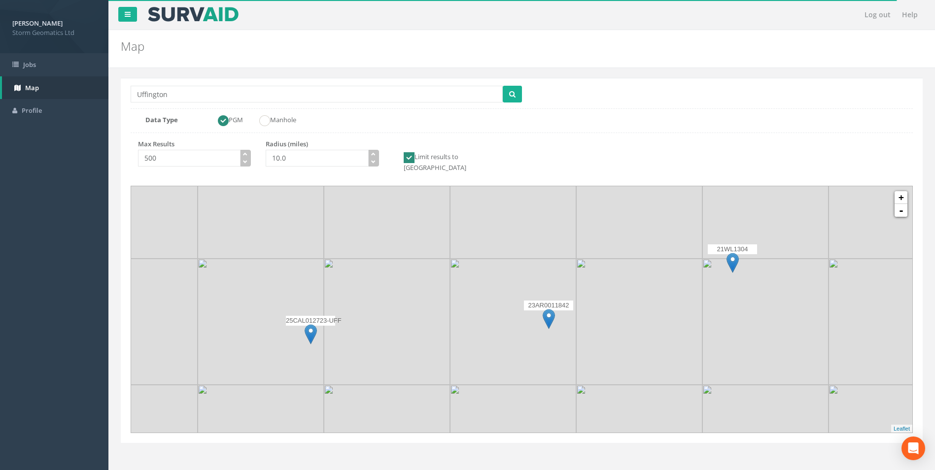
click at [309, 324] on img at bounding box center [311, 334] width 12 height 20
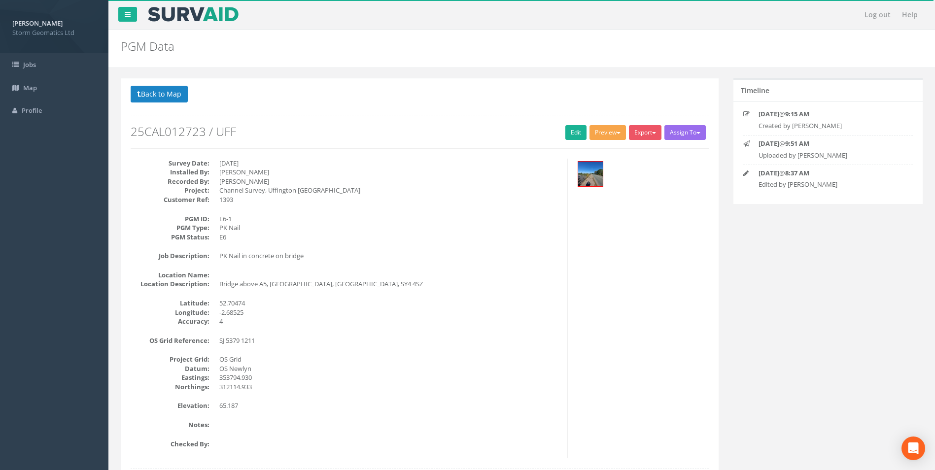
click at [604, 136] on button "Preview" at bounding box center [608, 132] width 36 height 15
click at [606, 152] on link "Storm Geomatics" at bounding box center [588, 152] width 77 height 15
click at [610, 136] on button "Preview" at bounding box center [608, 132] width 36 height 15
click at [600, 152] on link "Storm Geomatics" at bounding box center [588, 152] width 77 height 15
click at [613, 137] on button "Preview" at bounding box center [608, 132] width 36 height 15
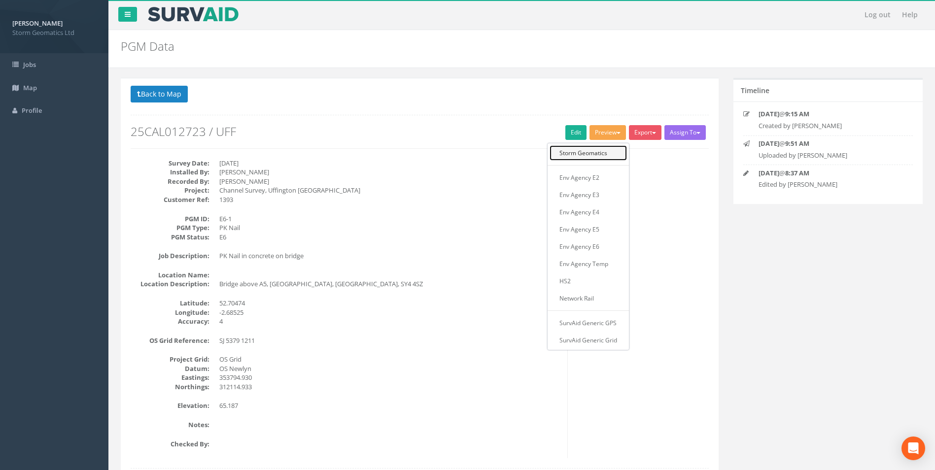
click at [609, 149] on link "Storm Geomatics" at bounding box center [588, 152] width 77 height 15
click at [611, 138] on button "Preview" at bounding box center [608, 132] width 36 height 15
click at [610, 151] on link "Storm Geomatics" at bounding box center [588, 152] width 77 height 15
click at [617, 132] on button "Preview" at bounding box center [608, 132] width 36 height 15
click at [606, 154] on link "Storm Geomatics" at bounding box center [588, 152] width 77 height 15
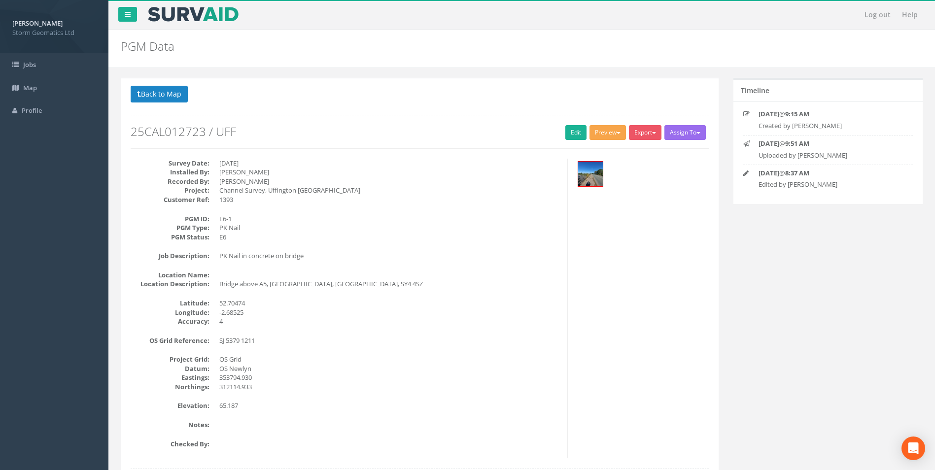
click at [611, 136] on button "Preview" at bounding box center [608, 132] width 36 height 15
click at [609, 151] on link "Storm Geomatics" at bounding box center [588, 152] width 77 height 15
click at [609, 134] on button "Preview" at bounding box center [608, 132] width 36 height 15
click at [603, 157] on link "Storm Geomatics" at bounding box center [588, 152] width 77 height 15
click at [607, 141] on div "Preview Storm Geomatics Env Agency E2 Env Agency E3 Env Agency E4 Env Agency E5…" at bounding box center [609, 133] width 39 height 17
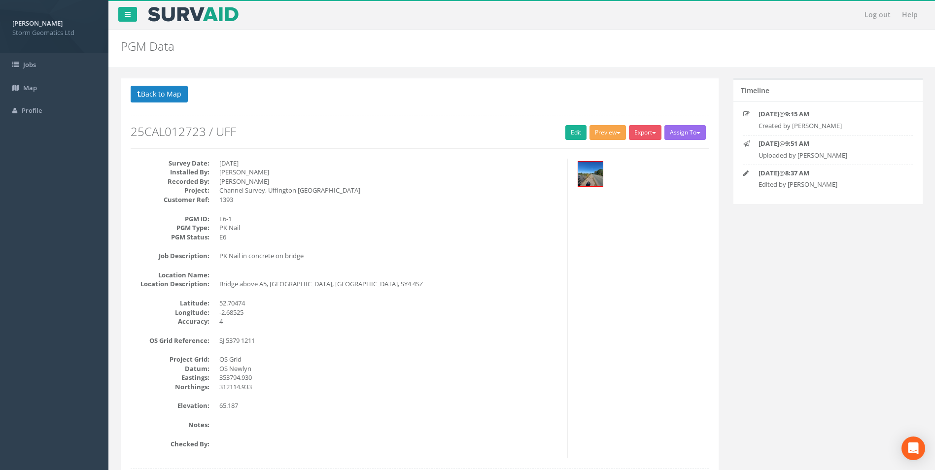
click at [609, 138] on button "Preview" at bounding box center [608, 132] width 36 height 15
click at [607, 145] on link "Storm Geomatics" at bounding box center [588, 152] width 77 height 15
click at [610, 137] on button "Preview" at bounding box center [608, 132] width 36 height 15
click at [608, 147] on link "Storm Geomatics" at bounding box center [588, 152] width 77 height 15
click at [612, 135] on button "Preview" at bounding box center [608, 132] width 36 height 15
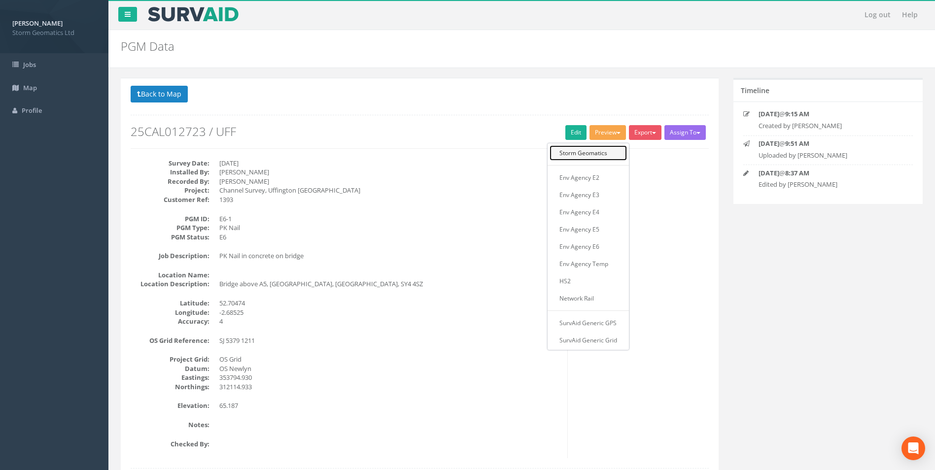
click at [609, 151] on link "Storm Geomatics" at bounding box center [588, 152] width 77 height 15
click at [619, 132] on button "Preview" at bounding box center [608, 132] width 36 height 15
click at [611, 157] on link "Storm Geomatics" at bounding box center [588, 152] width 77 height 15
click at [609, 134] on button "Preview" at bounding box center [608, 132] width 36 height 15
click at [602, 155] on link "Storm Geomatics" at bounding box center [588, 152] width 77 height 15
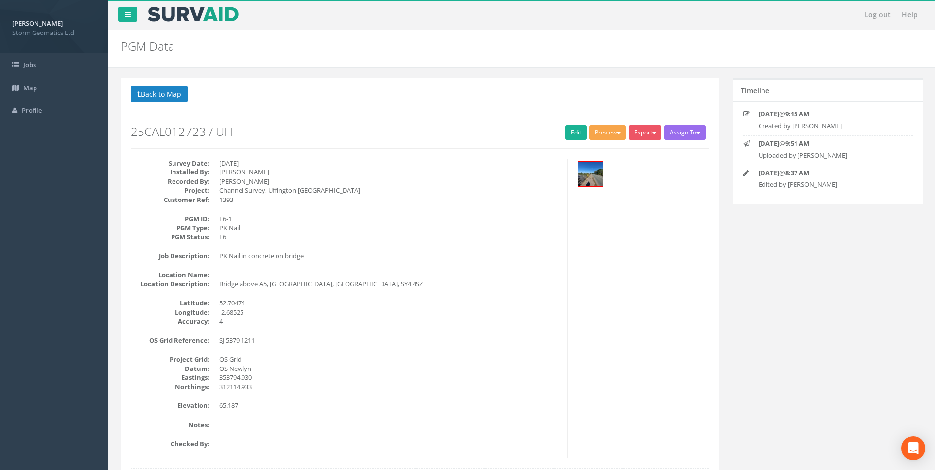
drag, startPoint x: 613, startPoint y: 126, endPoint x: 617, endPoint y: 137, distance: 11.3
click at [613, 126] on button "Preview" at bounding box center [608, 132] width 36 height 15
click at [617, 146] on link "Storm Geomatics" at bounding box center [588, 152] width 77 height 15
drag, startPoint x: 617, startPoint y: 136, endPoint x: 617, endPoint y: 150, distance: 13.8
click at [617, 138] on button "Preview" at bounding box center [608, 132] width 36 height 15
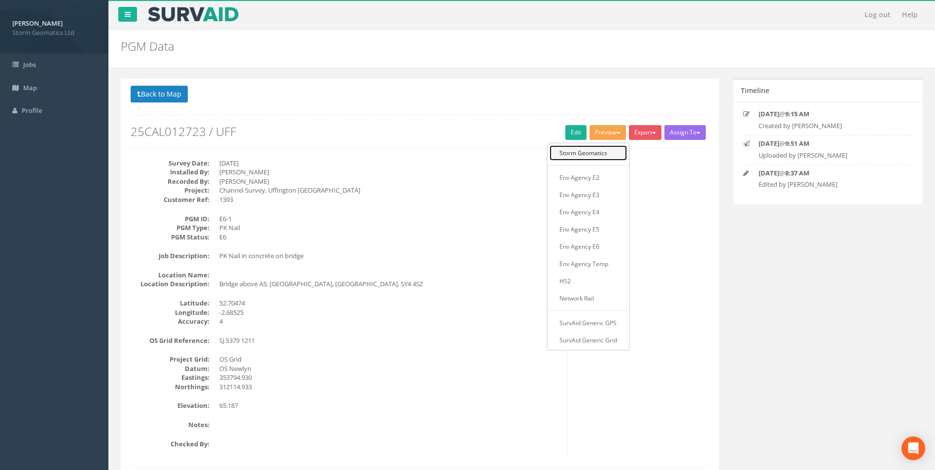
click at [617, 153] on link "Storm Geomatics" at bounding box center [588, 152] width 77 height 15
click at [618, 137] on button "Preview" at bounding box center [608, 132] width 36 height 15
click at [616, 153] on link "Storm Geomatics" at bounding box center [588, 152] width 77 height 15
drag, startPoint x: 616, startPoint y: 134, endPoint x: 611, endPoint y: 151, distance: 17.5
click at [615, 136] on button "Preview" at bounding box center [608, 132] width 36 height 15
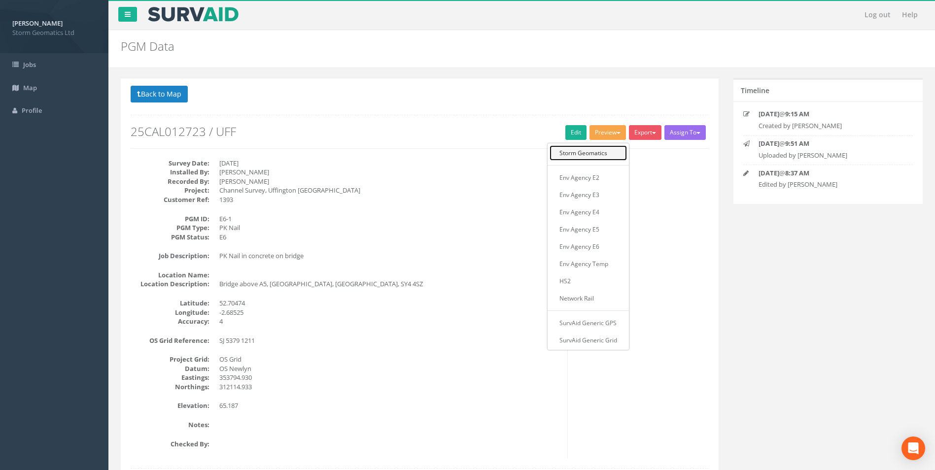
click at [611, 152] on link "Storm Geomatics" at bounding box center [588, 152] width 77 height 15
drag, startPoint x: 615, startPoint y: 135, endPoint x: 614, endPoint y: 144, distance: 9.9
click at [615, 138] on button "Preview" at bounding box center [608, 132] width 36 height 15
click at [613, 150] on link "Storm Geomatics" at bounding box center [588, 152] width 77 height 15
click at [617, 138] on button "Preview" at bounding box center [608, 132] width 36 height 15
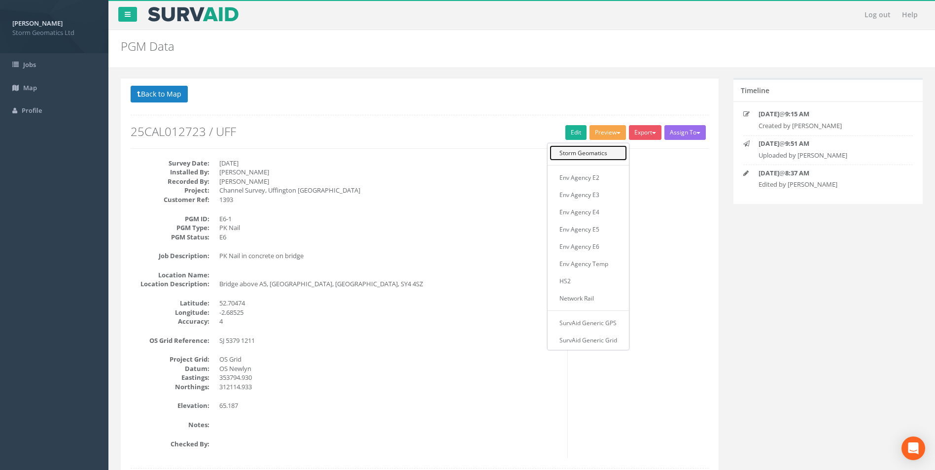
click at [612, 156] on link "Storm Geomatics" at bounding box center [588, 152] width 77 height 15
click at [629, 162] on div at bounding box center [642, 175] width 134 height 33
click at [615, 139] on button "Preview" at bounding box center [608, 132] width 36 height 15
click at [612, 153] on link "Storm Geomatics" at bounding box center [588, 152] width 77 height 15
click at [607, 133] on button "Preview" at bounding box center [608, 132] width 36 height 15
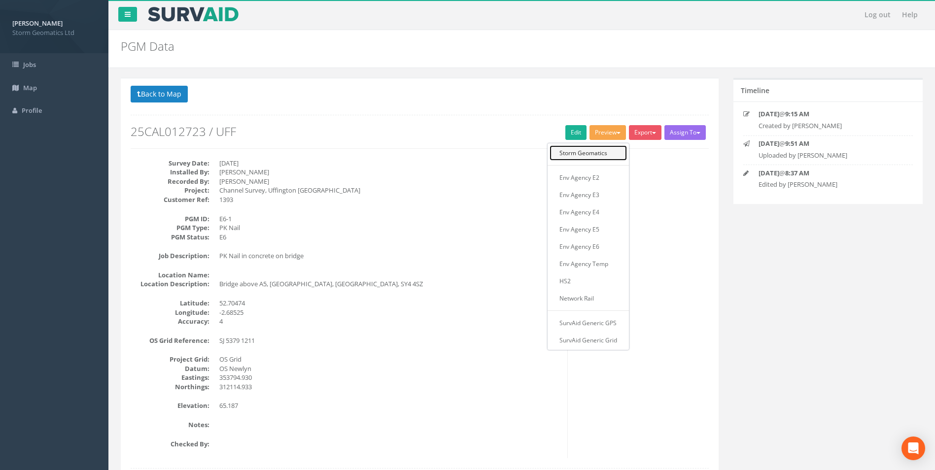
click at [607, 152] on link "Storm Geomatics" at bounding box center [588, 152] width 77 height 15
click at [612, 136] on button "Preview" at bounding box center [608, 132] width 36 height 15
click at [611, 150] on link "Storm Geomatics" at bounding box center [588, 152] width 77 height 15
click at [611, 139] on button "Preview" at bounding box center [608, 132] width 36 height 15
click at [609, 152] on link "Storm Geomatics" at bounding box center [588, 152] width 77 height 15
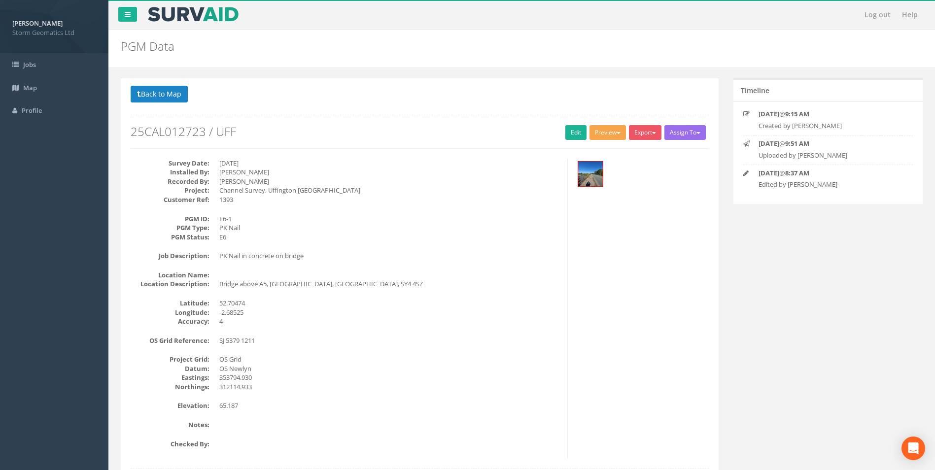
click at [613, 137] on button "Preview" at bounding box center [608, 132] width 36 height 15
click at [612, 148] on link "Storm Geomatics" at bounding box center [588, 152] width 77 height 15
click at [610, 129] on button "Preview" at bounding box center [608, 132] width 36 height 15
click at [605, 150] on link "Storm Geomatics" at bounding box center [588, 152] width 77 height 15
click at [609, 141] on div "Preview Storm Geomatics Env Agency E2 Env Agency E3 Env Agency E4 Env Agency E5…" at bounding box center [609, 133] width 39 height 17
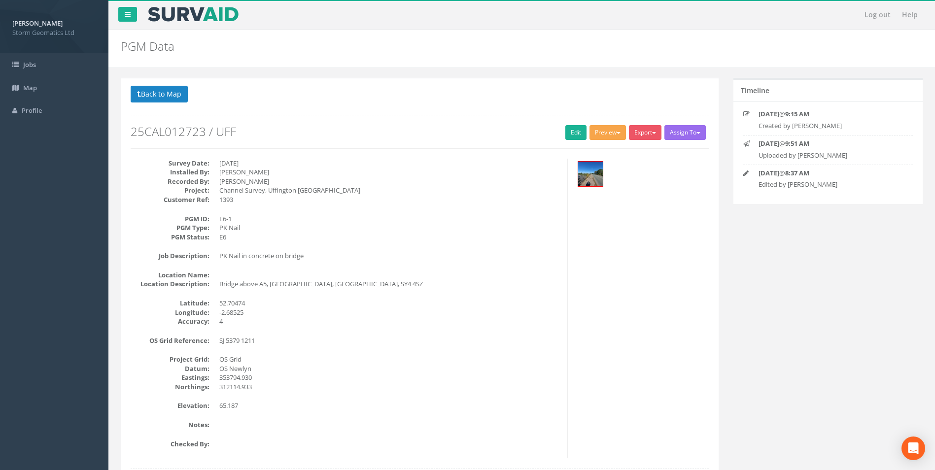
click at [609, 136] on button "Preview" at bounding box center [608, 132] width 36 height 15
click at [607, 152] on link "Storm Geomatics" at bounding box center [588, 152] width 77 height 15
click at [610, 136] on button "Preview" at bounding box center [608, 132] width 36 height 15
click at [608, 154] on link "Storm Geomatics" at bounding box center [588, 152] width 77 height 15
click at [611, 137] on button "Preview" at bounding box center [608, 132] width 36 height 15
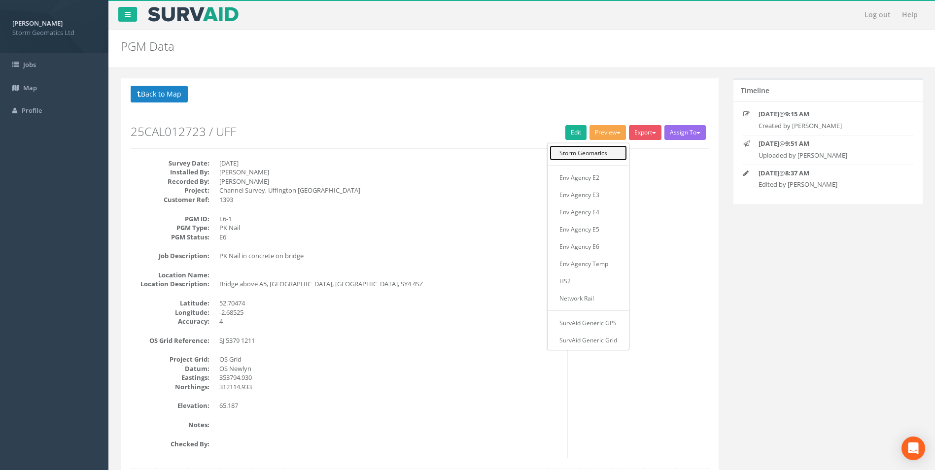
click at [608, 156] on link "Storm Geomatics" at bounding box center [588, 152] width 77 height 15
click at [617, 134] on span "button" at bounding box center [619, 133] width 4 height 2
click at [616, 152] on link "Storm Geomatics" at bounding box center [588, 152] width 77 height 15
click at [616, 135] on button "Preview" at bounding box center [608, 132] width 36 height 15
click at [616, 151] on link "Storm Geomatics" at bounding box center [588, 152] width 77 height 15
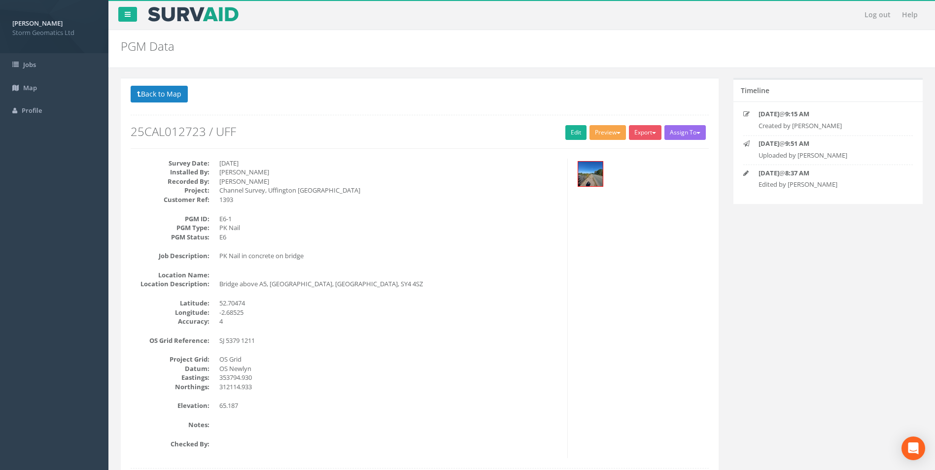
click at [616, 137] on button "Preview" at bounding box center [608, 132] width 36 height 15
click at [613, 154] on link "Storm Geomatics" at bounding box center [588, 152] width 77 height 15
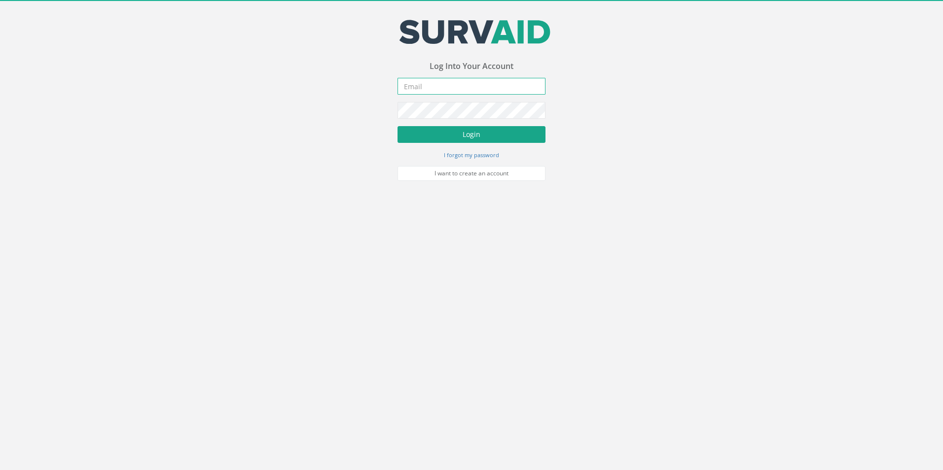
type input "[EMAIL_ADDRESS][DOMAIN_NAME]"
click at [477, 126] on button "Login" at bounding box center [471, 134] width 148 height 17
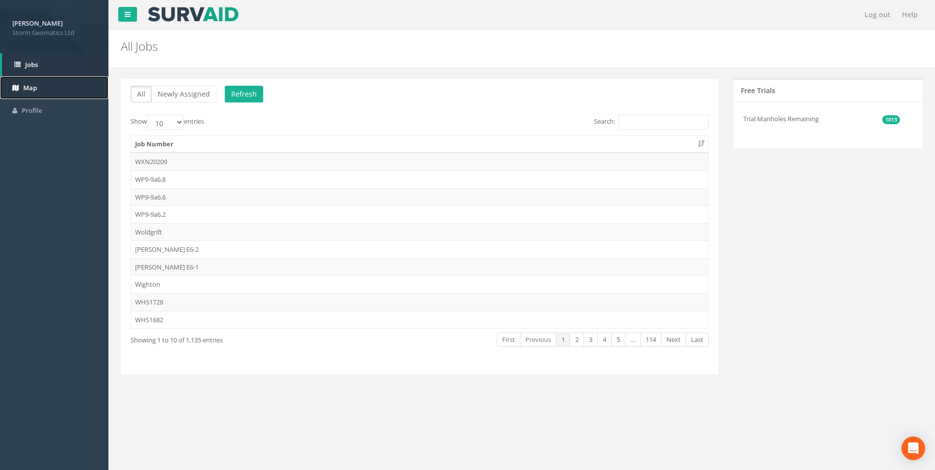
click at [30, 85] on span "Map" at bounding box center [30, 87] width 14 height 9
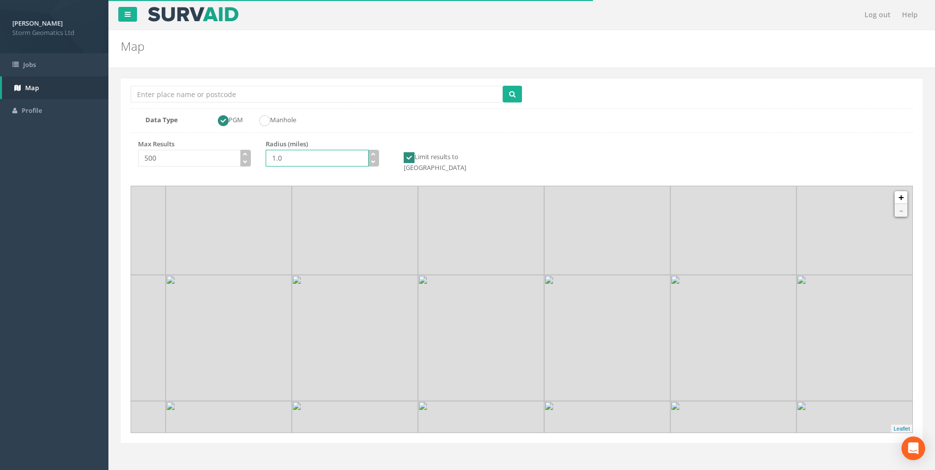
click at [276, 159] on input "1.0" at bounding box center [317, 158] width 103 height 17
type input "10.0"
click at [226, 94] on input "Location Search Box" at bounding box center [317, 94] width 372 height 17
type input "Uffington"
click at [511, 96] on icon "submit" at bounding box center [512, 94] width 6 height 7
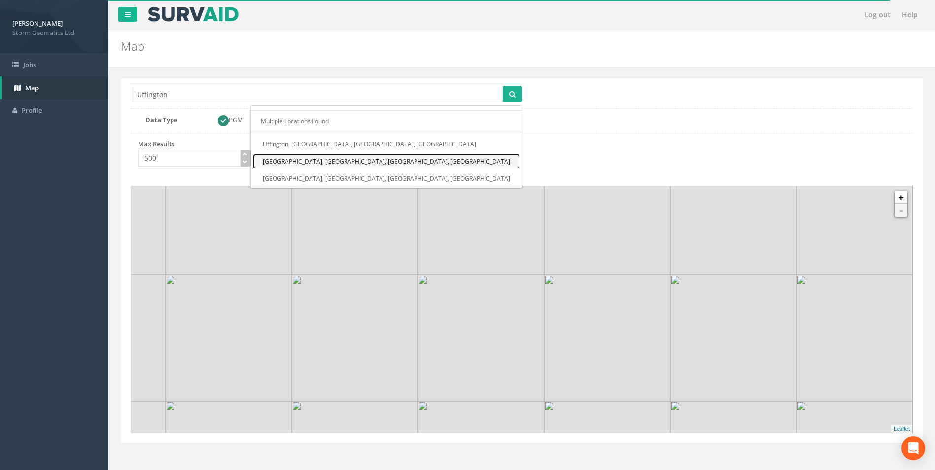
click at [484, 158] on link "[GEOGRAPHIC_DATA], [GEOGRAPHIC_DATA], [GEOGRAPHIC_DATA], [GEOGRAPHIC_DATA]" at bounding box center [386, 161] width 267 height 15
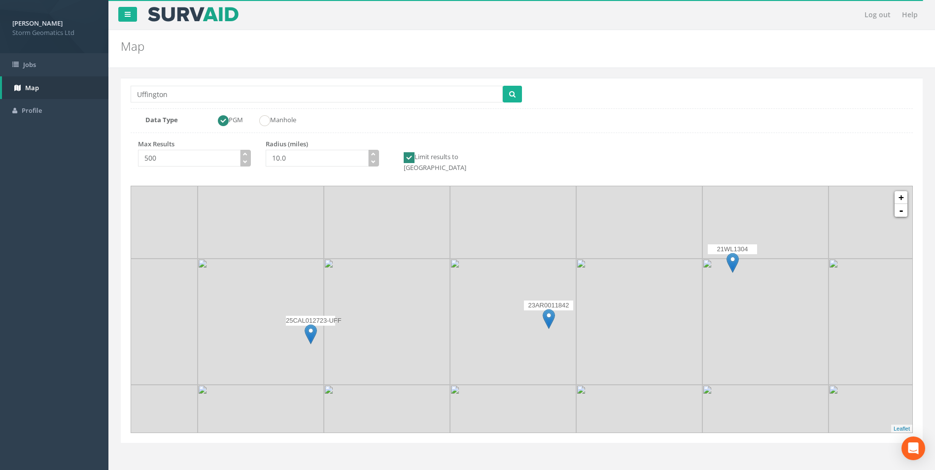
click at [310, 324] on img at bounding box center [311, 334] width 12 height 20
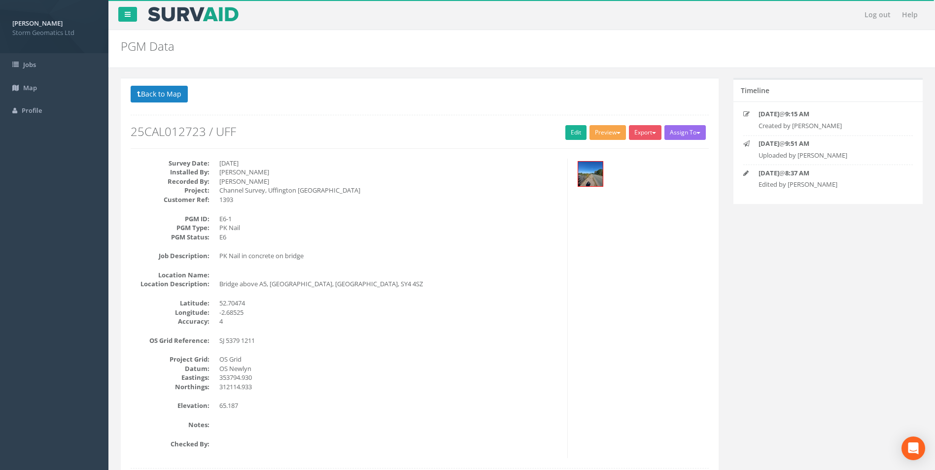
click at [612, 138] on button "Preview" at bounding box center [608, 132] width 36 height 15
click at [603, 153] on link "Storm Geomatics" at bounding box center [588, 152] width 77 height 15
click at [611, 136] on button "Preview" at bounding box center [608, 132] width 36 height 15
drag, startPoint x: 600, startPoint y: 155, endPoint x: 614, endPoint y: 134, distance: 25.2
click at [617, 134] on span "button" at bounding box center [619, 133] width 4 height 2
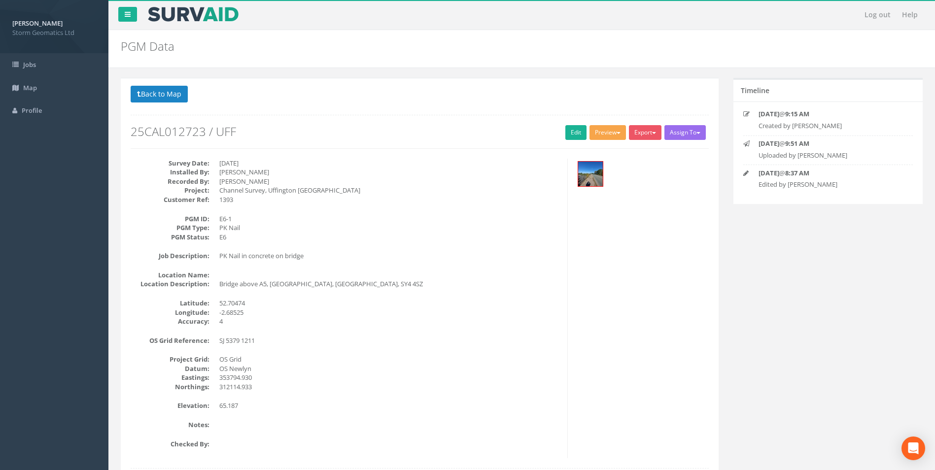
click at [617, 134] on span "button" at bounding box center [619, 133] width 4 height 2
click at [605, 150] on link "Storm Geomatics" at bounding box center [588, 152] width 77 height 15
click at [604, 138] on button "Preview" at bounding box center [608, 132] width 36 height 15
click at [601, 154] on link "Storm Geomatics" at bounding box center [588, 152] width 77 height 15
click at [602, 131] on button "Preview" at bounding box center [608, 132] width 36 height 15
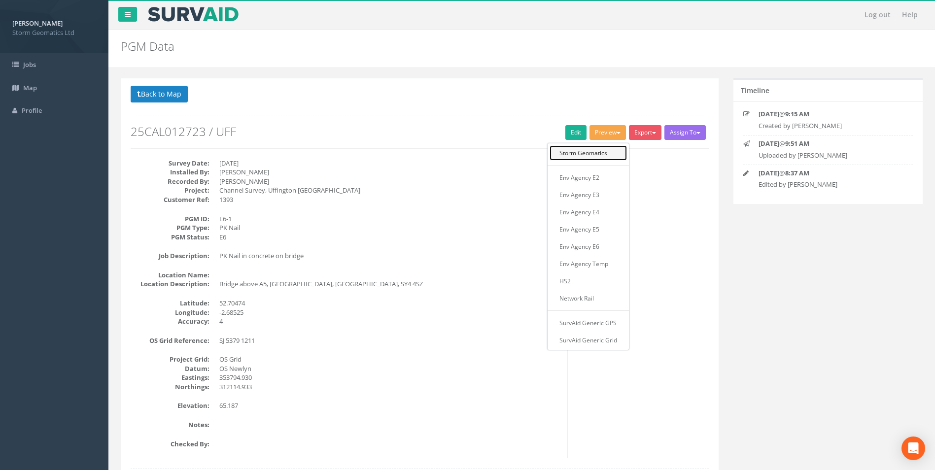
click at [603, 153] on link "Storm Geomatics" at bounding box center [588, 152] width 77 height 15
click at [608, 138] on button "Preview" at bounding box center [608, 132] width 36 height 15
click at [604, 155] on link "Storm Geomatics" at bounding box center [588, 152] width 77 height 15
click at [605, 138] on button "Preview" at bounding box center [608, 132] width 36 height 15
click at [604, 154] on link "Storm Geomatics" at bounding box center [588, 152] width 77 height 15
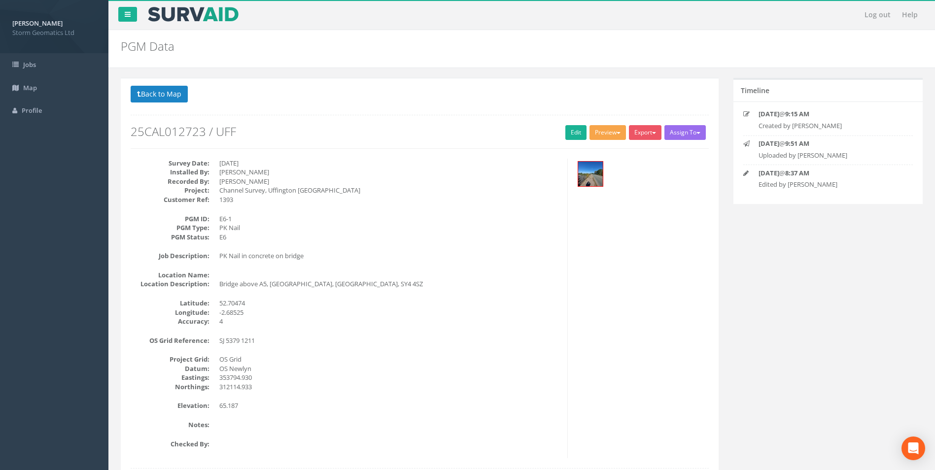
click at [611, 131] on button "Preview" at bounding box center [608, 132] width 36 height 15
click at [585, 96] on p "Back to 25CAL012723 PGMs Back to Map" at bounding box center [420, 95] width 578 height 19
click at [612, 134] on button "Preview" at bounding box center [608, 132] width 36 height 15
click at [613, 148] on link "Storm Geomatics" at bounding box center [588, 152] width 77 height 15
click at [613, 134] on button "Preview" at bounding box center [608, 132] width 36 height 15
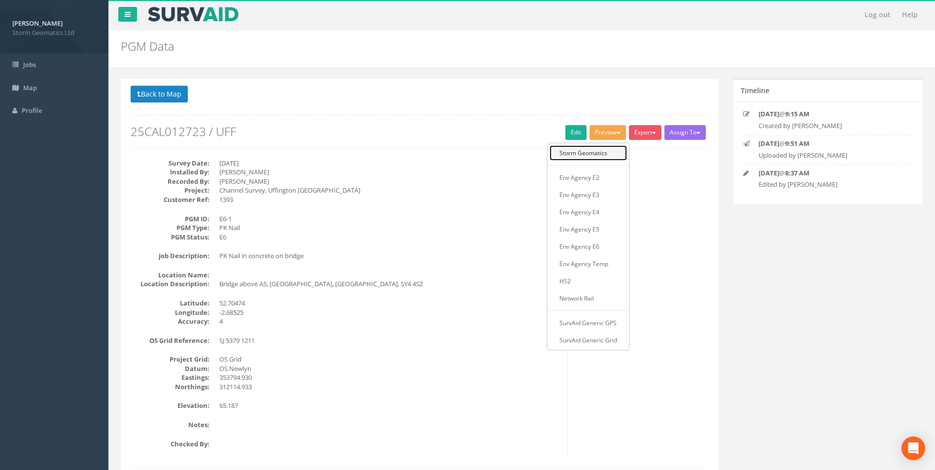
click at [613, 151] on link "Storm Geomatics" at bounding box center [588, 152] width 77 height 15
click at [613, 136] on button "Preview" at bounding box center [608, 132] width 36 height 15
click at [611, 151] on link "Storm Geomatics" at bounding box center [588, 152] width 77 height 15
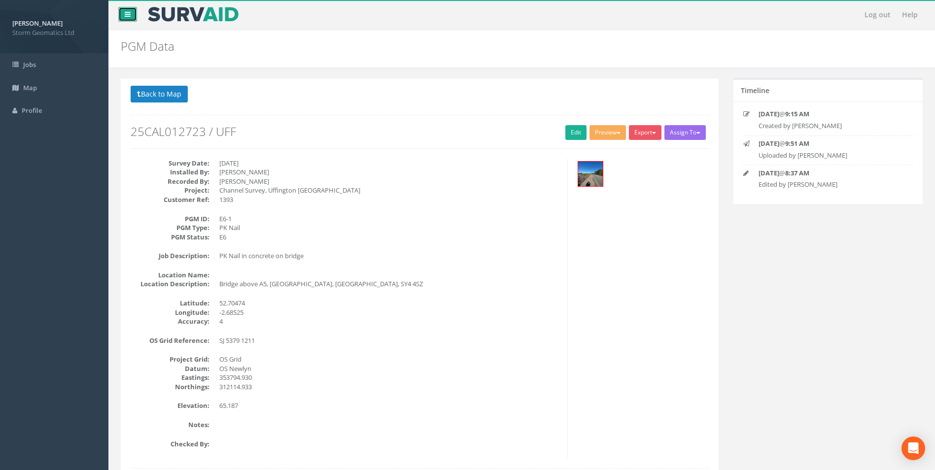
click at [131, 18] on link at bounding box center [127, 14] width 19 height 15
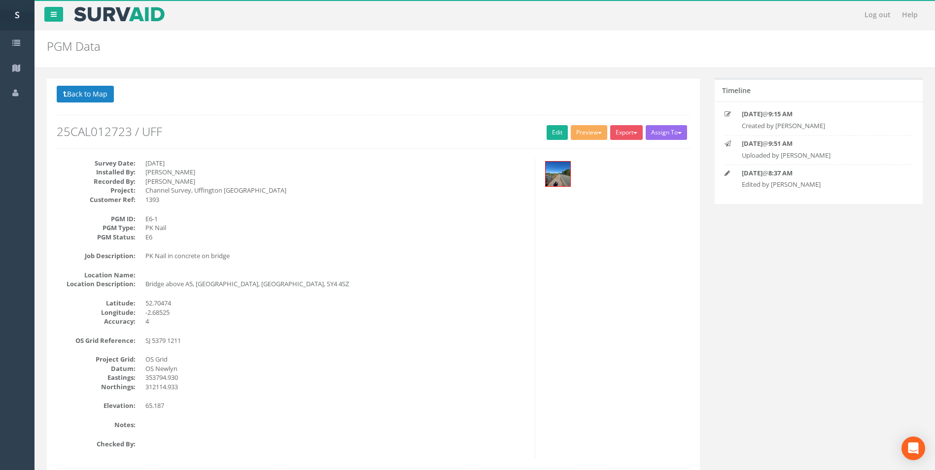
click at [57, 22] on div at bounding box center [50, 12] width 31 height 24
click at [57, 18] on link at bounding box center [53, 14] width 19 height 15
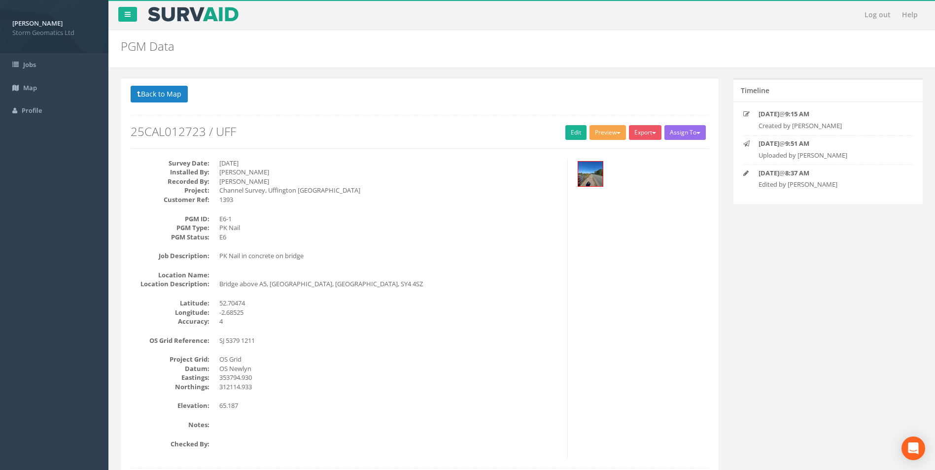
drag, startPoint x: 609, startPoint y: 134, endPoint x: 608, endPoint y: 141, distance: 7.5
click at [609, 137] on button "Preview" at bounding box center [608, 132] width 36 height 15
click at [608, 151] on link "Storm Geomatics" at bounding box center [588, 152] width 77 height 15
click at [608, 136] on button "Preview" at bounding box center [608, 132] width 36 height 15
click at [606, 150] on link "Storm Geomatics" at bounding box center [588, 152] width 77 height 15
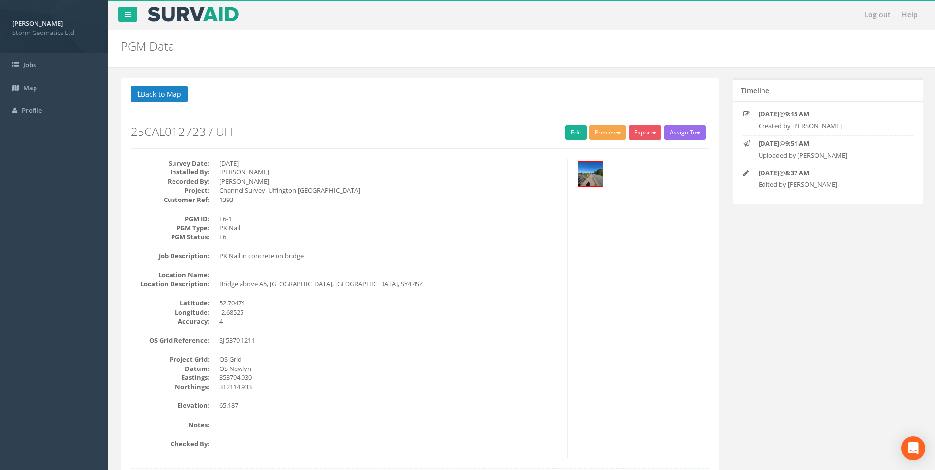
click at [606, 137] on button "Preview" at bounding box center [608, 132] width 36 height 15
click at [604, 150] on link "Storm Geomatics" at bounding box center [588, 152] width 77 height 15
click at [603, 136] on button "Preview" at bounding box center [608, 132] width 36 height 15
click at [603, 148] on link "Storm Geomatics" at bounding box center [588, 152] width 77 height 15
click at [513, 85] on div "Back to 25CAL012723 PGMs Back to Map Assign To No Companies Added Export Storm …" at bounding box center [420, 384] width 598 height 613
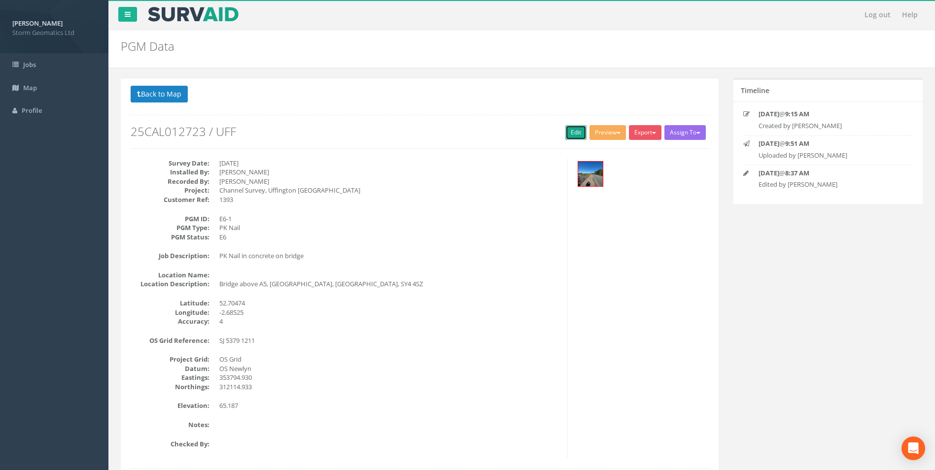
click at [575, 136] on link "Edit" at bounding box center [575, 132] width 21 height 15
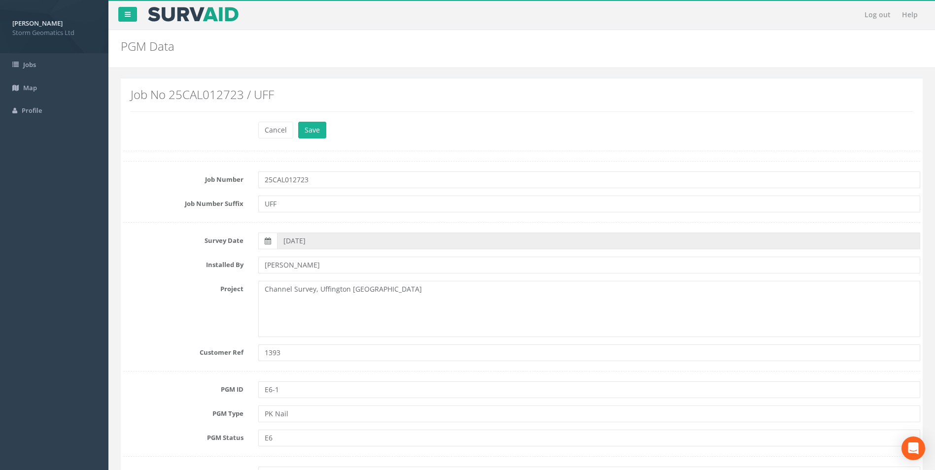
click at [807, 104] on div "Job No 25CAL012723 / UFF" at bounding box center [522, 99] width 782 height 23
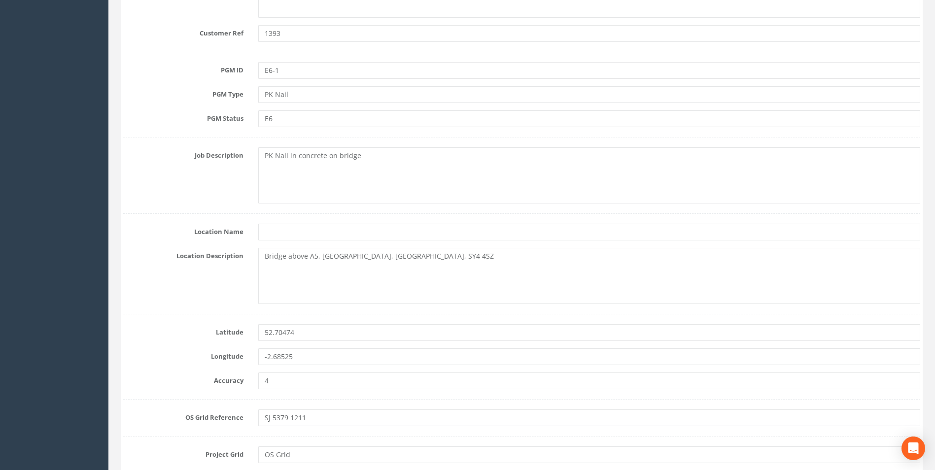
scroll to position [345, 0]
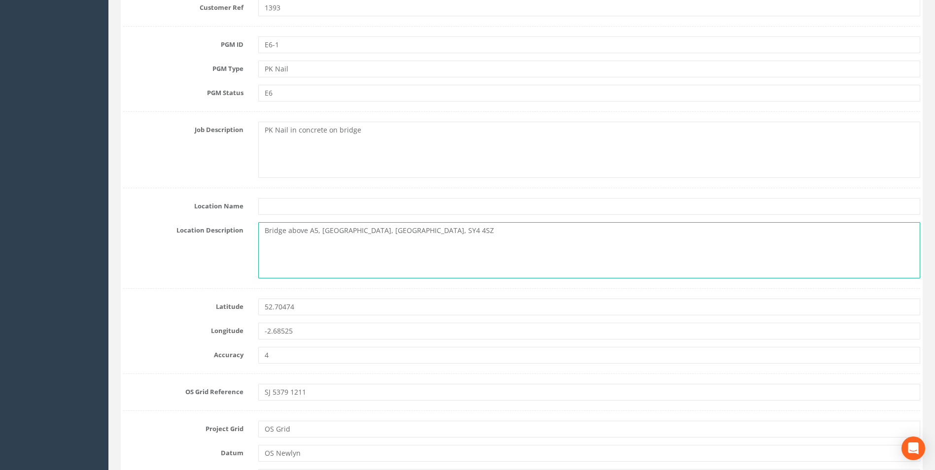
click at [511, 233] on textarea "Bridge above A5, [GEOGRAPHIC_DATA], [GEOGRAPHIC_DATA], SY4 4SZ" at bounding box center [589, 250] width 662 height 56
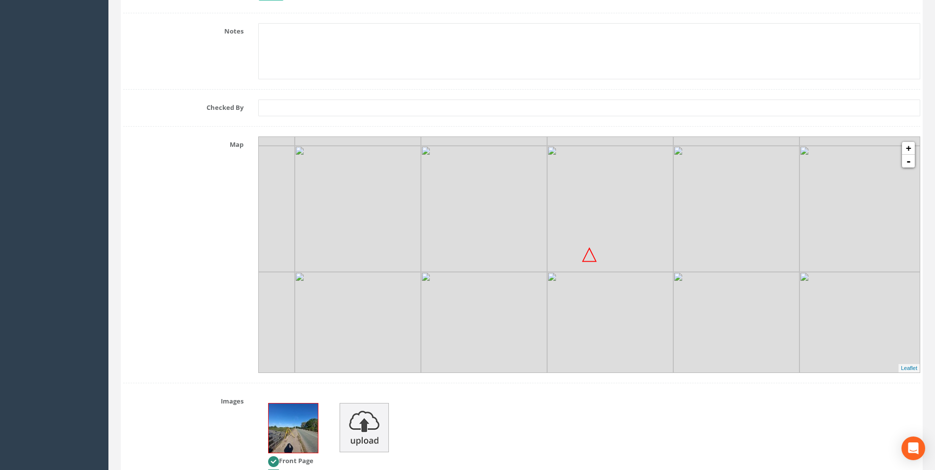
scroll to position [1035, 0]
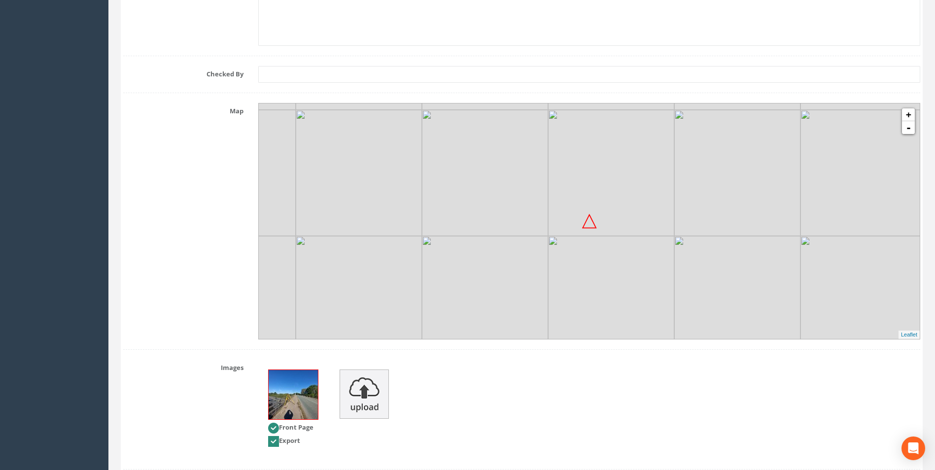
click at [544, 246] on img at bounding box center [485, 299] width 126 height 126
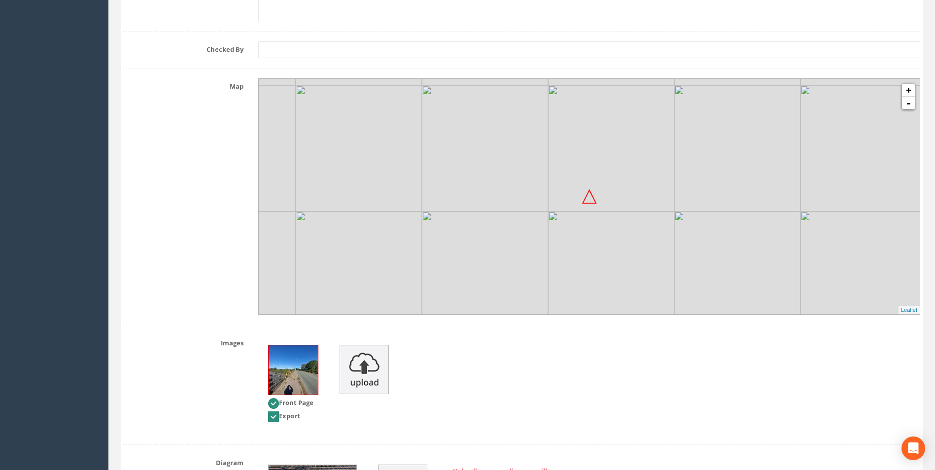
scroll to position [1085, 0]
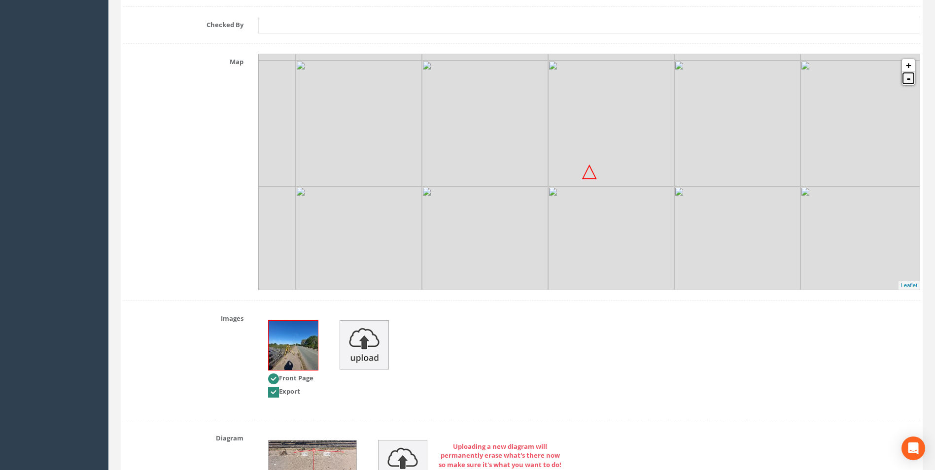
click at [912, 75] on link "-" at bounding box center [908, 78] width 13 height 13
click at [909, 66] on link "+" at bounding box center [908, 65] width 13 height 13
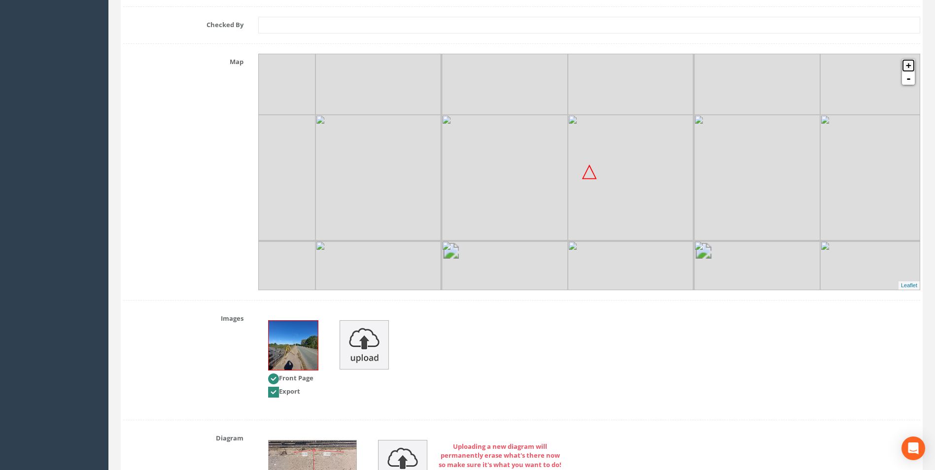
click at [909, 66] on link "+" at bounding box center [908, 65] width 13 height 13
click at [643, 199] on img at bounding box center [611, 244] width 126 height 126
click at [553, 199] on img at bounding box center [609, 245] width 126 height 126
click at [548, 204] on img at bounding box center [610, 245] width 126 height 126
click at [157, 224] on div "Map + - MapQuest Leaflet" at bounding box center [522, 172] width 812 height 237
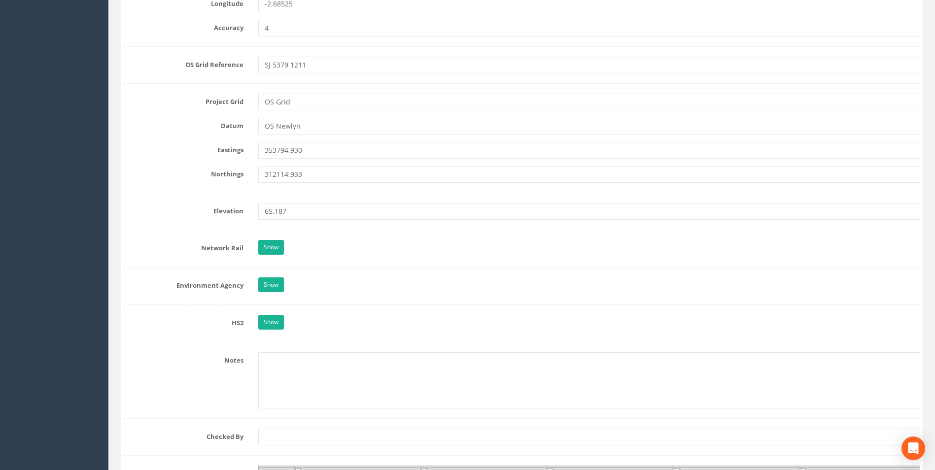
scroll to position [690, 0]
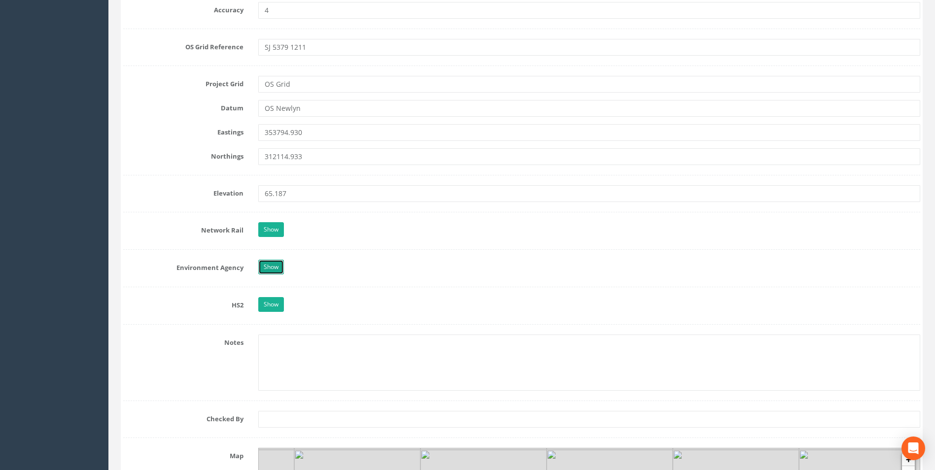
click at [281, 269] on link "Show" at bounding box center [271, 267] width 26 height 15
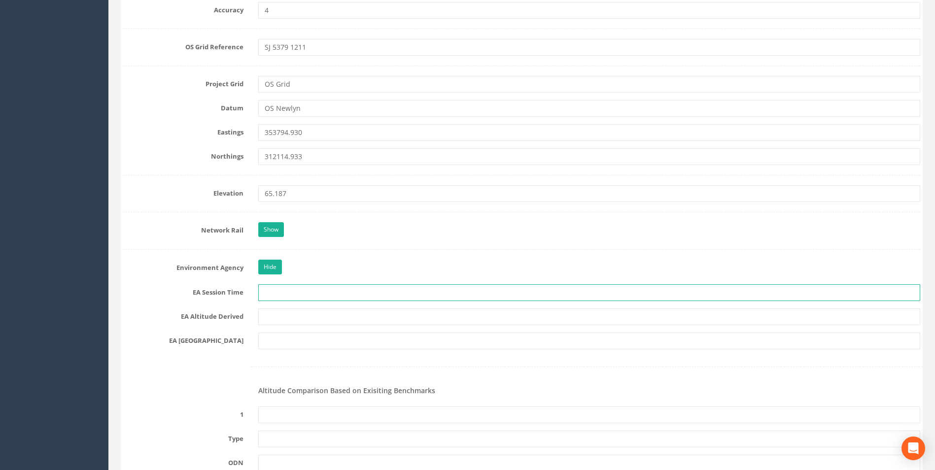
click at [293, 296] on input "text" at bounding box center [589, 292] width 662 height 17
type input "2 X 3 minutes"
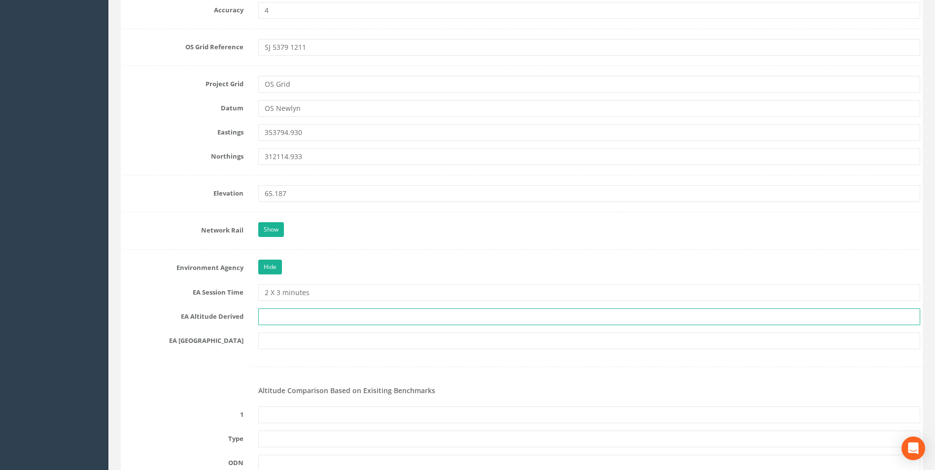
click at [288, 313] on input "text" at bounding box center [589, 317] width 662 height 17
paste input "Network RTK and Best Fit Leveling"
type input "Network RTK and Best Fit Leveling"
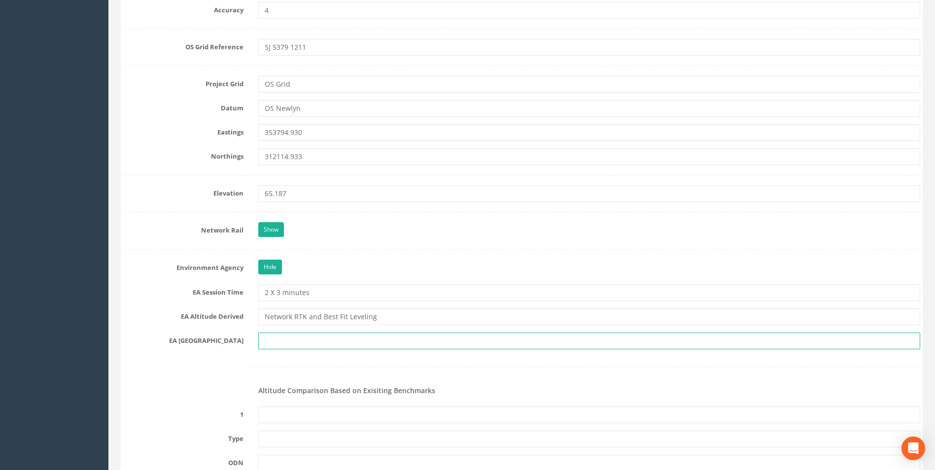
click at [304, 340] on input "text" at bounding box center [589, 341] width 662 height 17
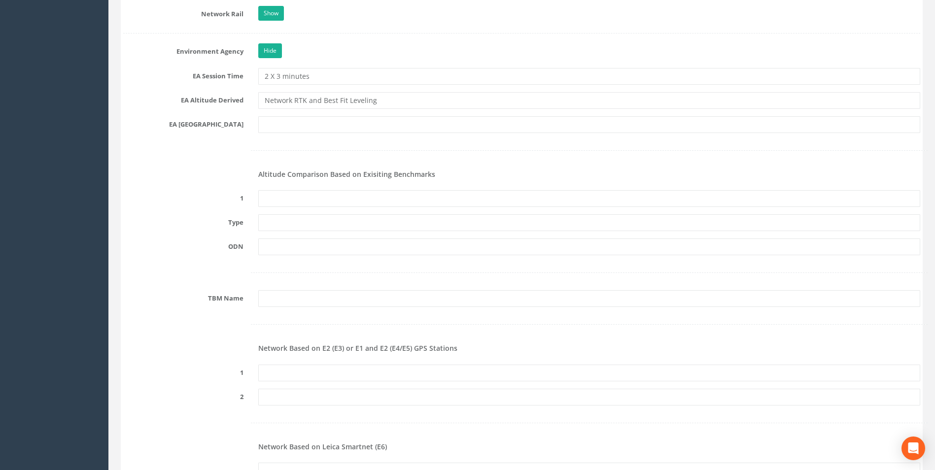
scroll to position [937, 0]
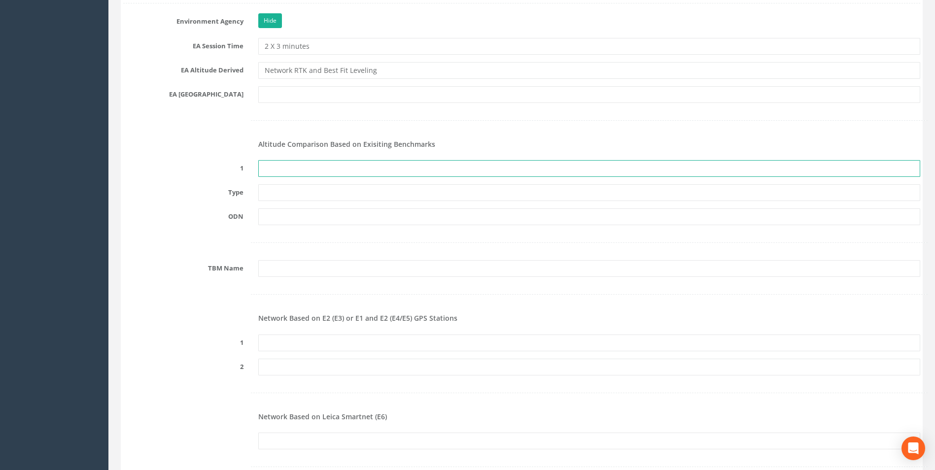
click at [273, 164] on input "text" at bounding box center [589, 168] width 662 height 17
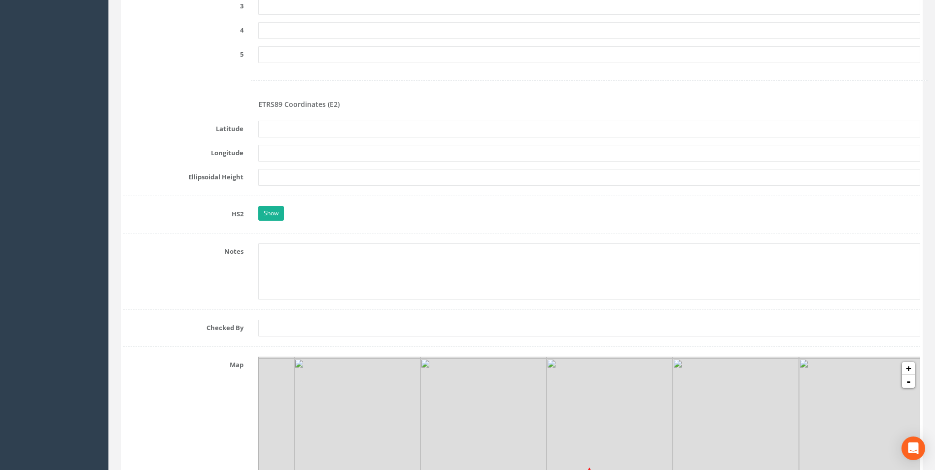
scroll to position [1528, 0]
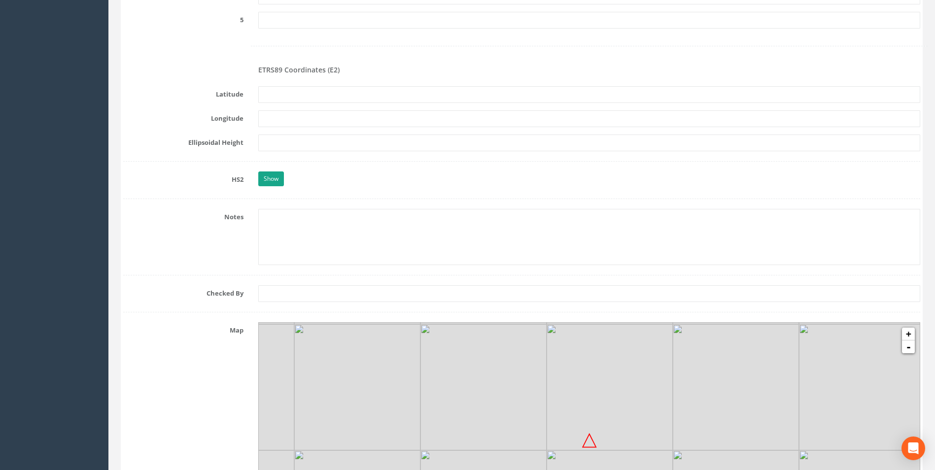
type input "None Recovered"
click at [269, 182] on link "Show" at bounding box center [271, 179] width 26 height 15
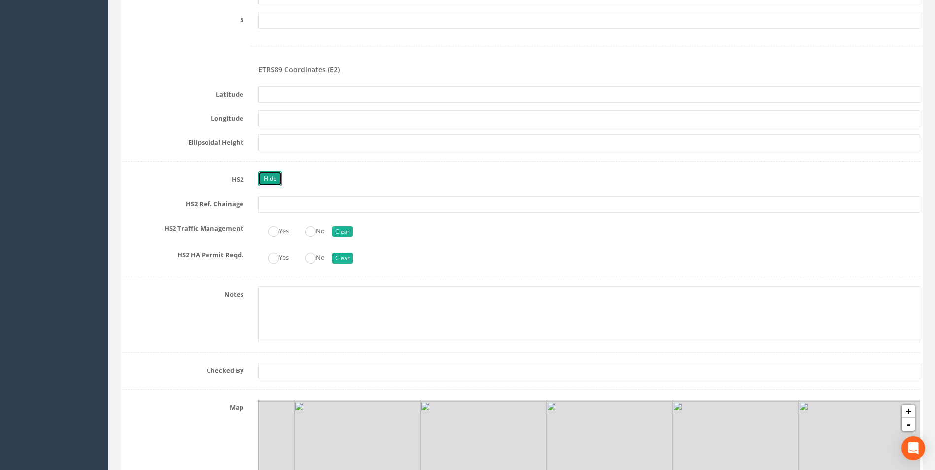
click at [267, 178] on link "Hide" at bounding box center [270, 179] width 24 height 15
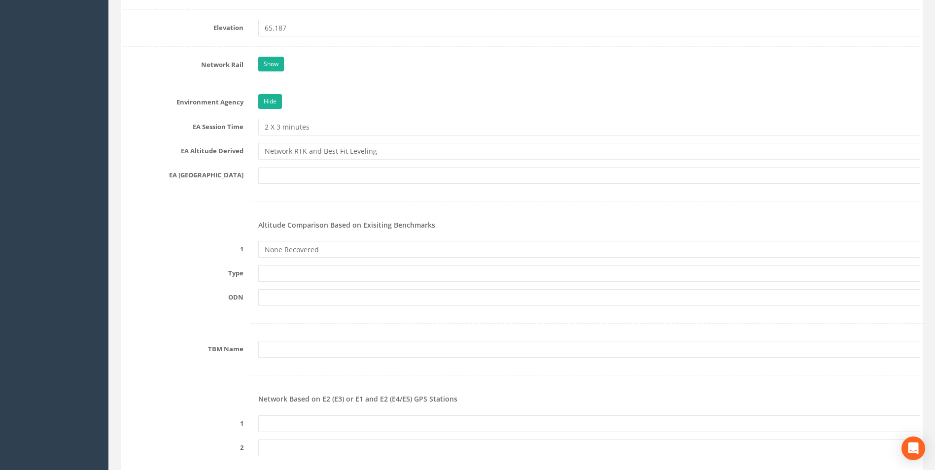
scroll to position [838, 0]
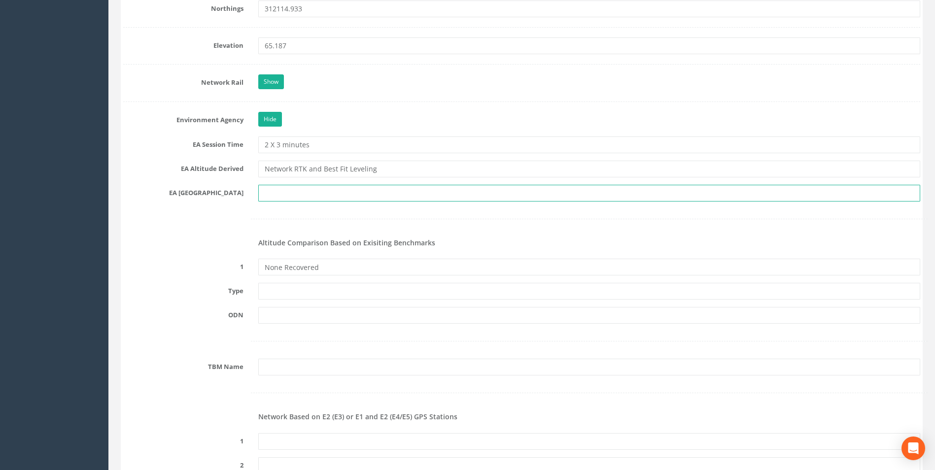
click at [276, 191] on input "text" at bounding box center [589, 193] width 662 height 17
paste input "SJ530139"
click at [271, 194] on input "SJ530139" at bounding box center [589, 193] width 662 height 17
click at [328, 193] on input "SJ 530139" at bounding box center [589, 193] width 662 height 17
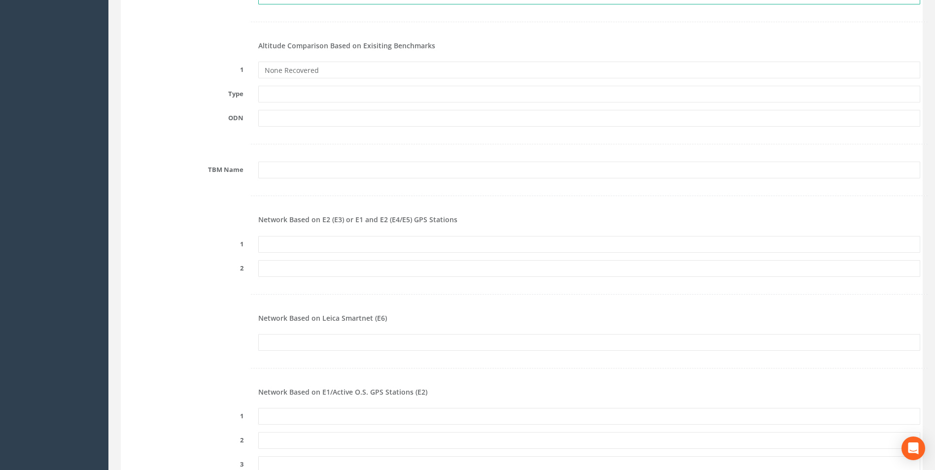
scroll to position [1085, 0]
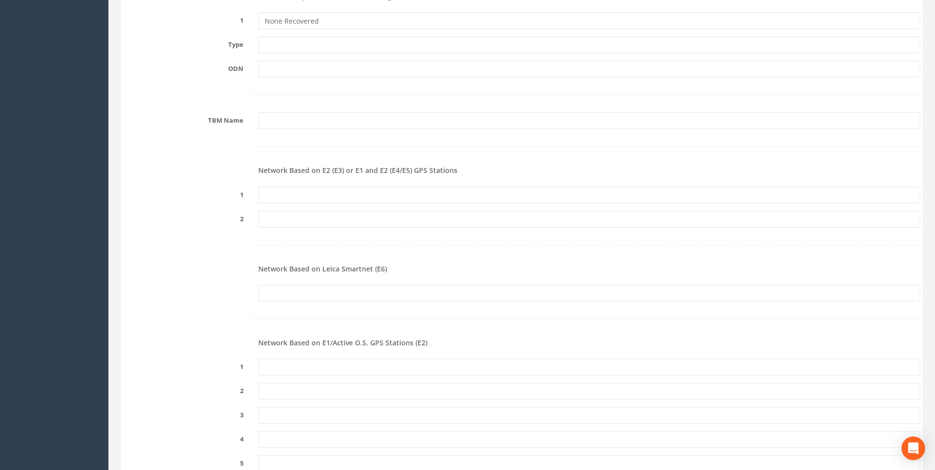
type input "SJ 530139"
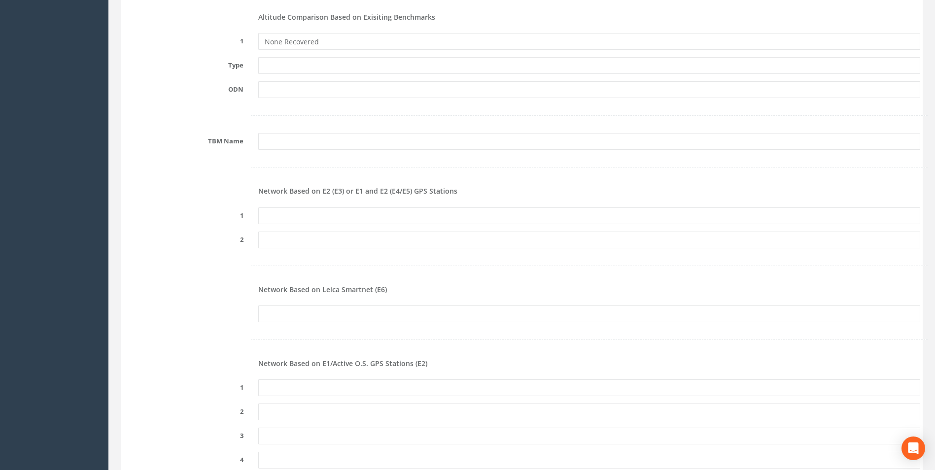
scroll to position [986, 0]
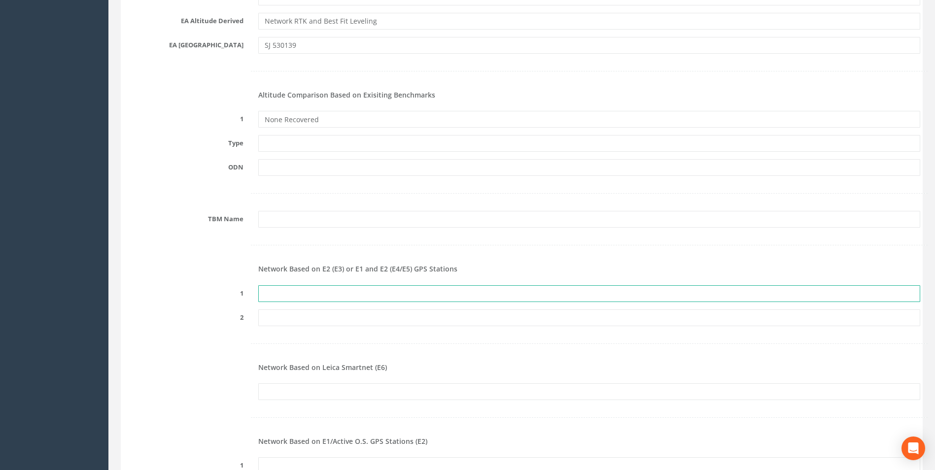
click at [382, 299] on input "text" at bounding box center [589, 293] width 662 height 17
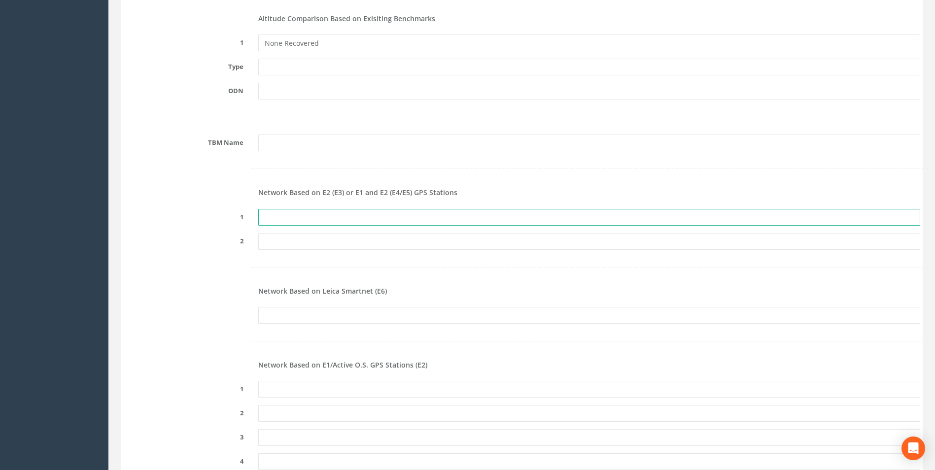
scroll to position [1085, 0]
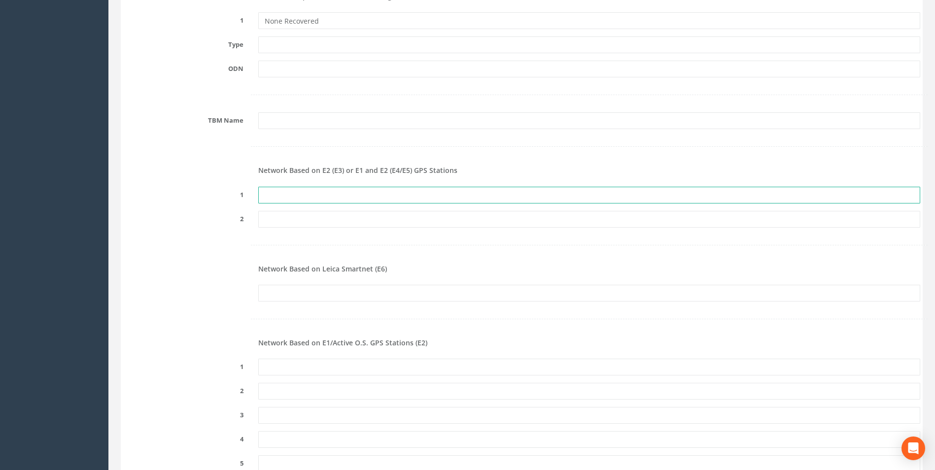
drag, startPoint x: 345, startPoint y: 197, endPoint x: 289, endPoint y: 195, distance: 55.7
click at [289, 195] on input "text" at bounding box center [589, 195] width 662 height 17
paste input "PRS747455609738"
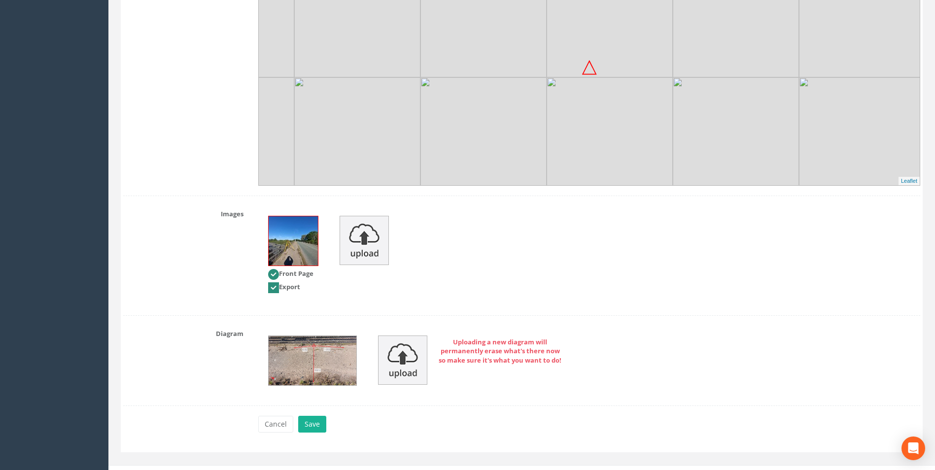
scroll to position [1916, 0]
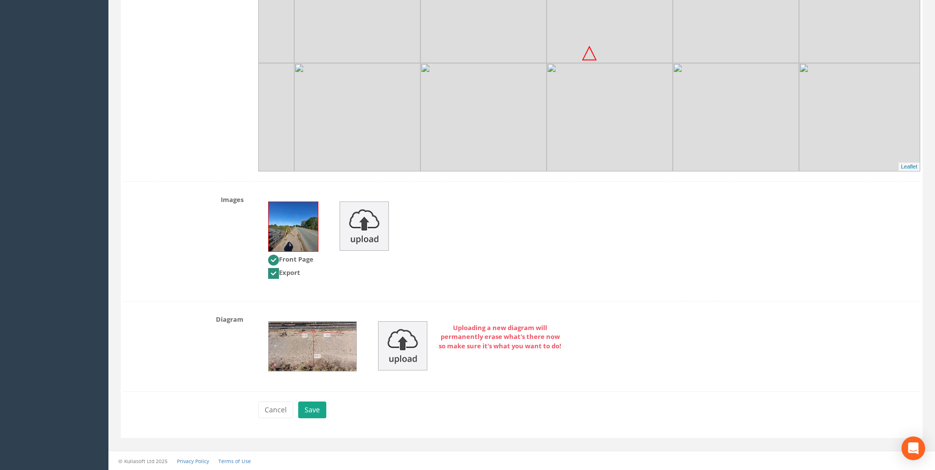
type input "PRS747455609738"
click at [304, 416] on button "Save" at bounding box center [312, 410] width 28 height 17
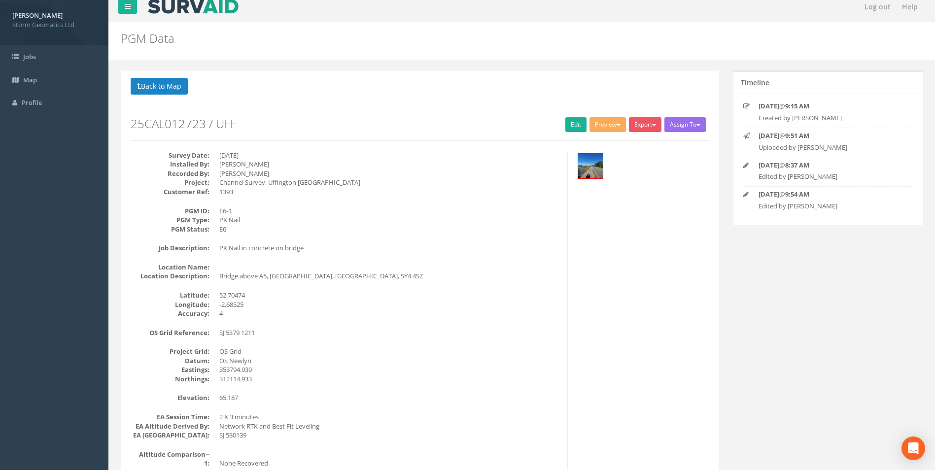
scroll to position [0, 0]
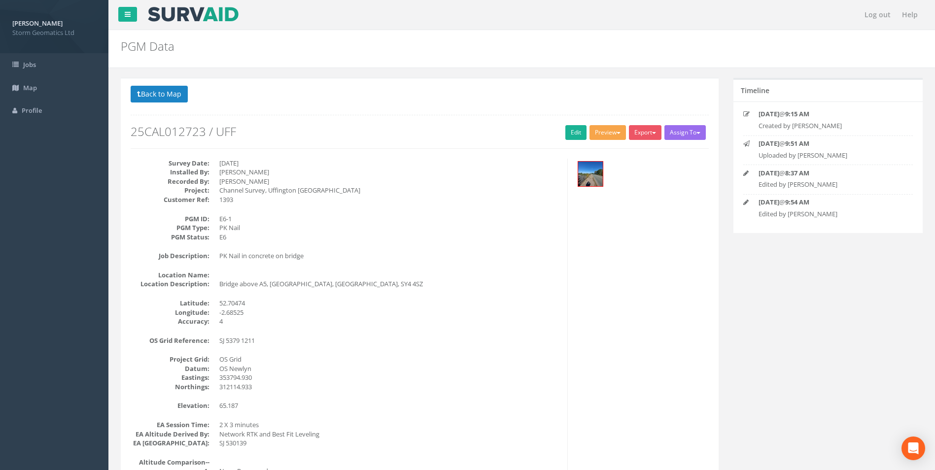
click at [610, 133] on button "Preview" at bounding box center [608, 132] width 36 height 15
click at [605, 150] on link "Storm Geomatics" at bounding box center [588, 152] width 77 height 15
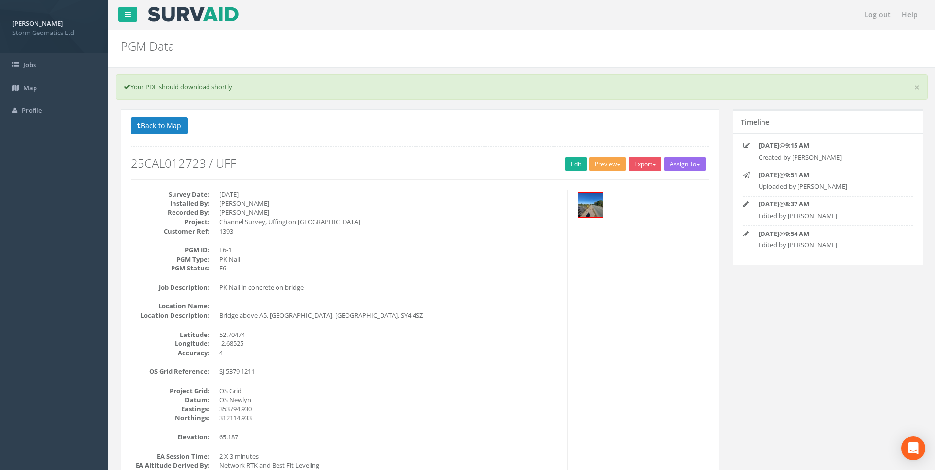
click at [614, 170] on button "Preview" at bounding box center [608, 164] width 36 height 15
click at [657, 205] on div at bounding box center [642, 206] width 134 height 33
click at [647, 171] on button "Export" at bounding box center [645, 164] width 33 height 15
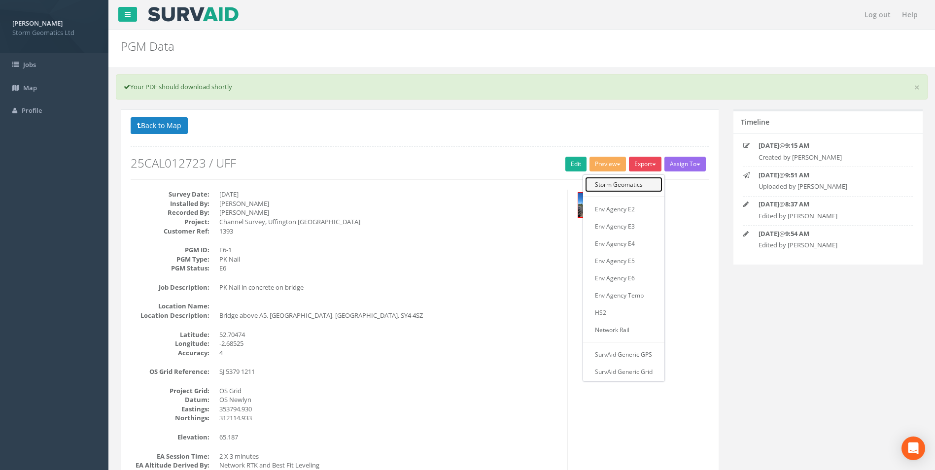
click at [644, 184] on link "Storm Geomatics" at bounding box center [623, 184] width 77 height 15
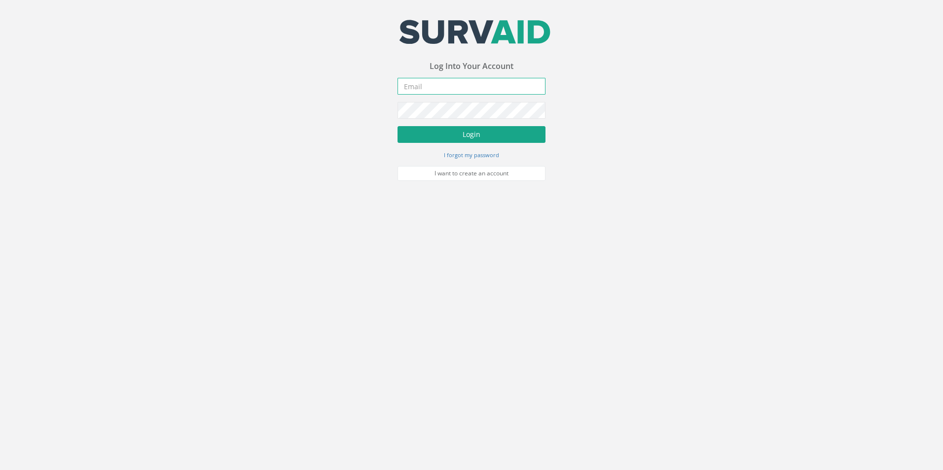
type input "[EMAIL_ADDRESS][DOMAIN_NAME]"
click at [440, 129] on button "Login" at bounding box center [471, 134] width 148 height 17
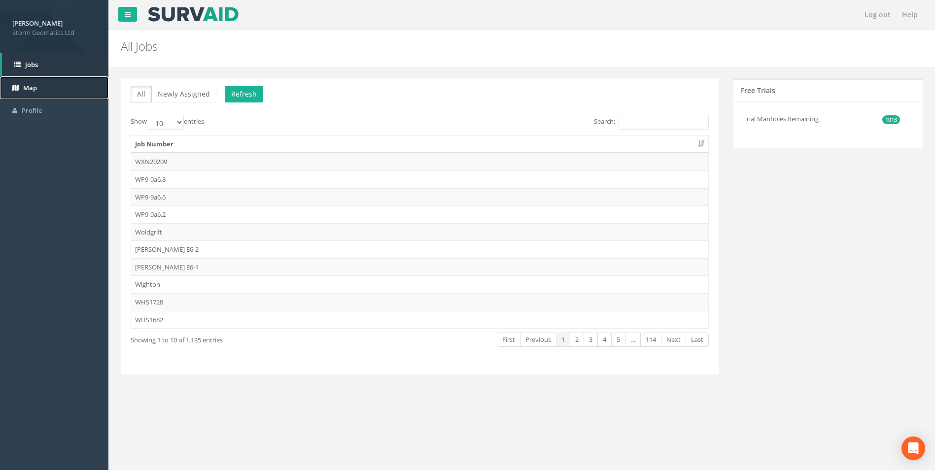
click at [31, 84] on span "Map" at bounding box center [30, 87] width 14 height 9
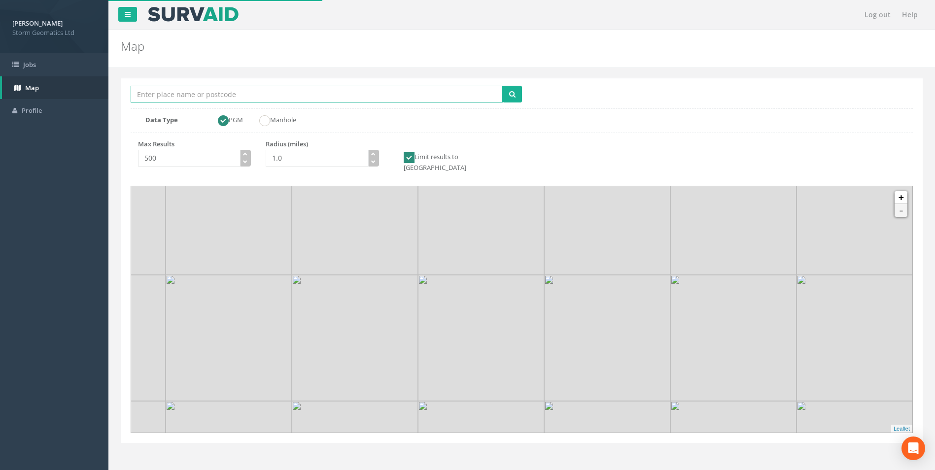
click at [220, 90] on input "Location Search Box" at bounding box center [317, 94] width 372 height 17
type input "East Hoathly"
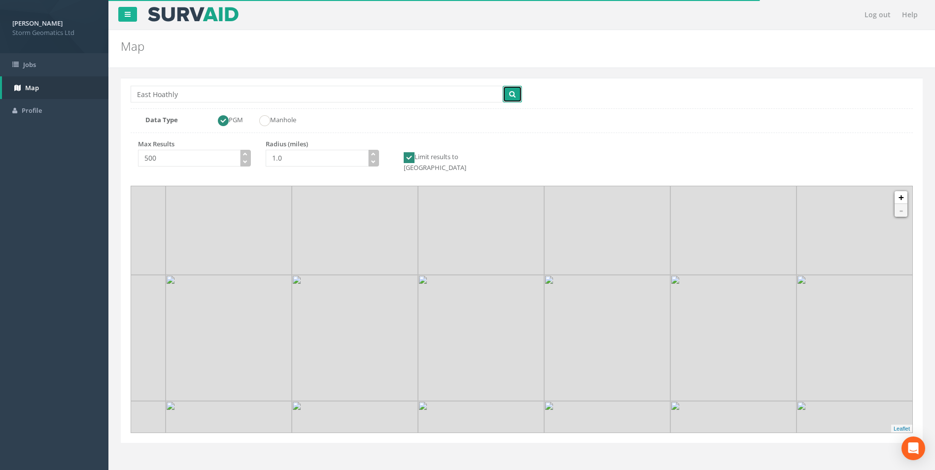
click at [513, 92] on icon "submit" at bounding box center [512, 94] width 6 height 7
click at [522, 299] on img at bounding box center [522, 299] width 12 height 20
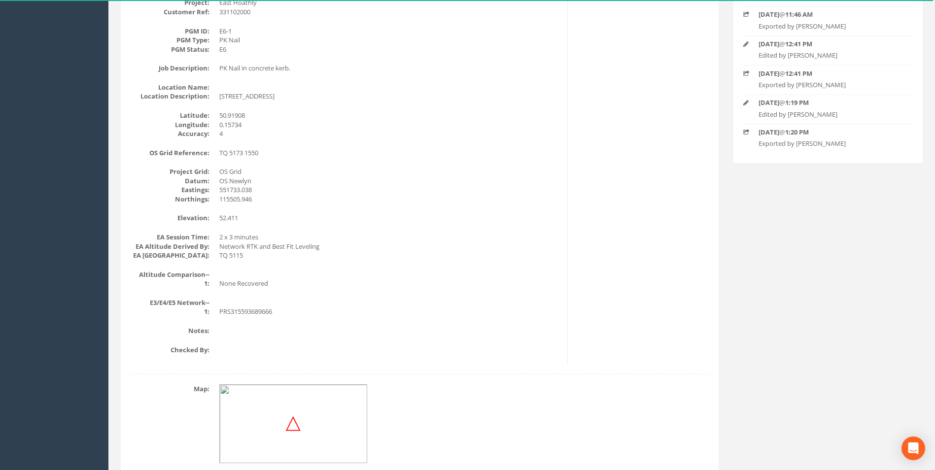
scroll to position [197, 0]
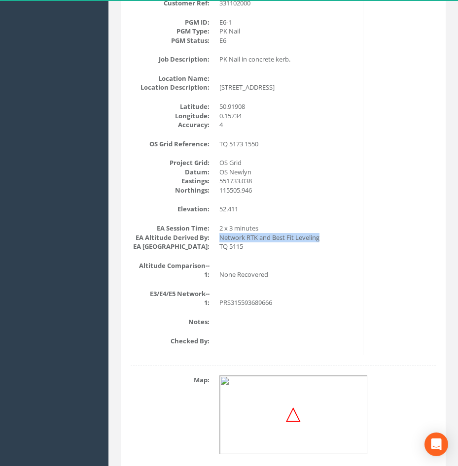
drag, startPoint x: 220, startPoint y: 237, endPoint x: 320, endPoint y: 238, distance: 100.6
click at [320, 238] on dd "Network RTK and Best Fit Leveling" at bounding box center [287, 237] width 136 height 9
copy dd "Network RTK and Best Fit Leveling"
drag, startPoint x: 166, startPoint y: 246, endPoint x: 207, endPoint y: 245, distance: 40.9
click at [207, 245] on dt "EA [GEOGRAPHIC_DATA]:" at bounding box center [170, 246] width 79 height 9
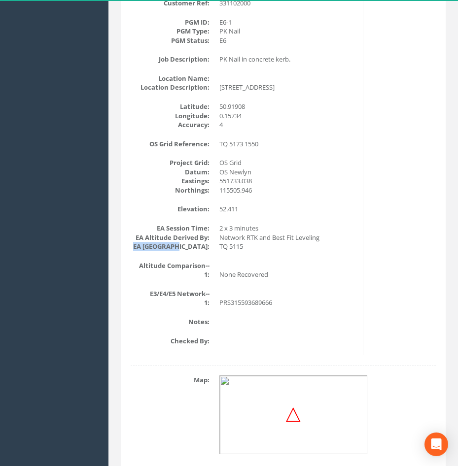
copy dt "EA [GEOGRAPHIC_DATA]"
click at [193, 255] on div "Survey Date: 08/09/2025 Installed By: Daisy Perry Recorded By: Daisy Perry Proj…" at bounding box center [243, 158] width 240 height 393
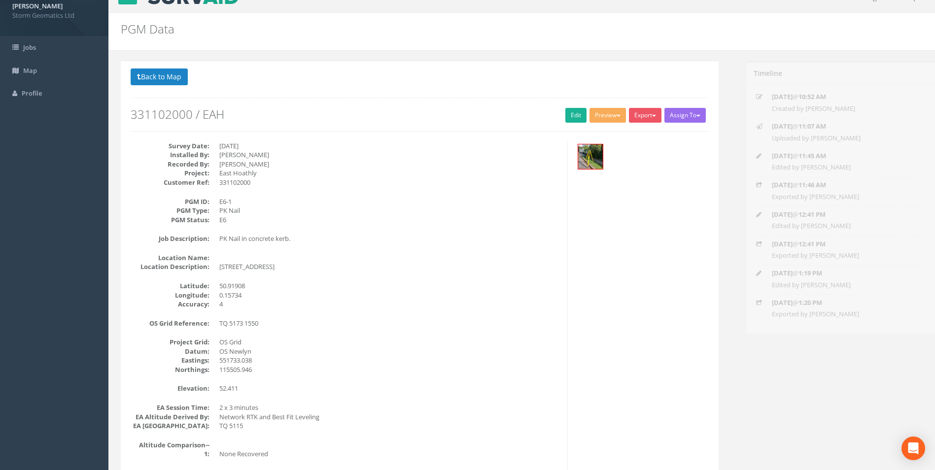
scroll to position [0, 0]
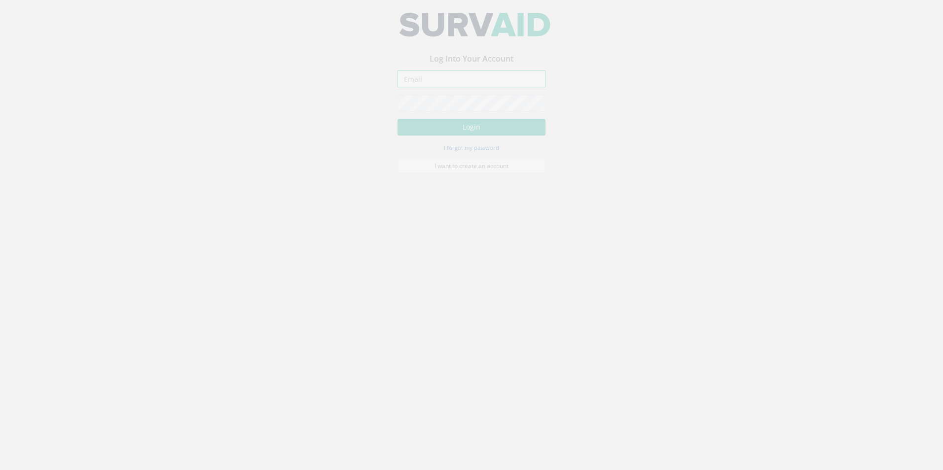
type input "[EMAIL_ADDRESS][DOMAIN_NAME]"
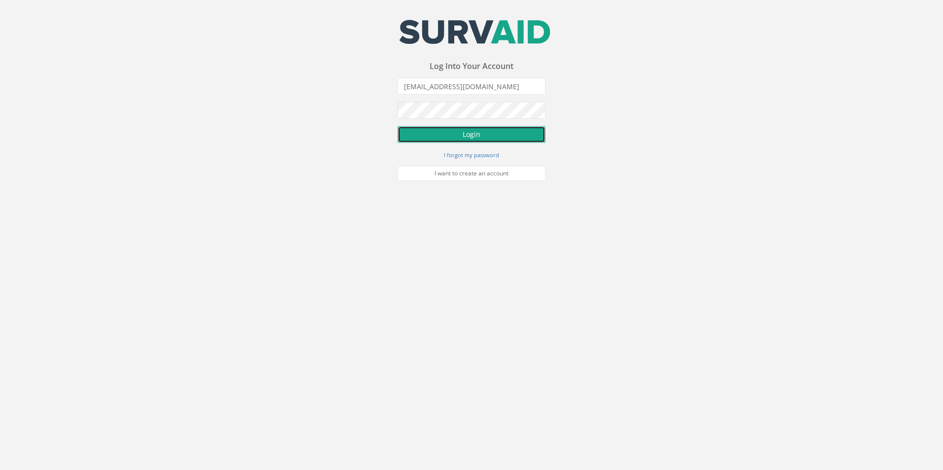
click at [462, 127] on button "Login" at bounding box center [471, 134] width 148 height 17
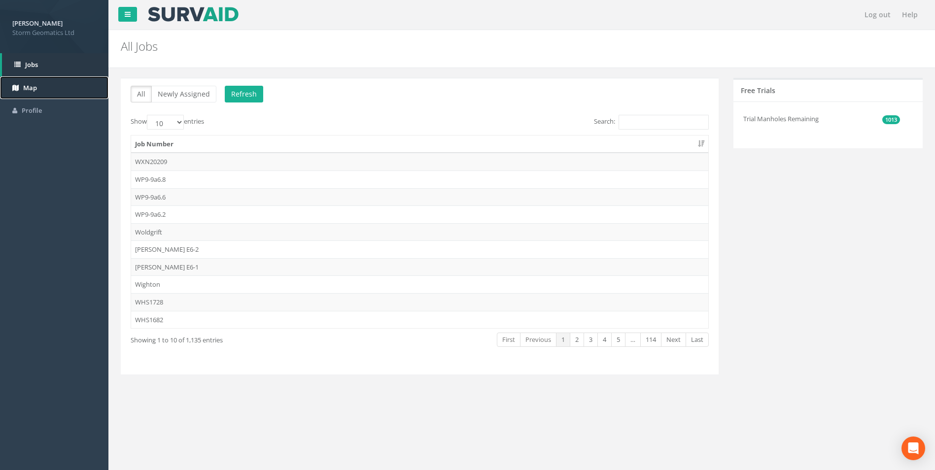
click at [61, 88] on link "Map" at bounding box center [54, 87] width 108 height 23
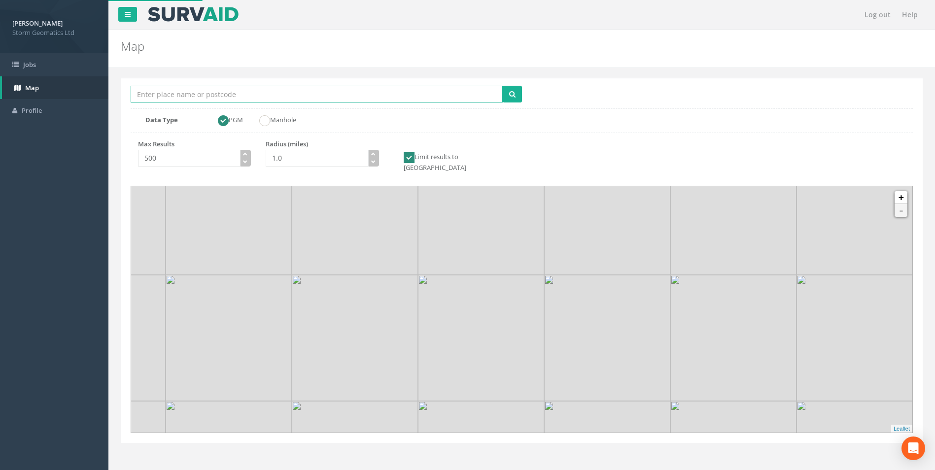
click at [218, 95] on input "Location Search Box" at bounding box center [317, 94] width 372 height 17
type input "East Hoathly"
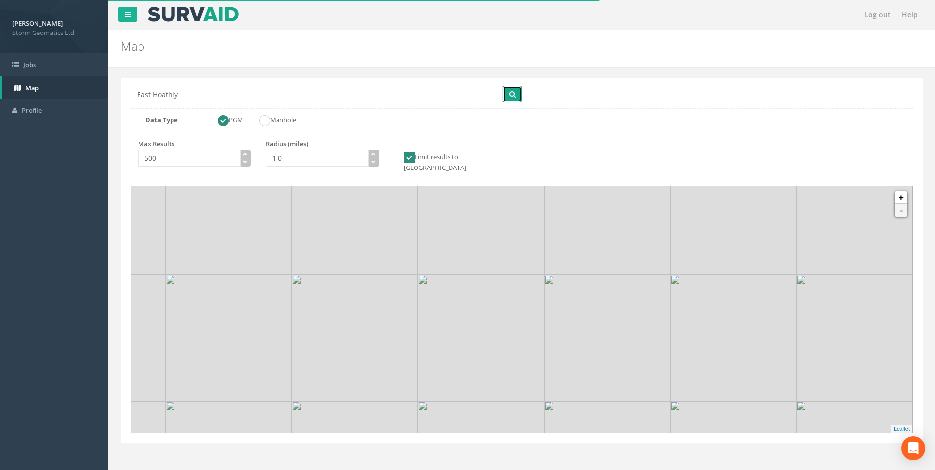
click at [512, 100] on button "submit" at bounding box center [512, 94] width 19 height 17
click at [516, 290] on img at bounding box center [522, 299] width 12 height 20
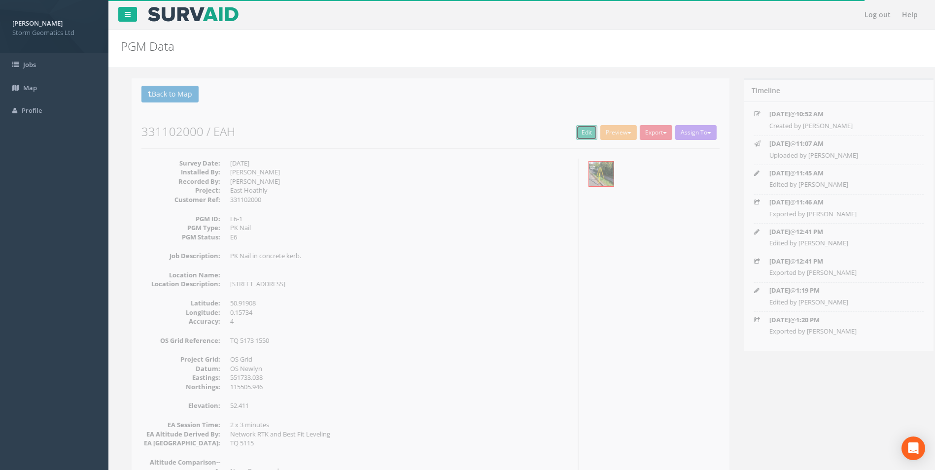
click at [565, 132] on link "Edit" at bounding box center [575, 132] width 21 height 15
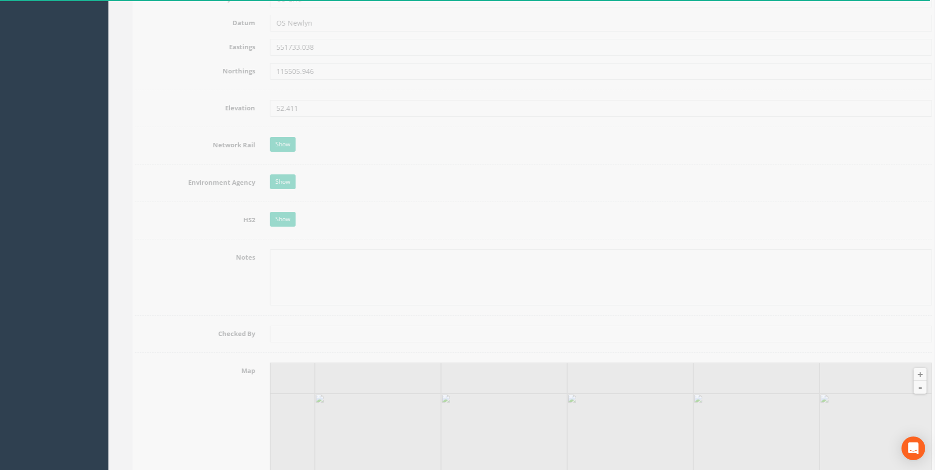
scroll to position [789, 0]
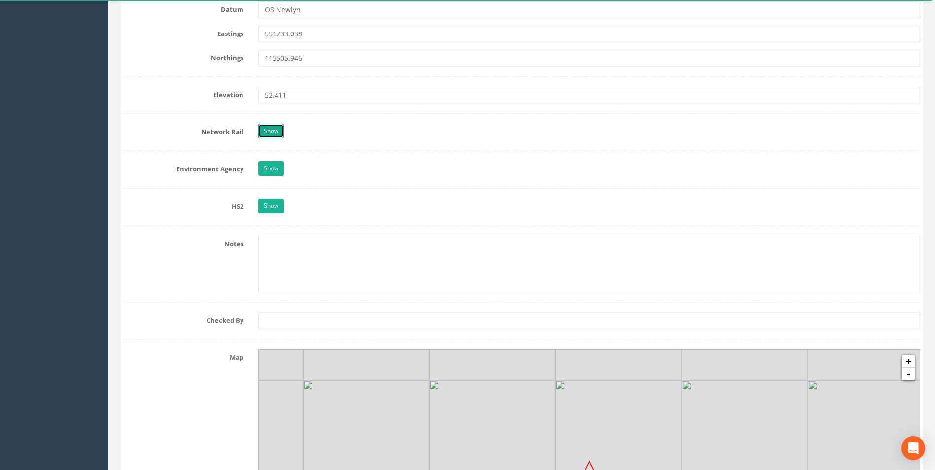
click at [263, 133] on link "Show" at bounding box center [271, 131] width 26 height 15
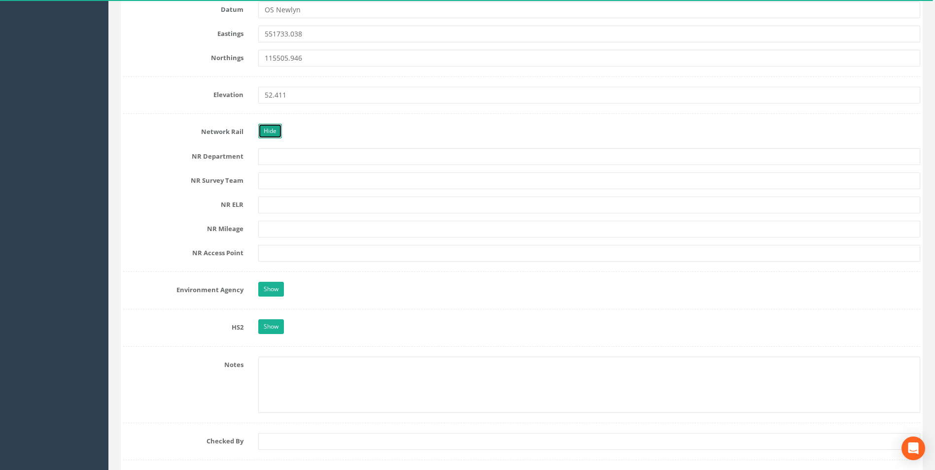
click at [263, 133] on link "Hide" at bounding box center [270, 131] width 24 height 15
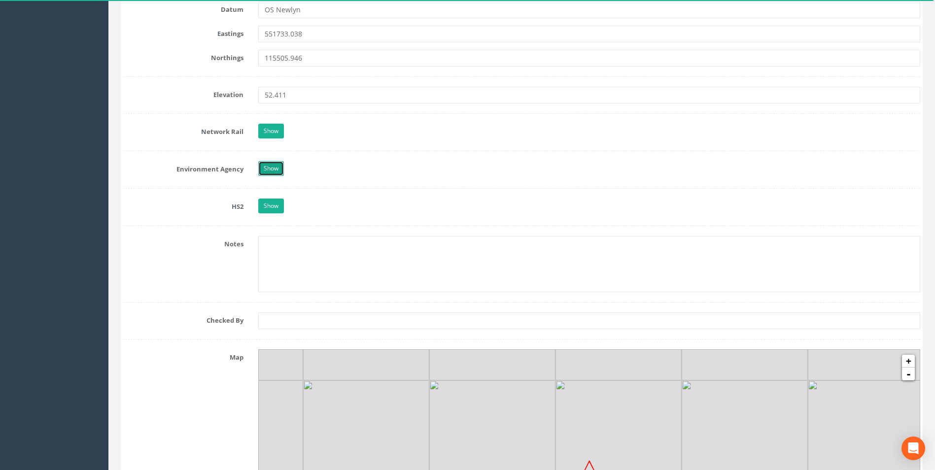
click at [264, 167] on link "Show" at bounding box center [271, 168] width 26 height 15
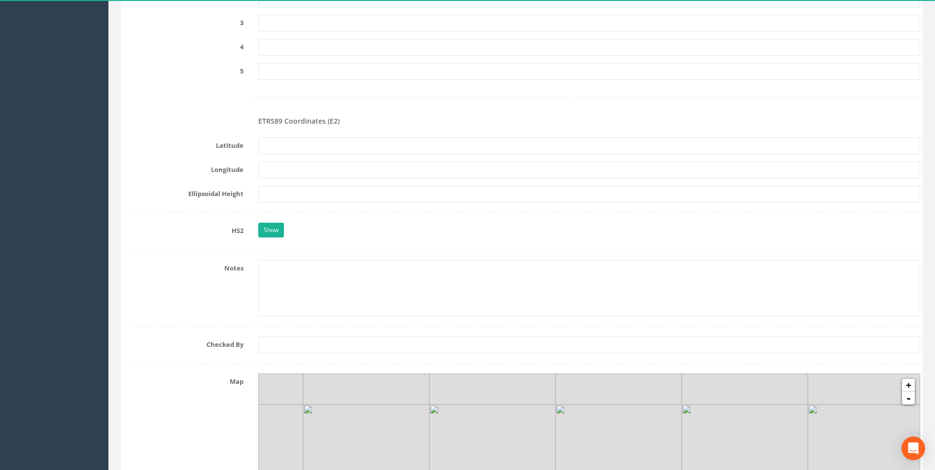
scroll to position [1528, 0]
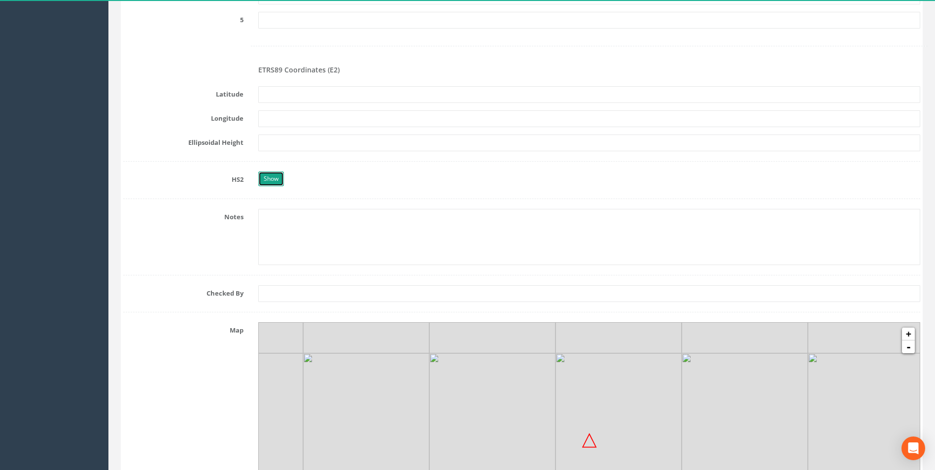
click at [266, 175] on link "Show" at bounding box center [271, 179] width 26 height 15
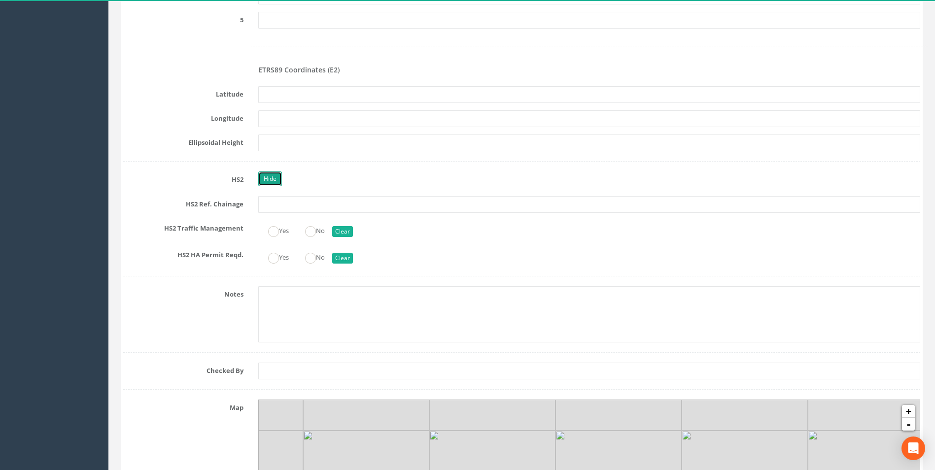
click at [266, 175] on link "Hide" at bounding box center [270, 179] width 24 height 15
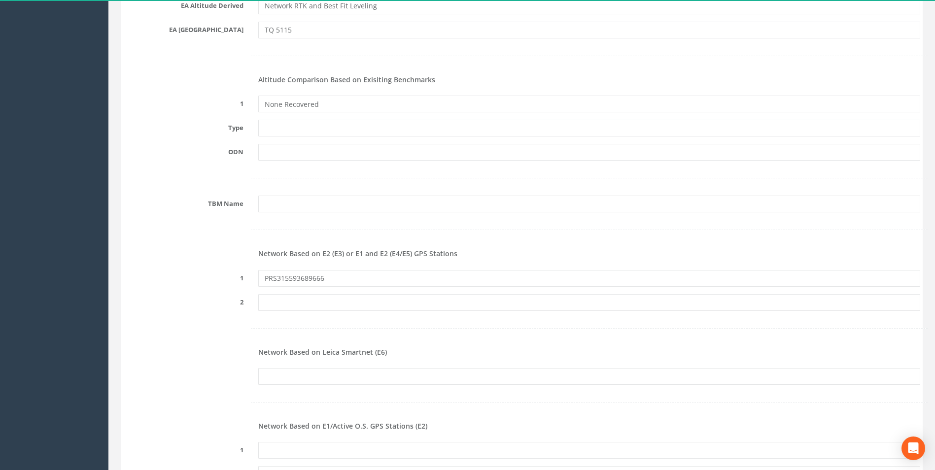
scroll to position [986, 0]
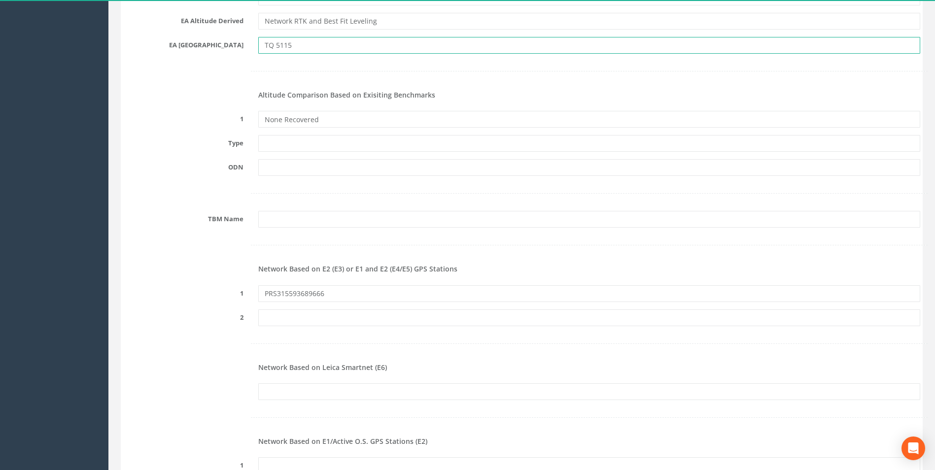
drag, startPoint x: 261, startPoint y: 45, endPoint x: 293, endPoint y: 45, distance: 32.0
click at [293, 45] on input "TQ 5115" at bounding box center [589, 45] width 662 height 17
click at [313, 53] on input "TQ 5115" at bounding box center [589, 45] width 662 height 17
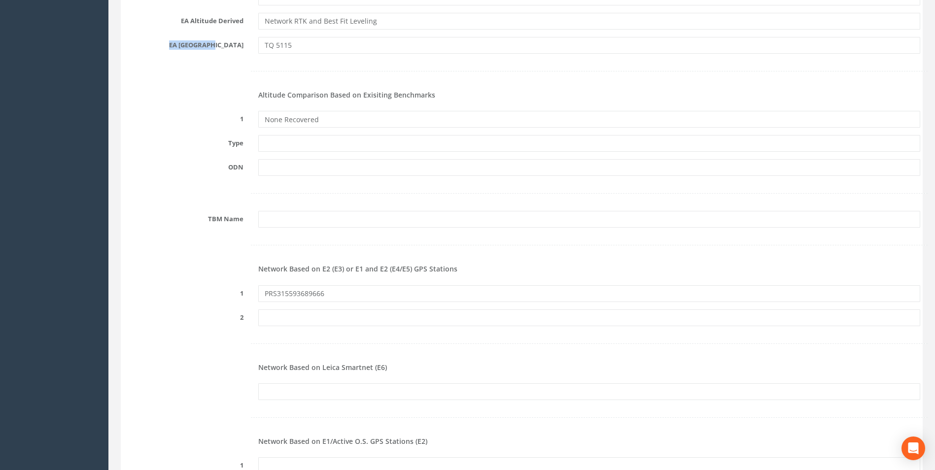
drag, startPoint x: 197, startPoint y: 44, endPoint x: 245, endPoint y: 45, distance: 47.8
click at [245, 45] on label "EA [GEOGRAPHIC_DATA]" at bounding box center [183, 43] width 135 height 13
copy label "EA [GEOGRAPHIC_DATA]"
click at [236, 62] on label at bounding box center [183, 62] width 135 height 3
drag, startPoint x: 199, startPoint y: 47, endPoint x: 245, endPoint y: 47, distance: 45.9
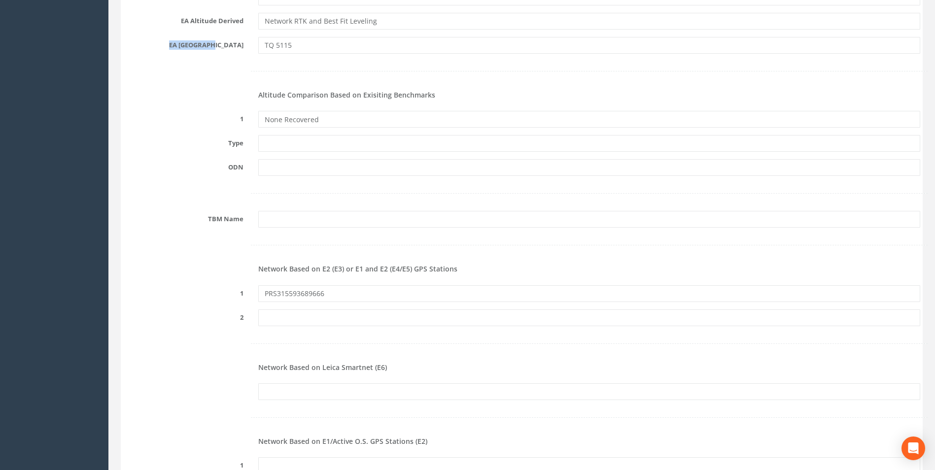
click at [245, 47] on label "EA [GEOGRAPHIC_DATA]" at bounding box center [183, 43] width 135 height 13
copy label "EA [GEOGRAPHIC_DATA]"
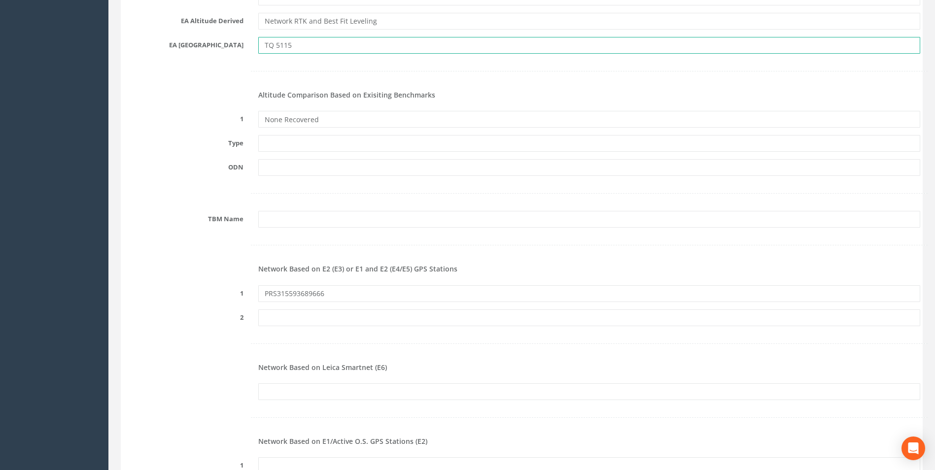
click at [322, 50] on input "TQ 5115" at bounding box center [589, 45] width 662 height 17
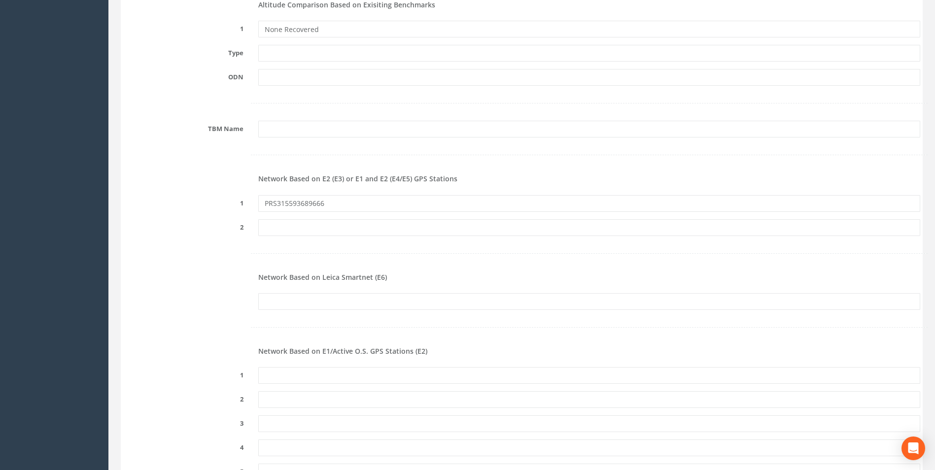
scroll to position [1085, 0]
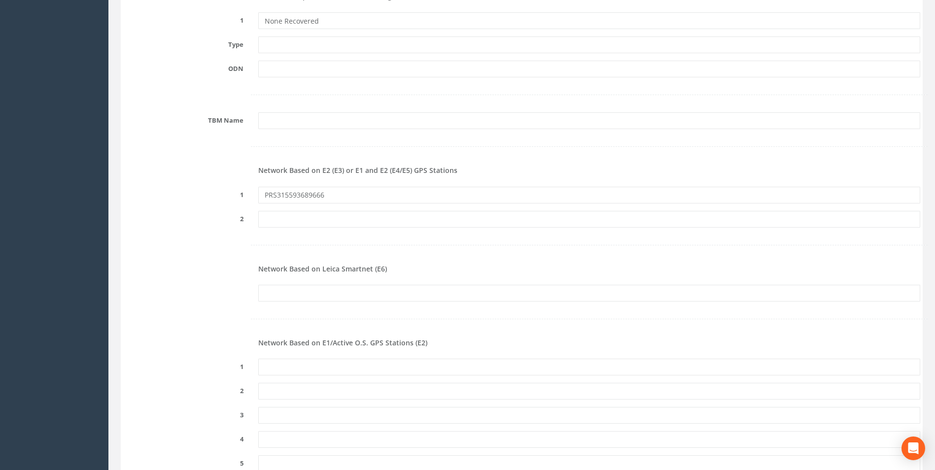
click at [844, 170] on h4 "Network Based on E2 (E3) or E1 and E2 (E4/E5) GPS Stations" at bounding box center [589, 170] width 662 height 7
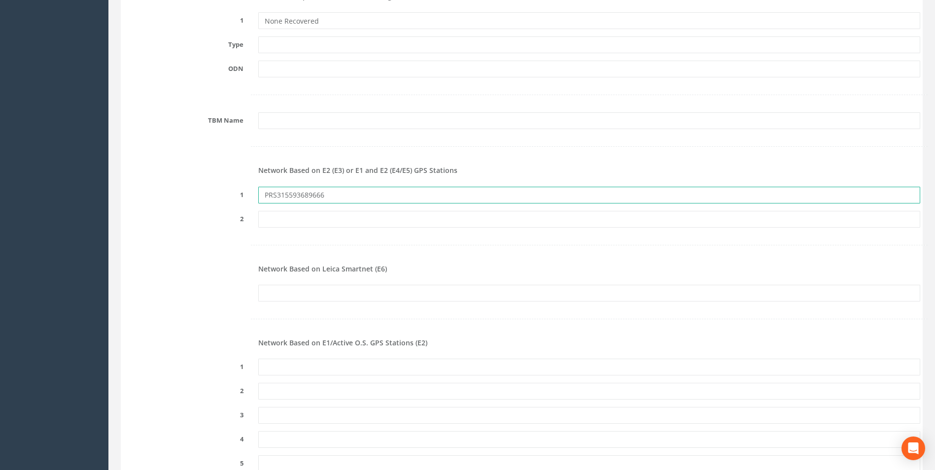
drag, startPoint x: 263, startPoint y: 195, endPoint x: 326, endPoint y: 195, distance: 63.1
click at [326, 195] on input "PRS315593689666" at bounding box center [589, 195] width 662 height 17
click at [400, 195] on input "PRS315593689666" at bounding box center [589, 195] width 662 height 17
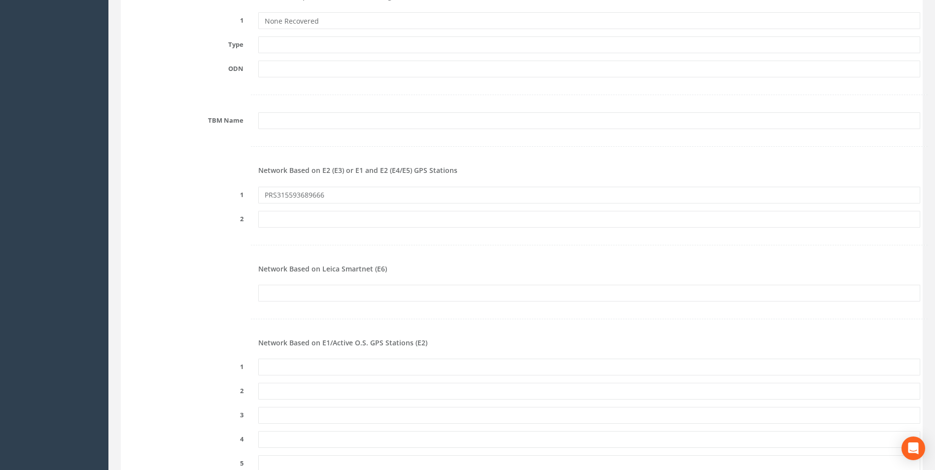
click at [839, 259] on form "Cancel Save Delete Job Number 331102000 Job Number Suffix EAH Survey Date [DATE…" at bounding box center [521, 144] width 797 height 2215
